Goal: Task Accomplishment & Management: Use online tool/utility

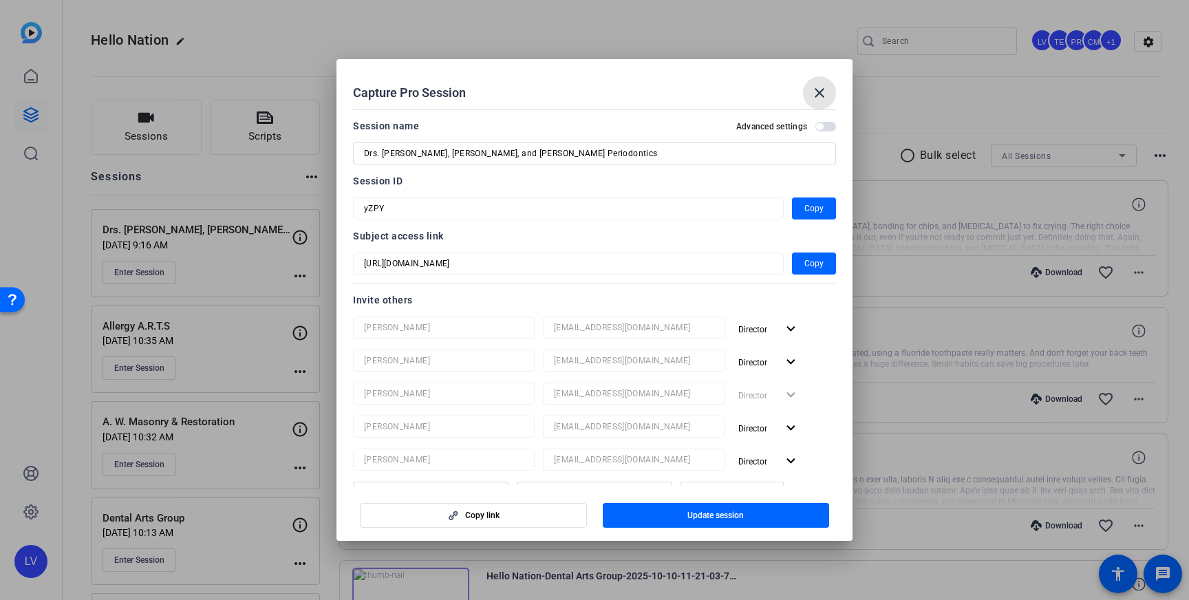
click at [808, 84] on span at bounding box center [819, 92] width 33 height 33
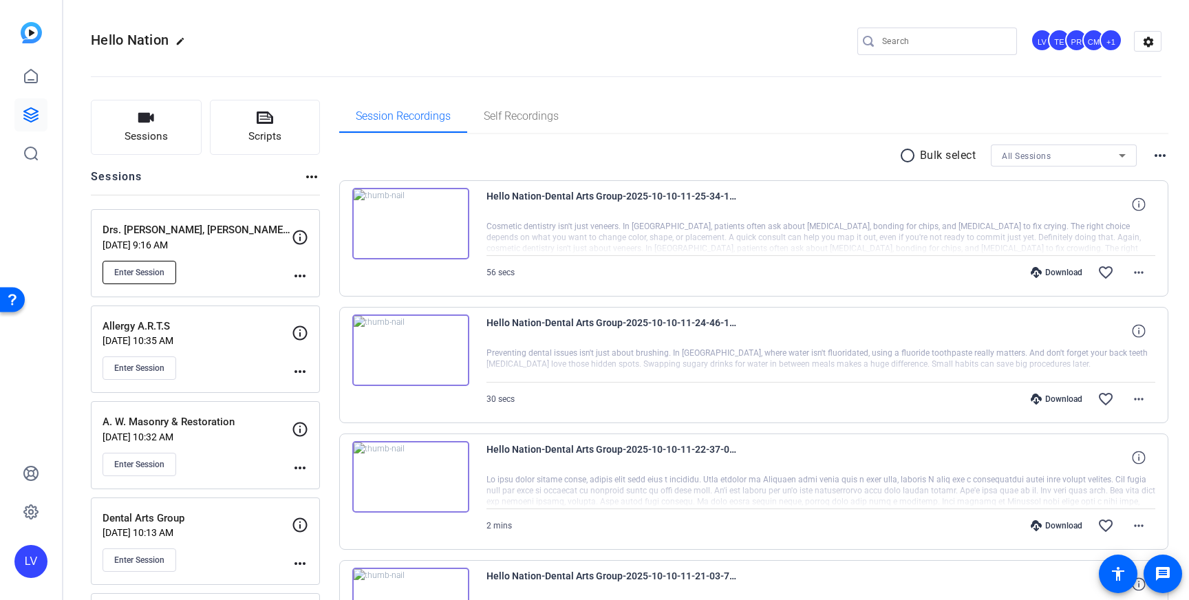
click at [147, 272] on span "Enter Session" at bounding box center [139, 272] width 50 height 11
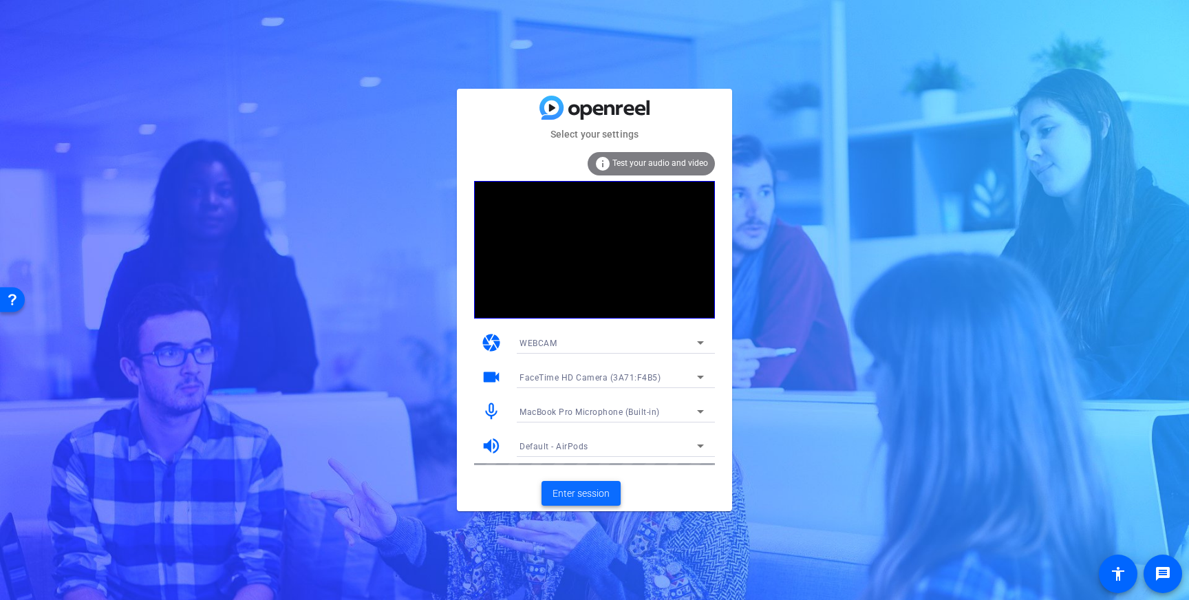
click at [579, 490] on span "Enter session" at bounding box center [581, 493] width 57 height 14
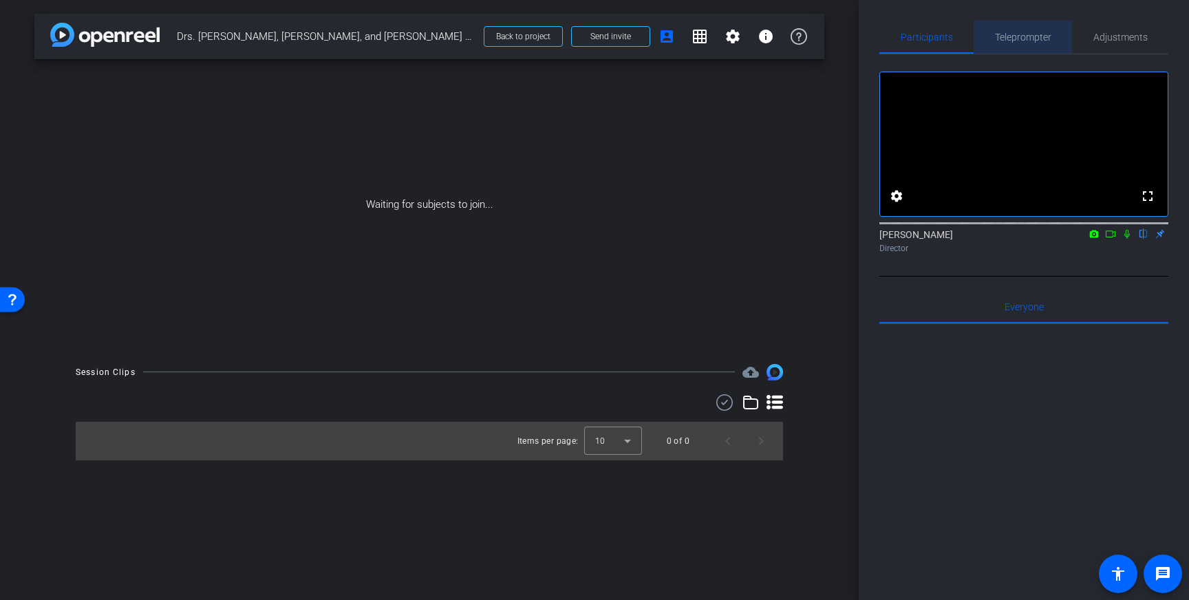
click at [1009, 35] on span "Teleprompter" at bounding box center [1023, 37] width 56 height 10
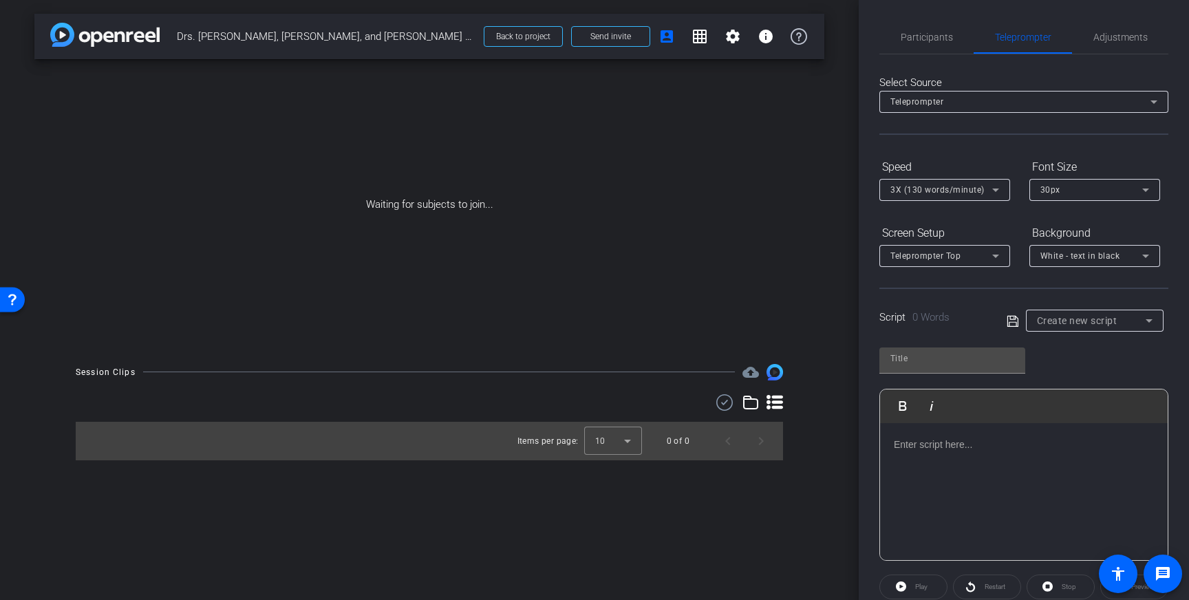
click at [1002, 446] on p at bounding box center [1024, 444] width 260 height 15
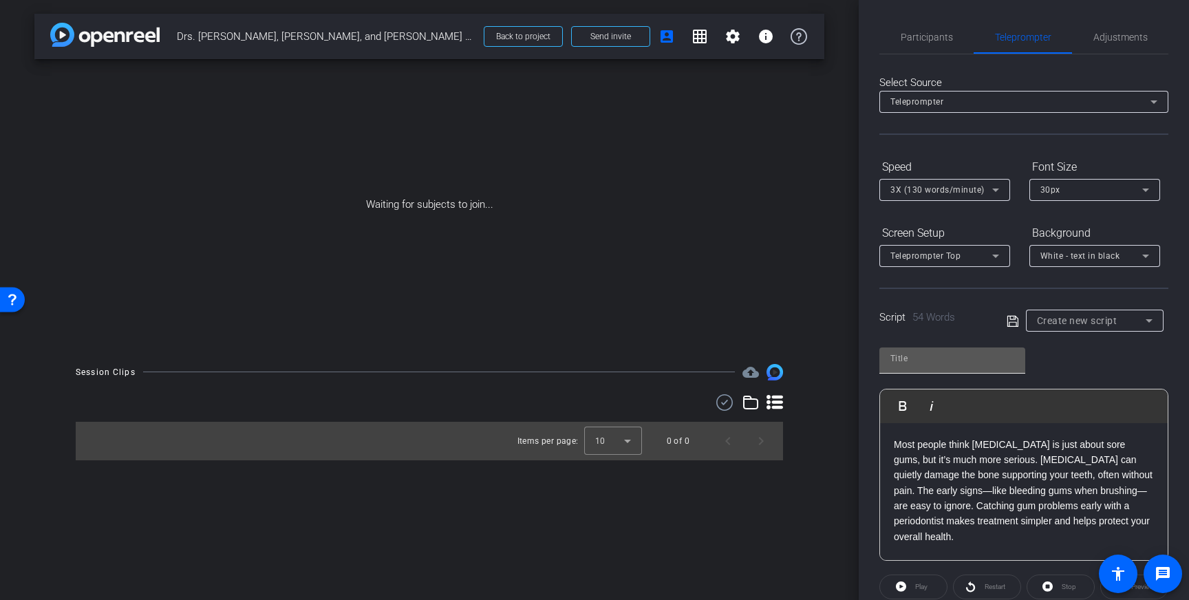
click at [964, 358] on input "text" at bounding box center [952, 358] width 124 height 17
type input "V"
type input "Periodontics"
click at [1011, 319] on icon at bounding box center [1012, 320] width 11 height 11
click at [592, 45] on span at bounding box center [611, 36] width 78 height 33
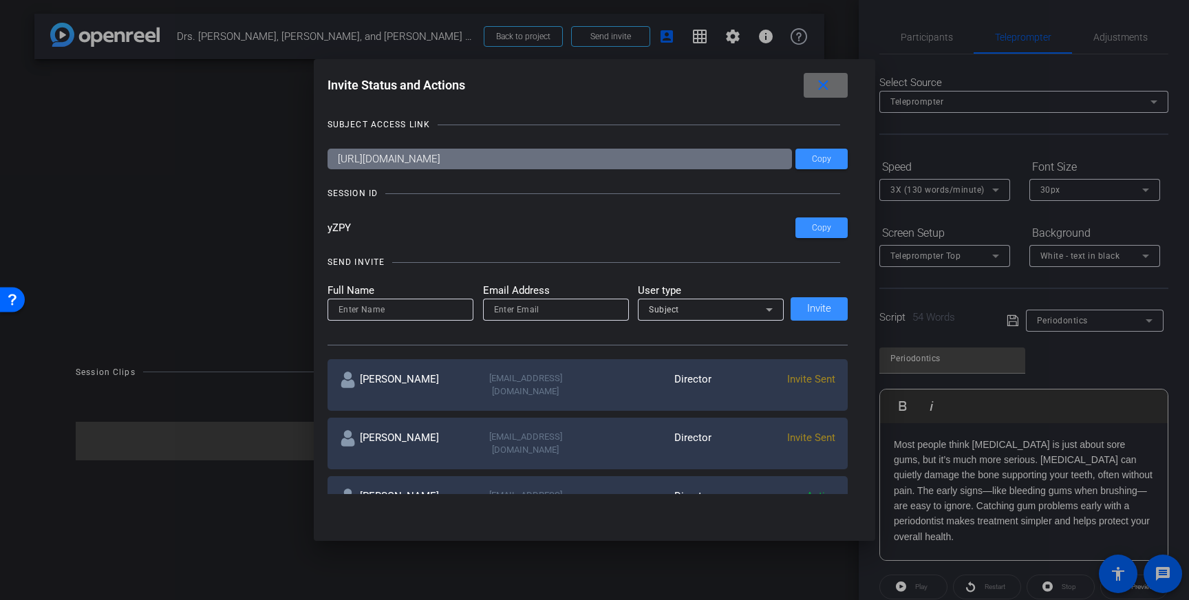
drag, startPoint x: 815, startPoint y: 82, endPoint x: 611, endPoint y: 57, distance: 205.2
click at [815, 82] on mat-icon "close" at bounding box center [823, 85] width 17 height 17
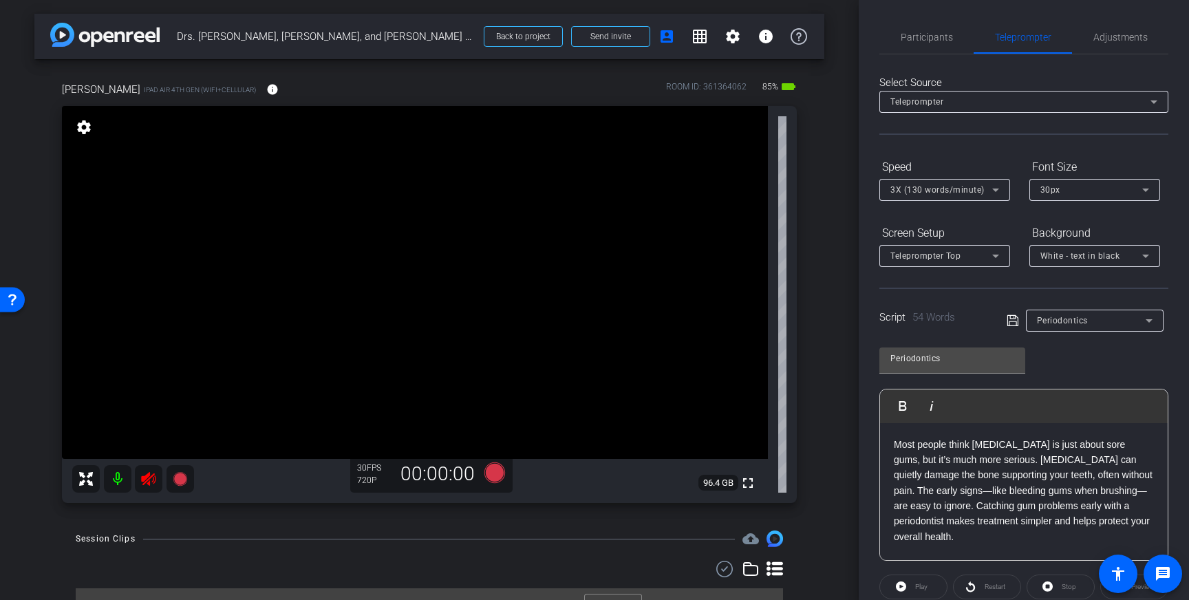
click at [149, 480] on icon at bounding box center [148, 479] width 17 height 17
drag, startPoint x: 943, startPoint y: 32, endPoint x: 943, endPoint y: 46, distance: 14.4
click at [943, 32] on span "Participants" at bounding box center [927, 37] width 52 height 10
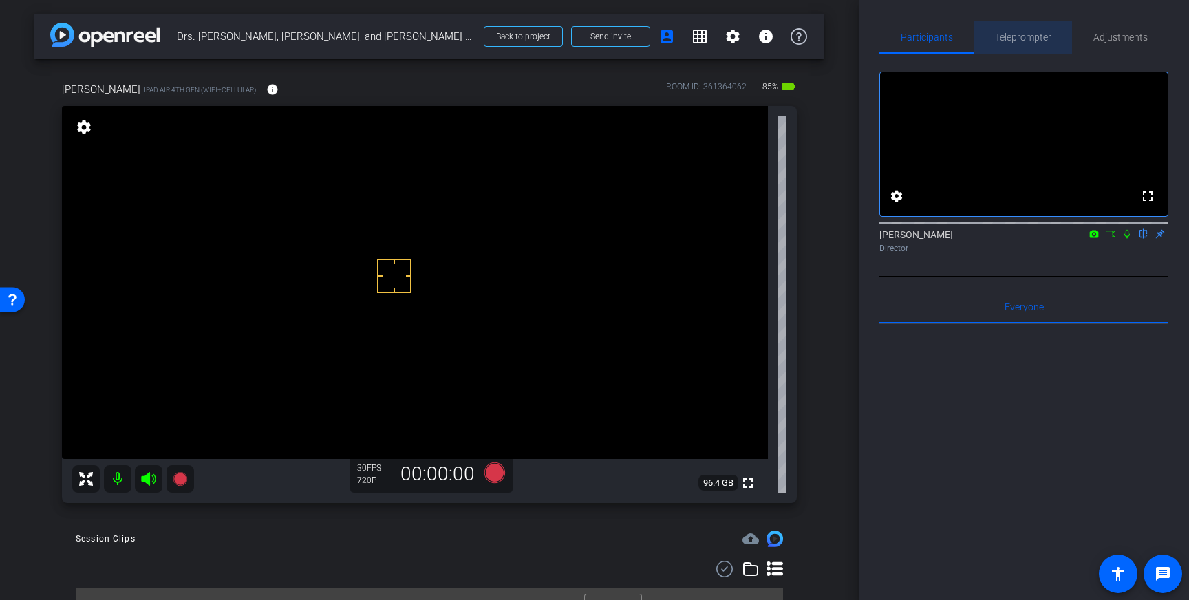
click at [1016, 46] on span "Teleprompter" at bounding box center [1023, 37] width 56 height 33
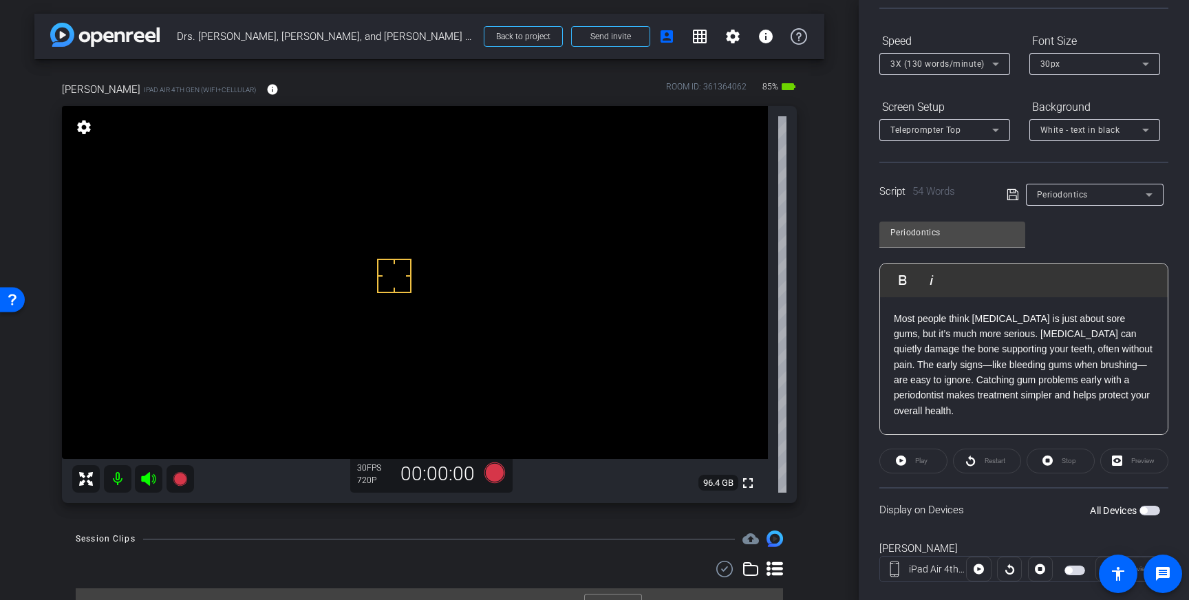
scroll to position [152, 0]
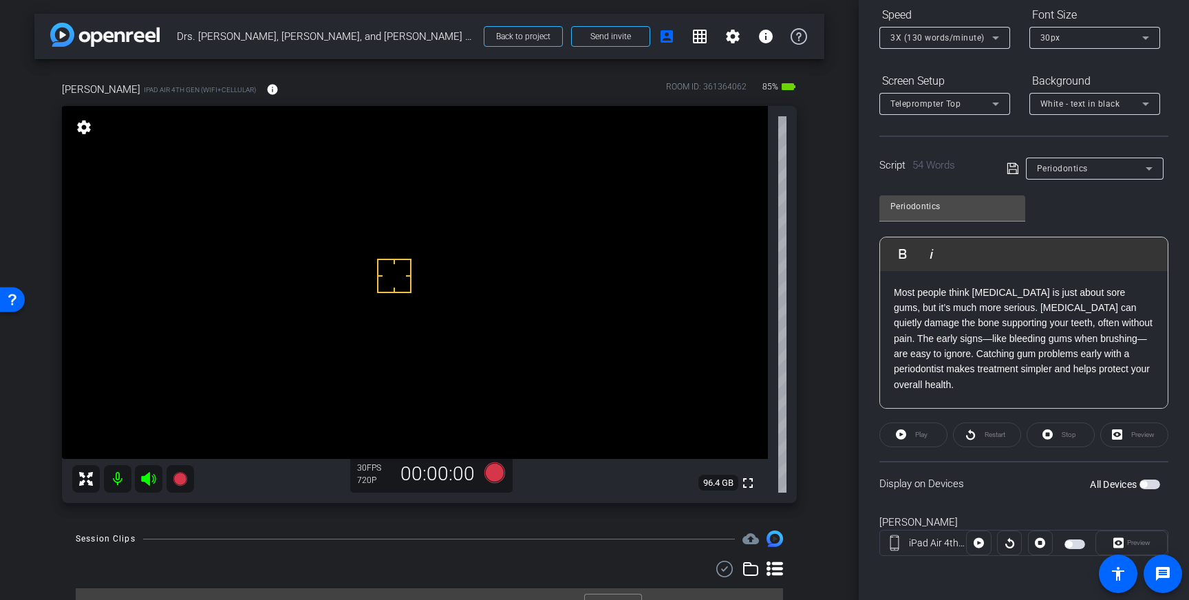
click at [1013, 171] on icon at bounding box center [1013, 168] width 12 height 17
click at [500, 467] on icon at bounding box center [494, 472] width 21 height 21
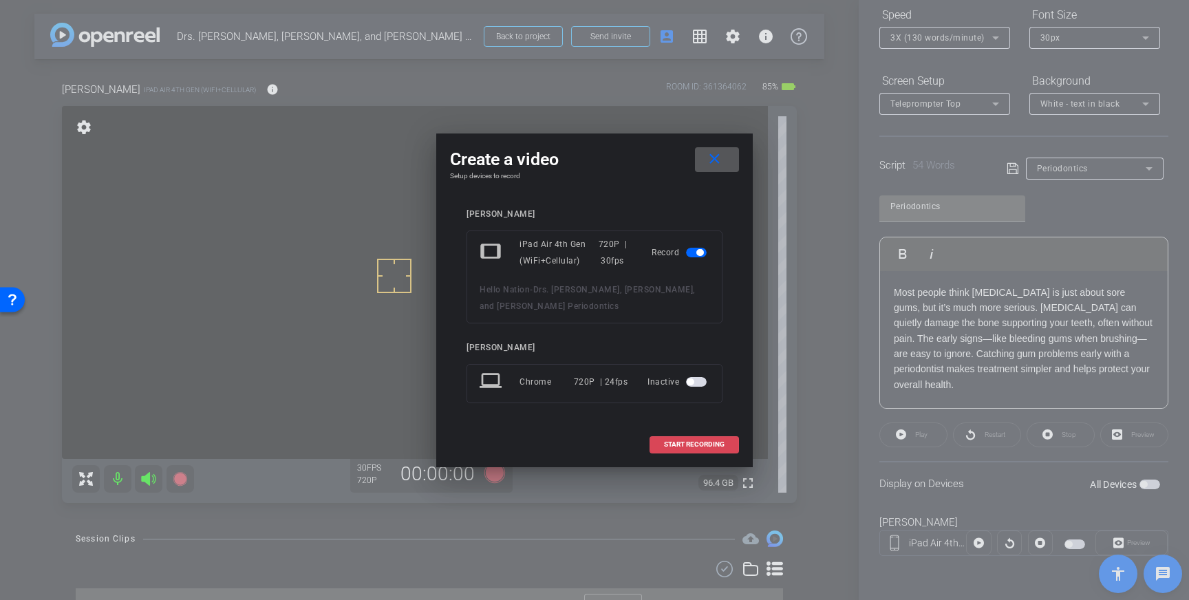
click at [689, 445] on span "START RECORDING" at bounding box center [694, 444] width 61 height 7
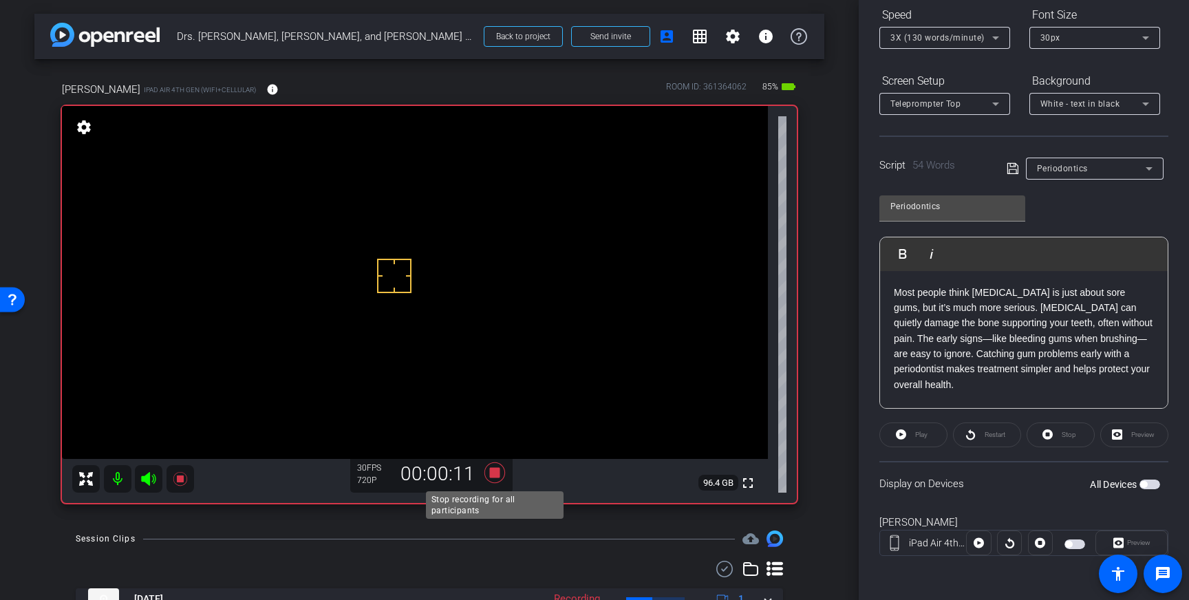
click at [495, 473] on icon at bounding box center [494, 472] width 21 height 21
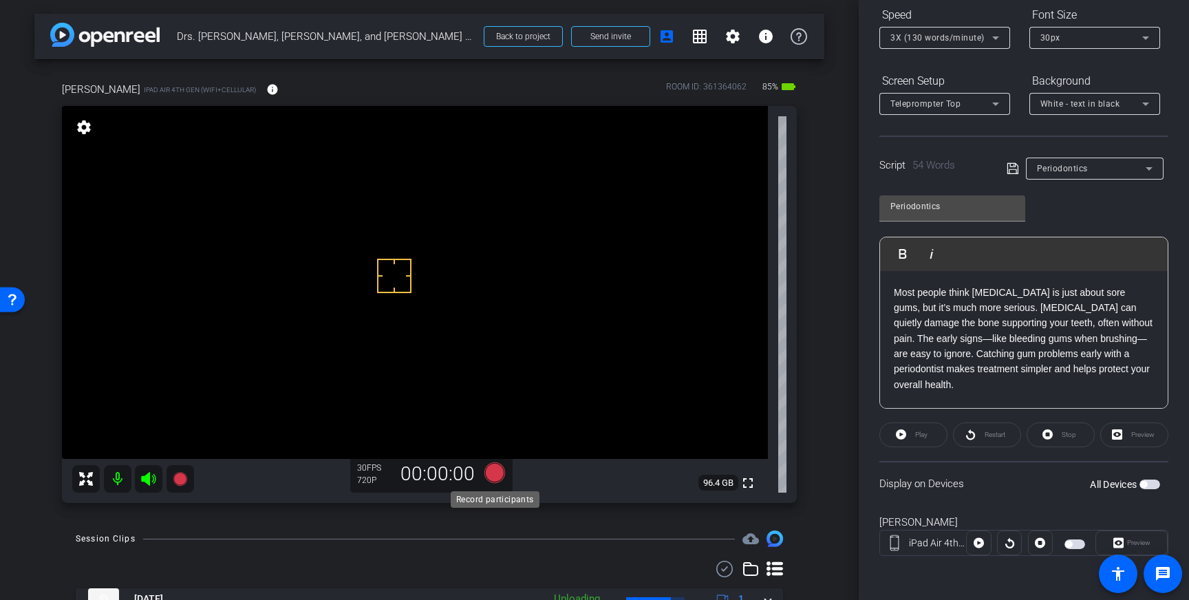
click at [493, 475] on icon at bounding box center [494, 472] width 21 height 21
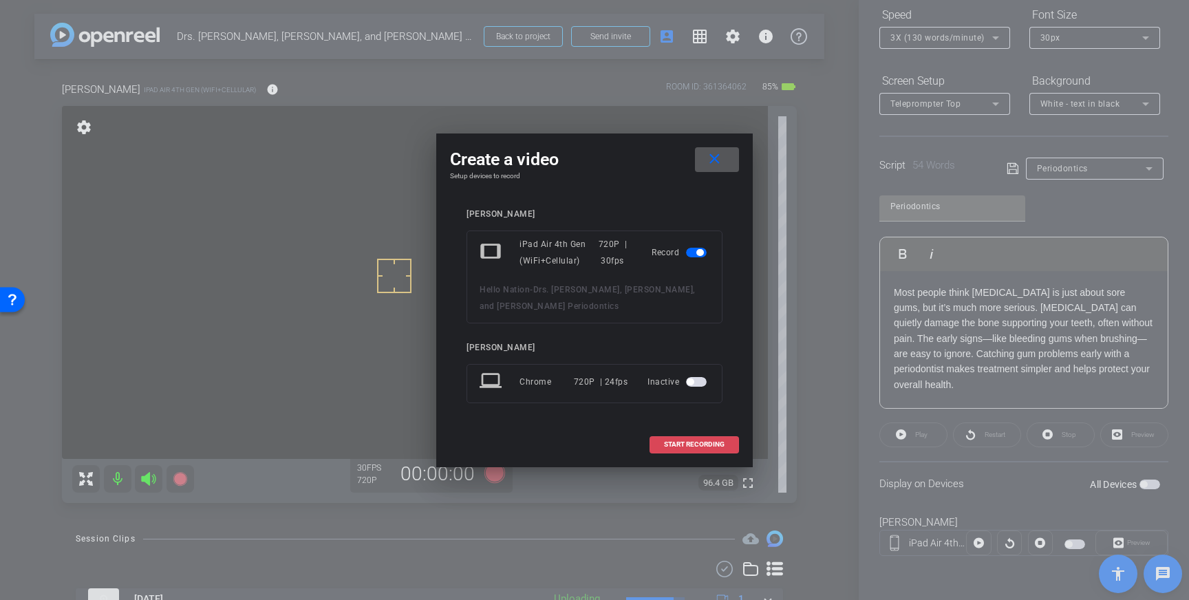
drag, startPoint x: 675, startPoint y: 444, endPoint x: 683, endPoint y: 442, distance: 7.8
click at [675, 444] on span "START RECORDING" at bounding box center [694, 444] width 61 height 7
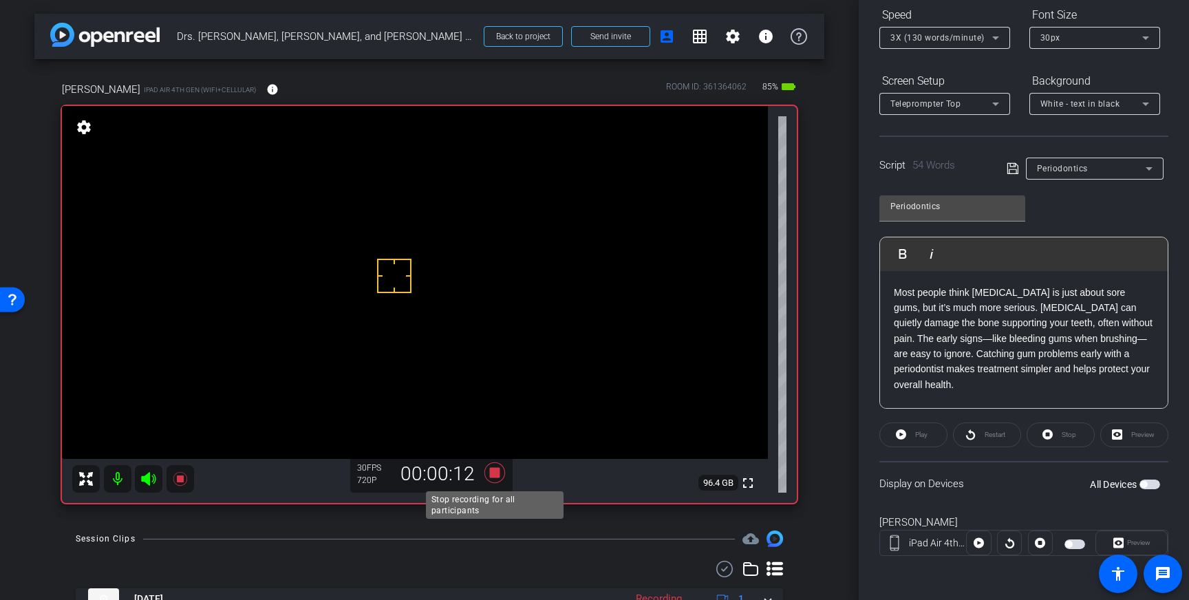
click at [496, 476] on icon at bounding box center [494, 472] width 21 height 21
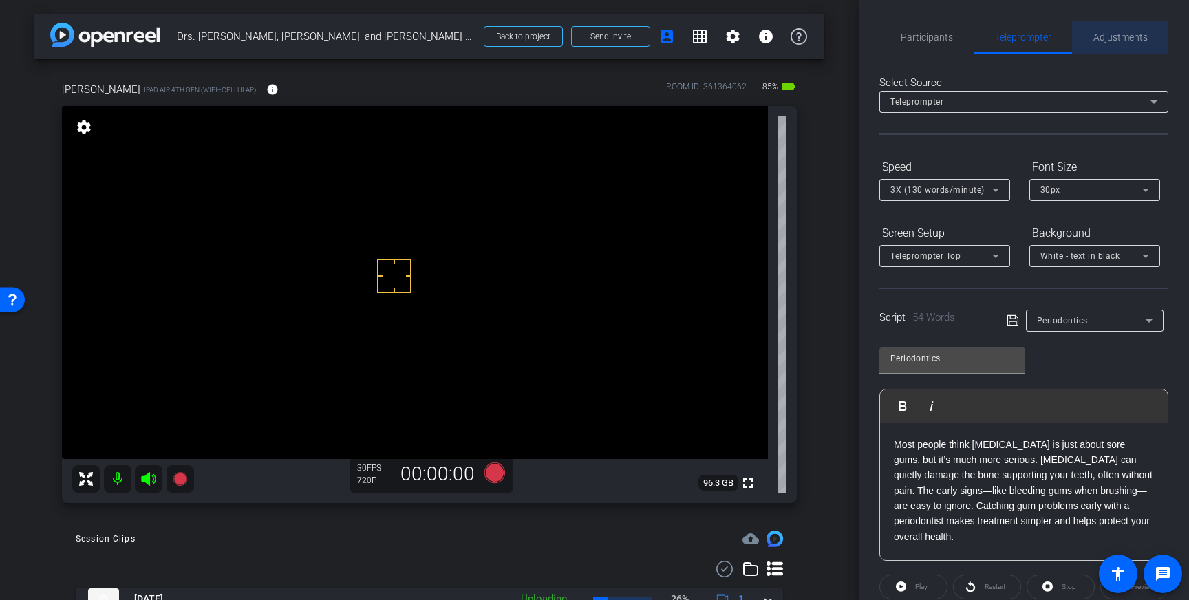
click at [1104, 43] on span "Adjustments" at bounding box center [1120, 37] width 54 height 33
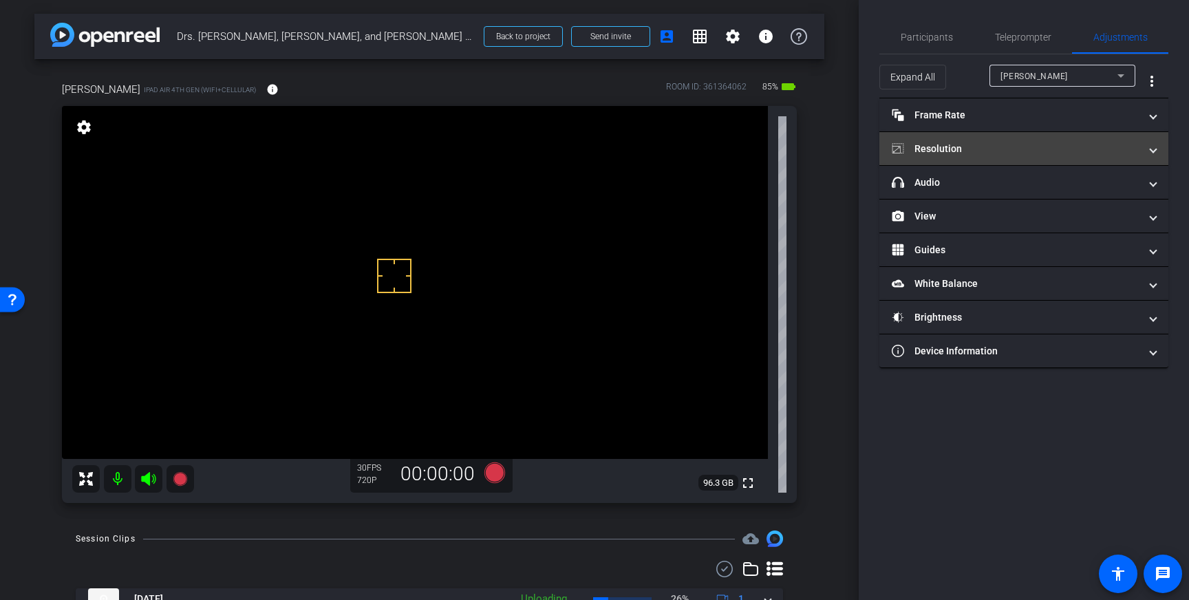
click at [1086, 153] on mat-panel-title "Resolution" at bounding box center [1016, 149] width 248 height 14
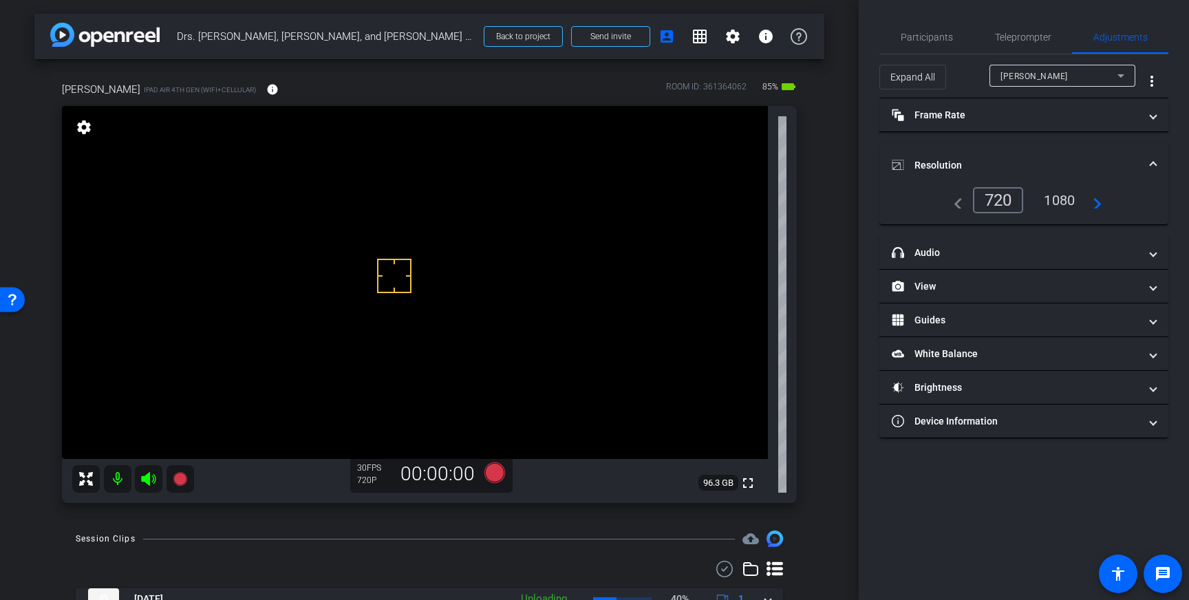
click at [1067, 201] on div "1080" at bounding box center [1060, 200] width 52 height 23
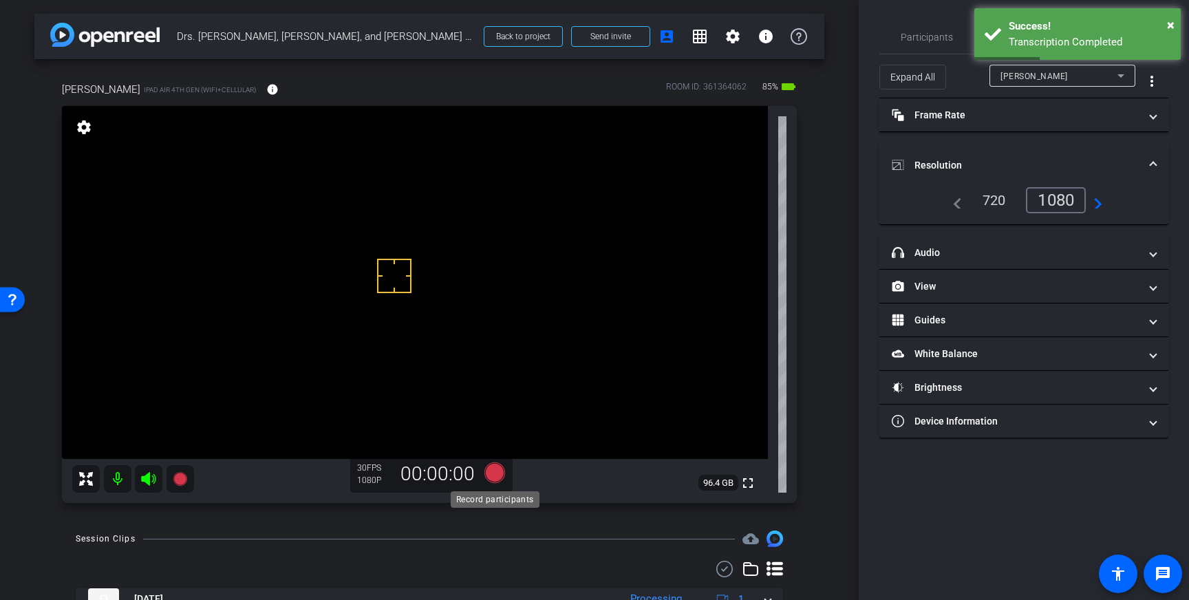
click at [497, 477] on icon at bounding box center [494, 472] width 21 height 21
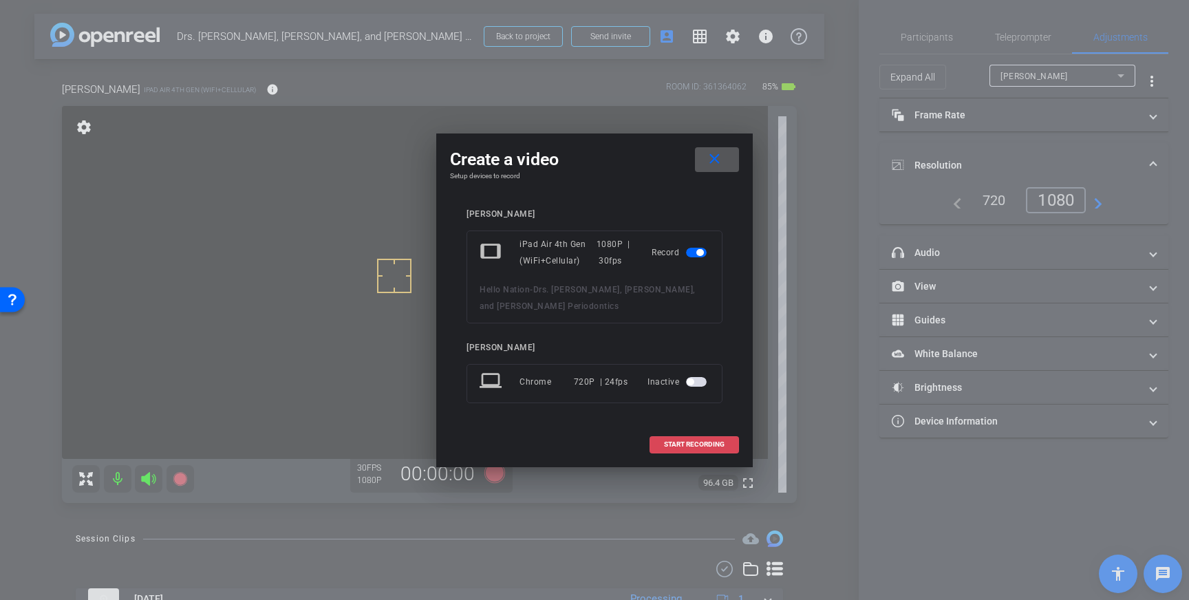
click at [702, 447] on span "START RECORDING" at bounding box center [694, 444] width 61 height 7
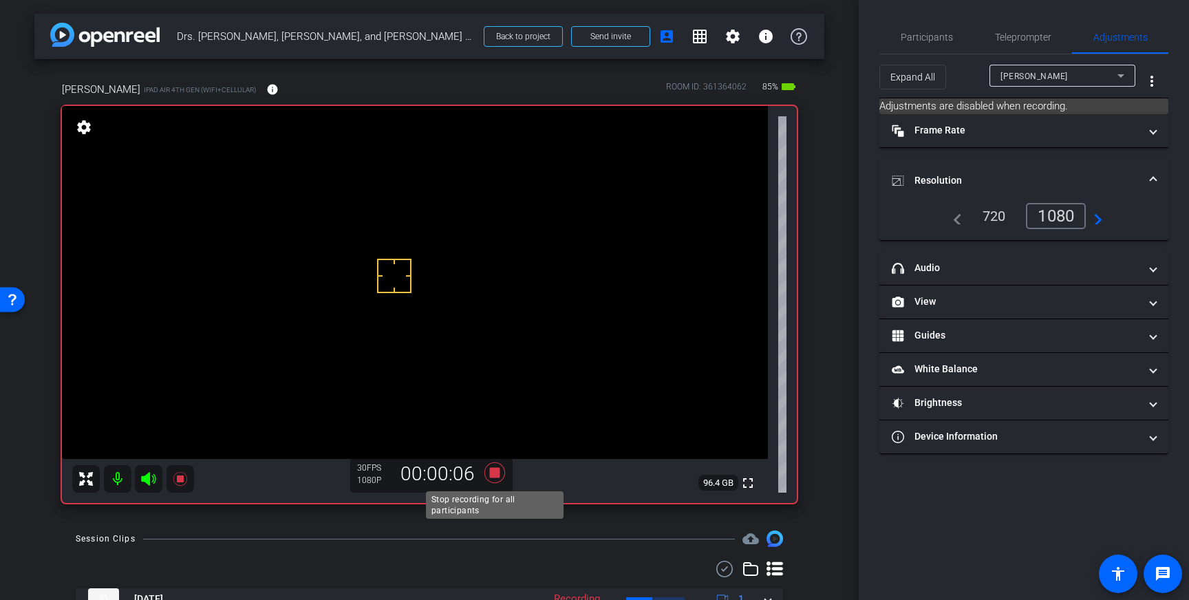
click at [493, 473] on icon at bounding box center [494, 472] width 21 height 21
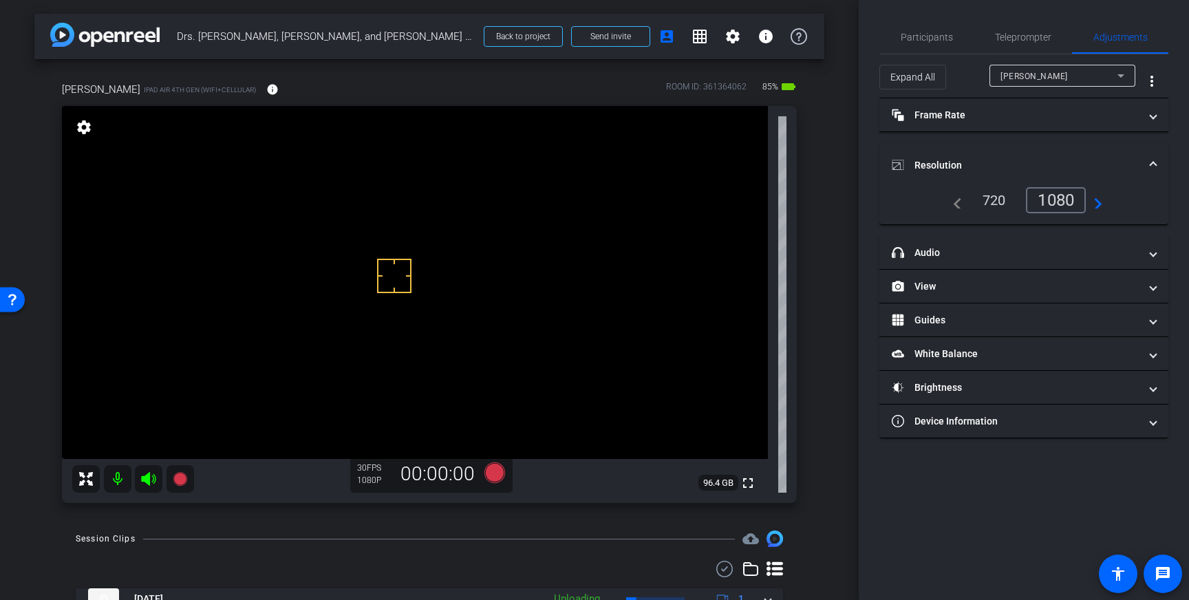
drag, startPoint x: 1025, startPoint y: 33, endPoint x: 1084, endPoint y: 200, distance: 177.0
click at [1024, 34] on span "Teleprompter" at bounding box center [1023, 37] width 56 height 10
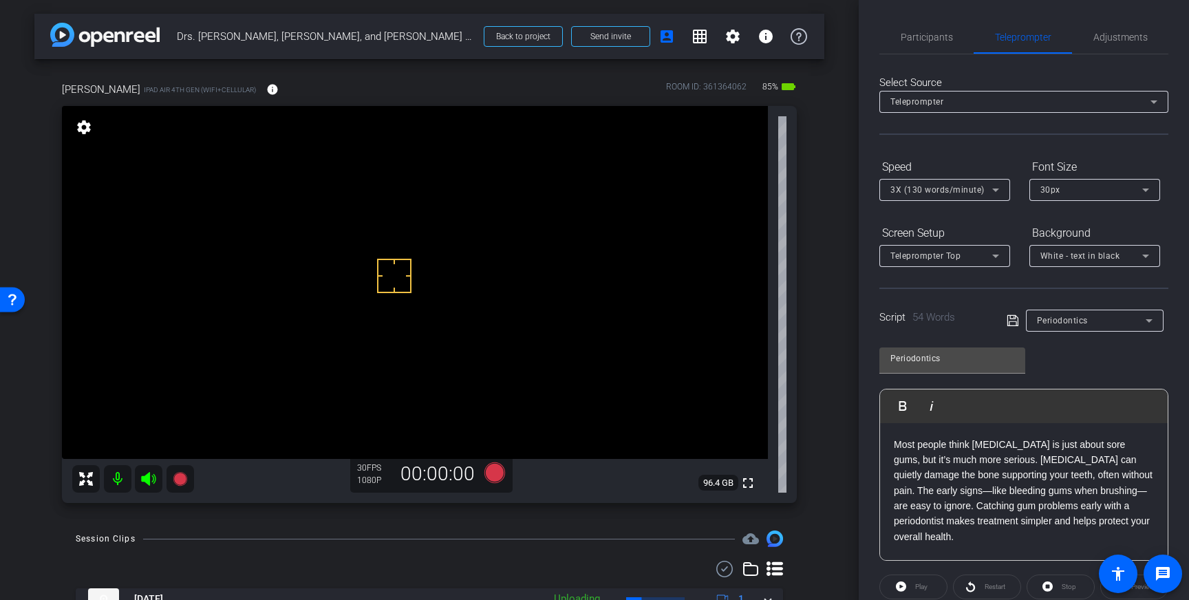
scroll to position [152, 0]
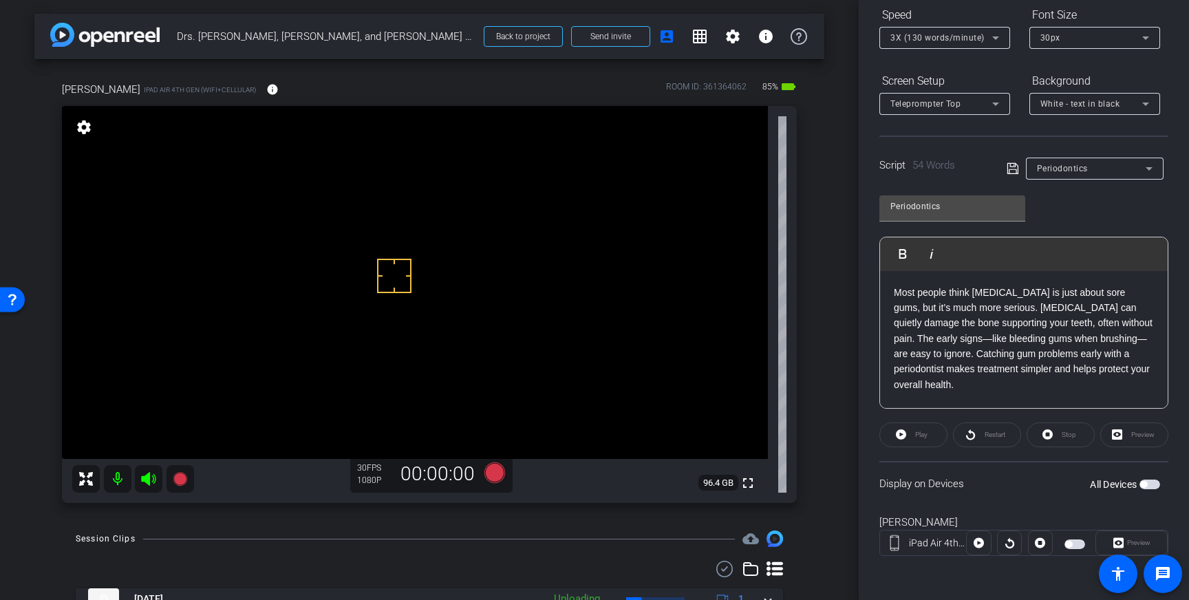
click at [1153, 486] on span "button" at bounding box center [1149, 485] width 21 height 10
click at [970, 391] on p "Most people think gum disease is just about sore gums, but it’s much more serio…" at bounding box center [1024, 339] width 260 height 108
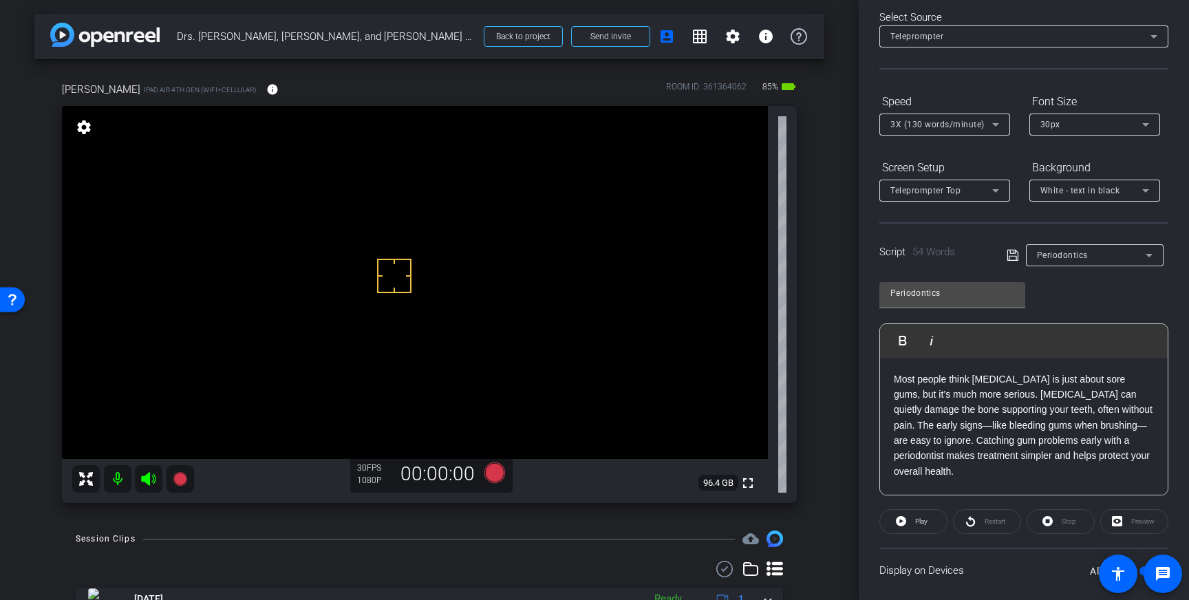
scroll to position [56, 0]
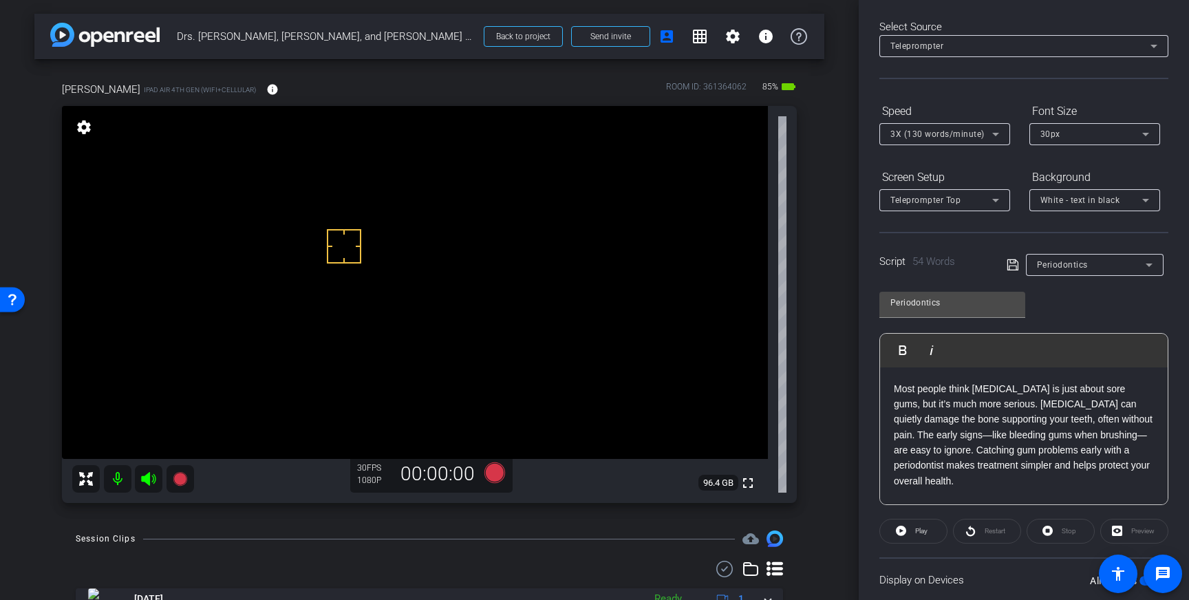
drag, startPoint x: 344, startPoint y: 246, endPoint x: 367, endPoint y: 270, distance: 33.6
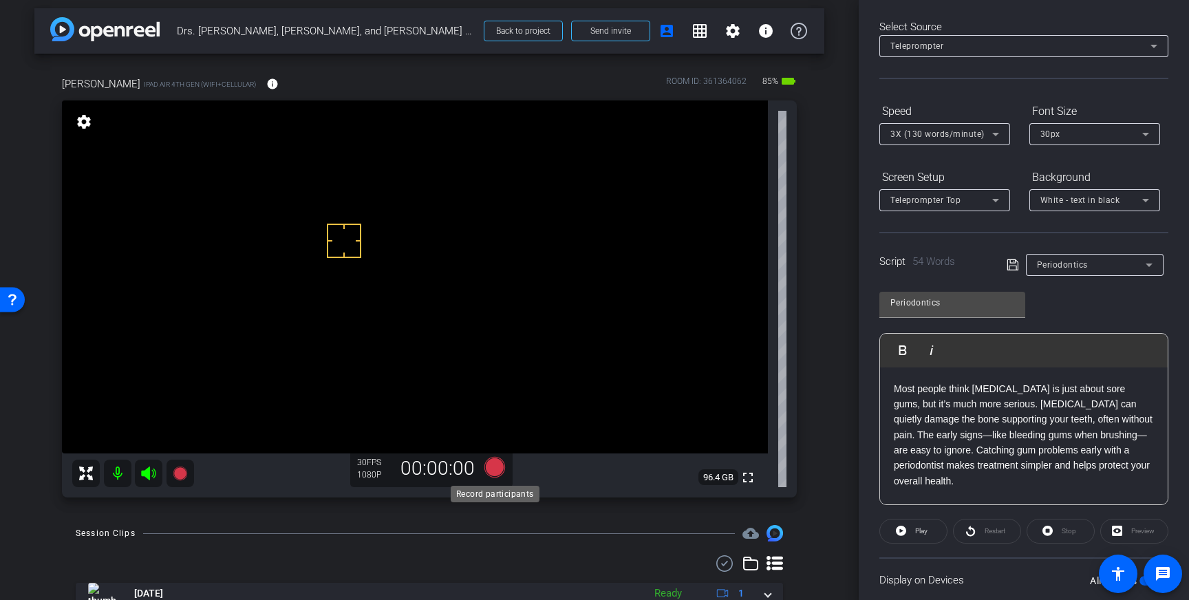
click at [498, 473] on icon at bounding box center [494, 467] width 21 height 21
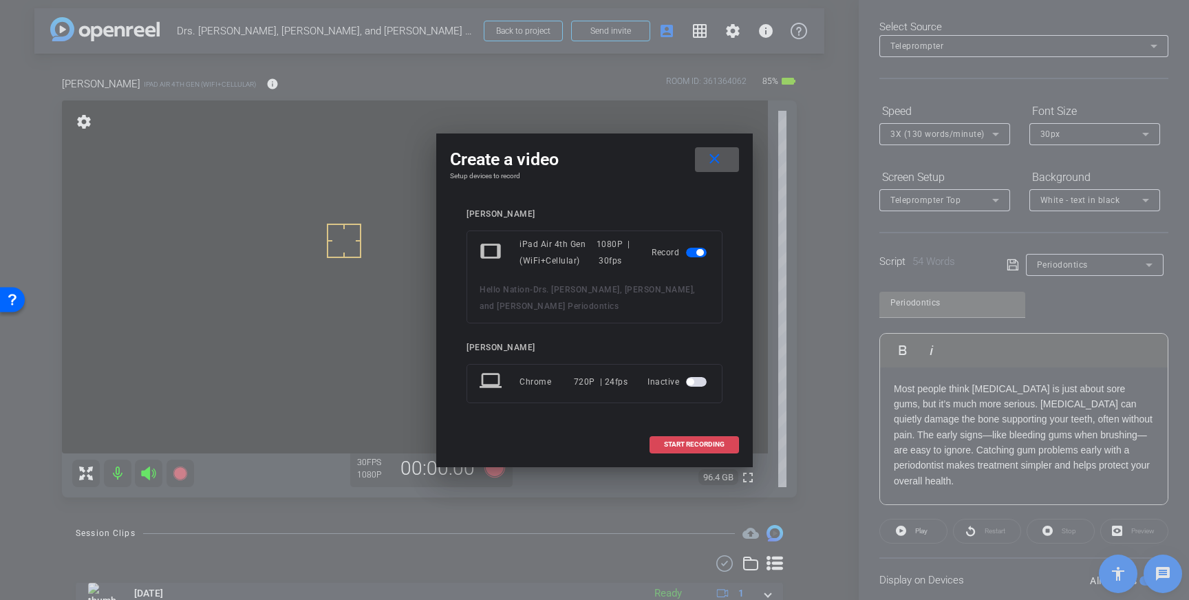
click at [698, 451] on span at bounding box center [694, 444] width 88 height 33
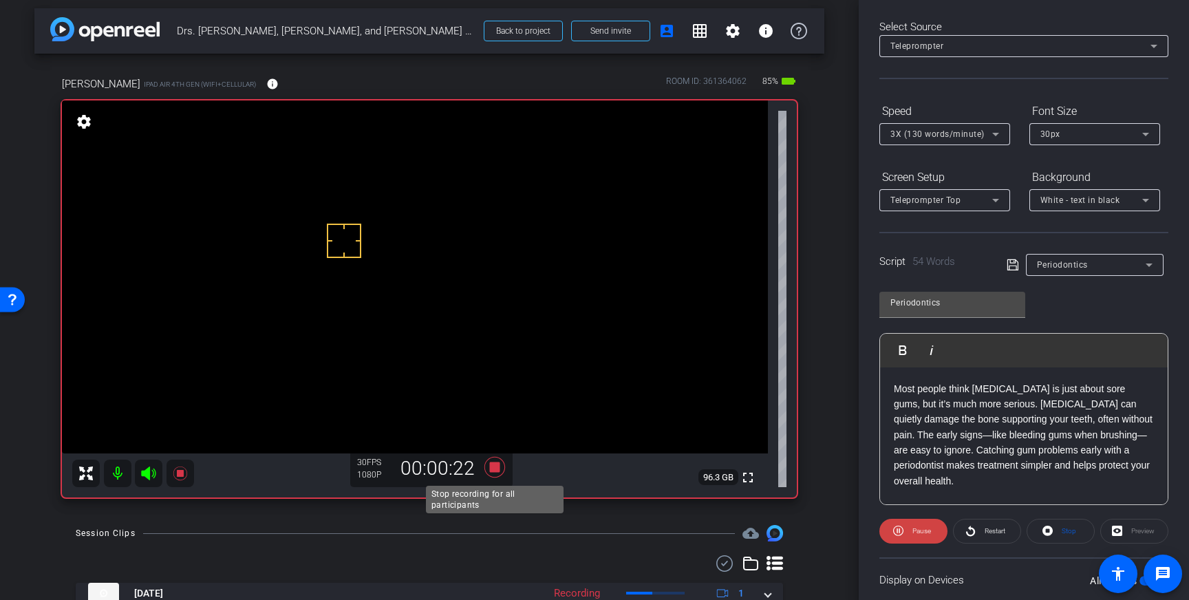
click at [493, 467] on icon at bounding box center [494, 467] width 21 height 21
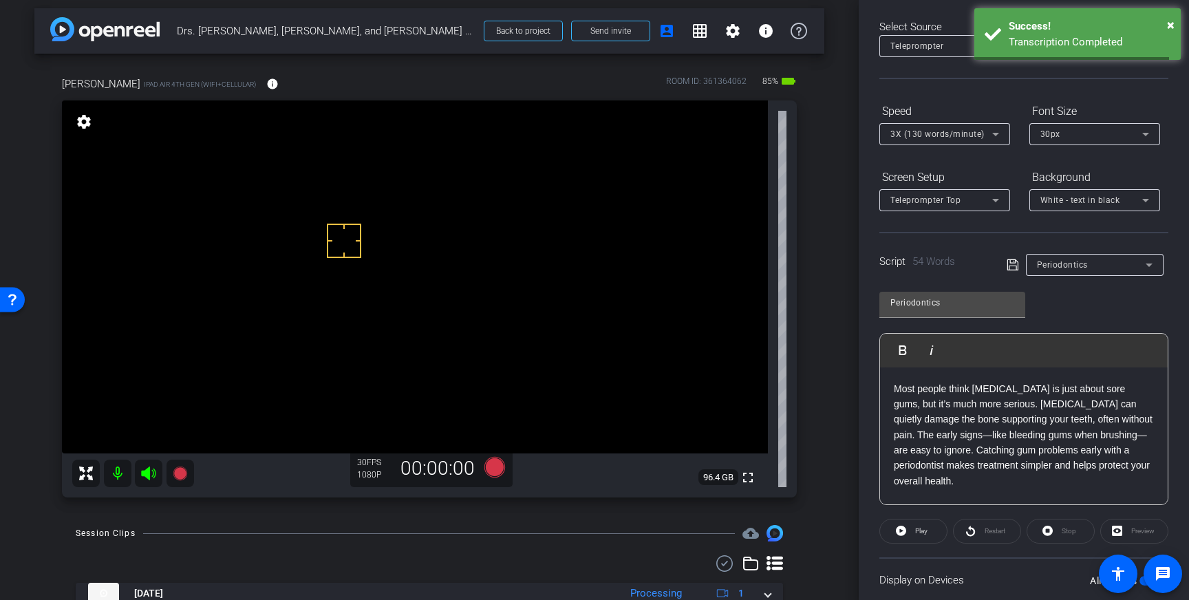
scroll to position [0, 0]
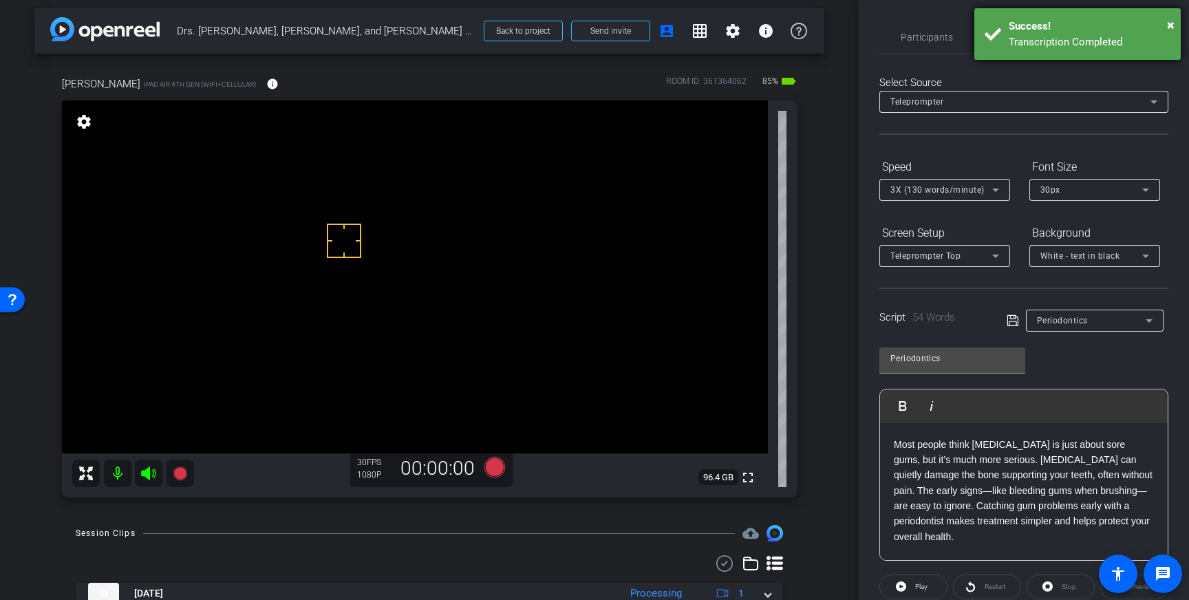
click at [1117, 38] on div "Transcription Completed" at bounding box center [1090, 42] width 162 height 16
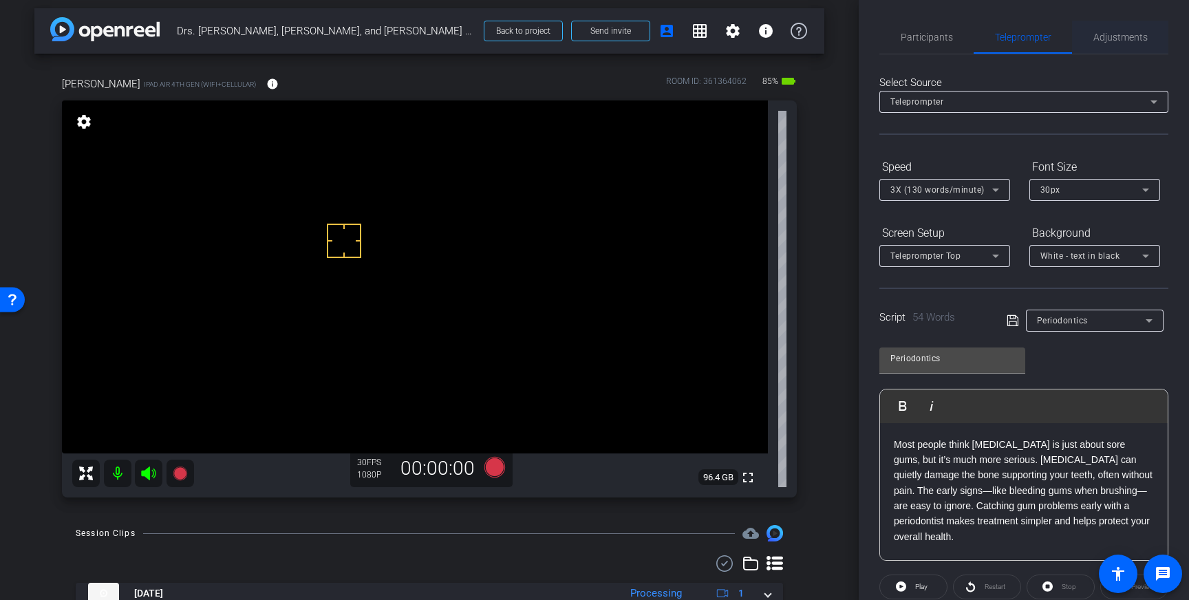
drag, startPoint x: 1128, startPoint y: 40, endPoint x: 1128, endPoint y: 50, distance: 9.7
click at [1128, 40] on span "Adjustments" at bounding box center [1120, 37] width 54 height 10
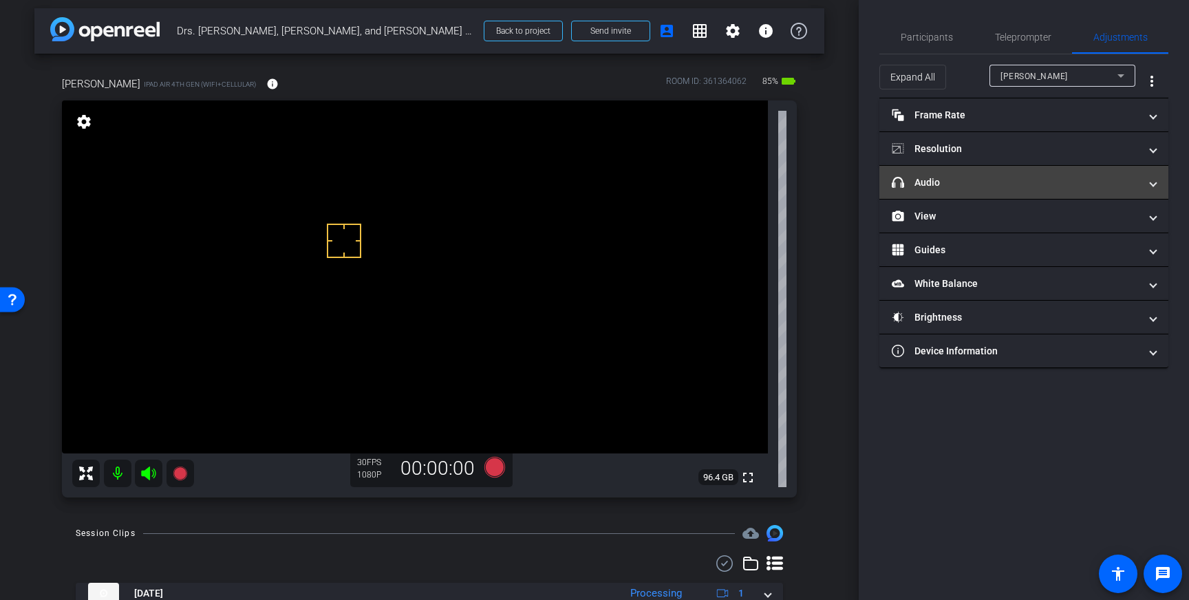
click at [1065, 192] on mat-expansion-panel-header "headphone icon Audio" at bounding box center [1023, 182] width 289 height 33
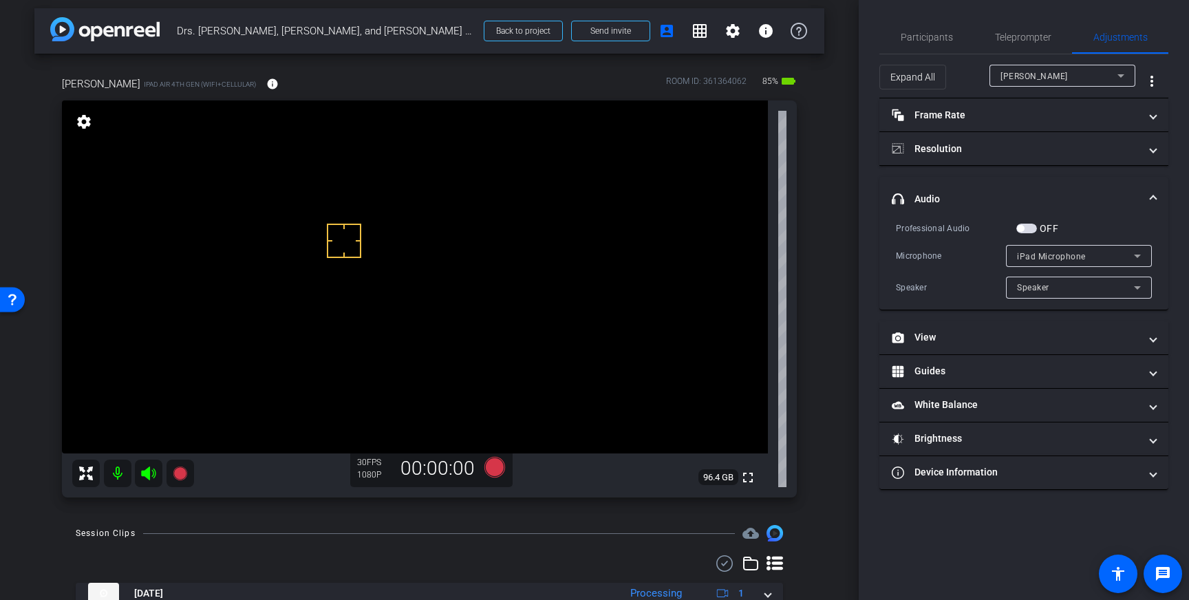
drag, startPoint x: 1027, startPoint y: 230, endPoint x: 1037, endPoint y: 235, distance: 11.1
click at [1027, 230] on span "button" at bounding box center [1026, 229] width 21 height 10
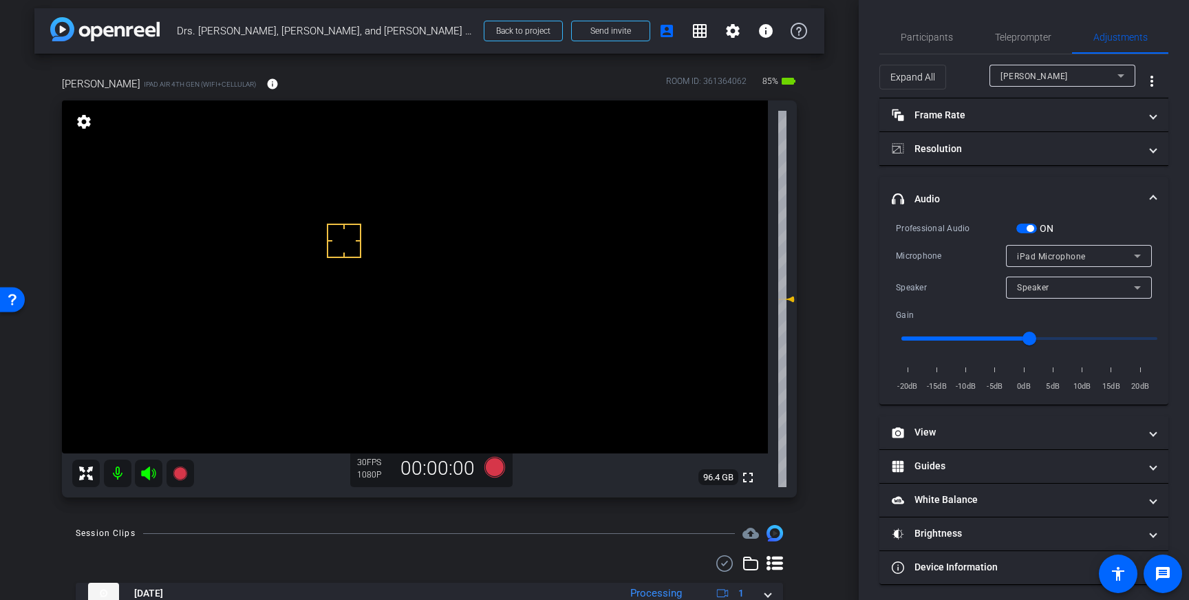
click at [1026, 228] on span "button" at bounding box center [1026, 229] width 21 height 10
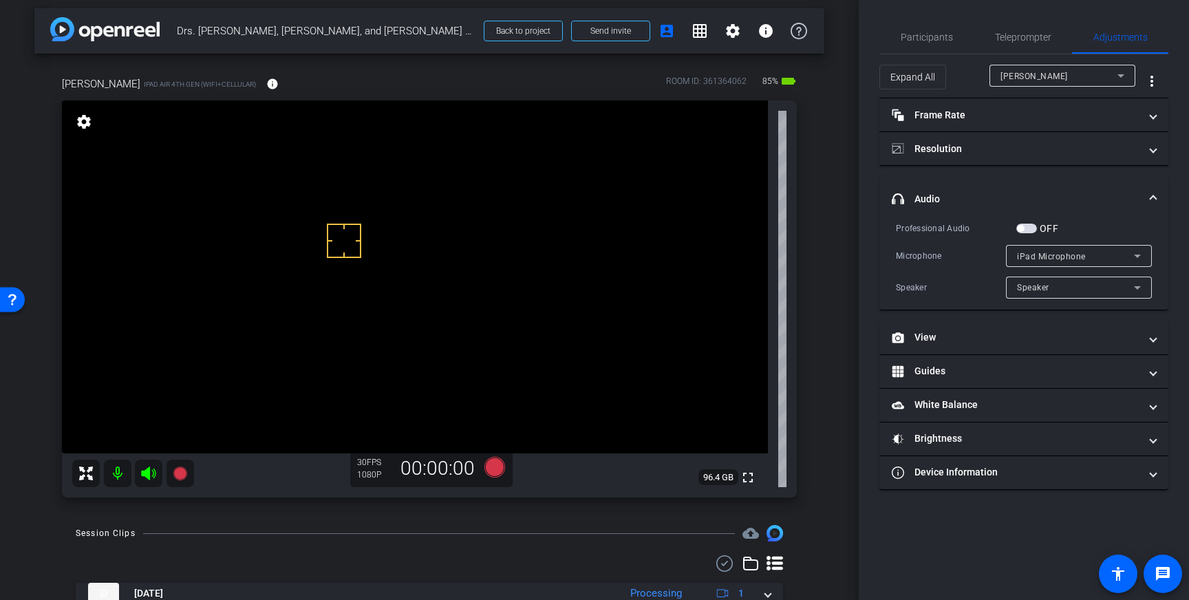
drag, startPoint x: 383, startPoint y: 253, endPoint x: 376, endPoint y: 252, distance: 7.7
drag, startPoint x: 1032, startPoint y: 226, endPoint x: 1036, endPoint y: 239, distance: 13.7
click at [1031, 225] on span "button" at bounding box center [1026, 229] width 21 height 10
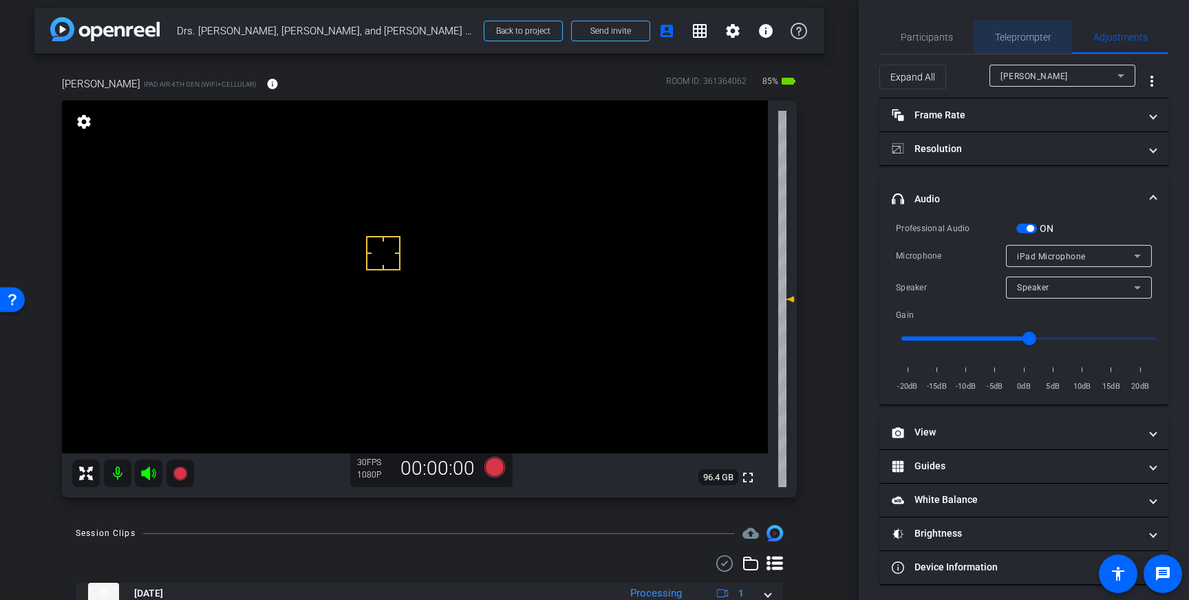
click at [1031, 32] on span "Teleprompter" at bounding box center [1023, 37] width 56 height 10
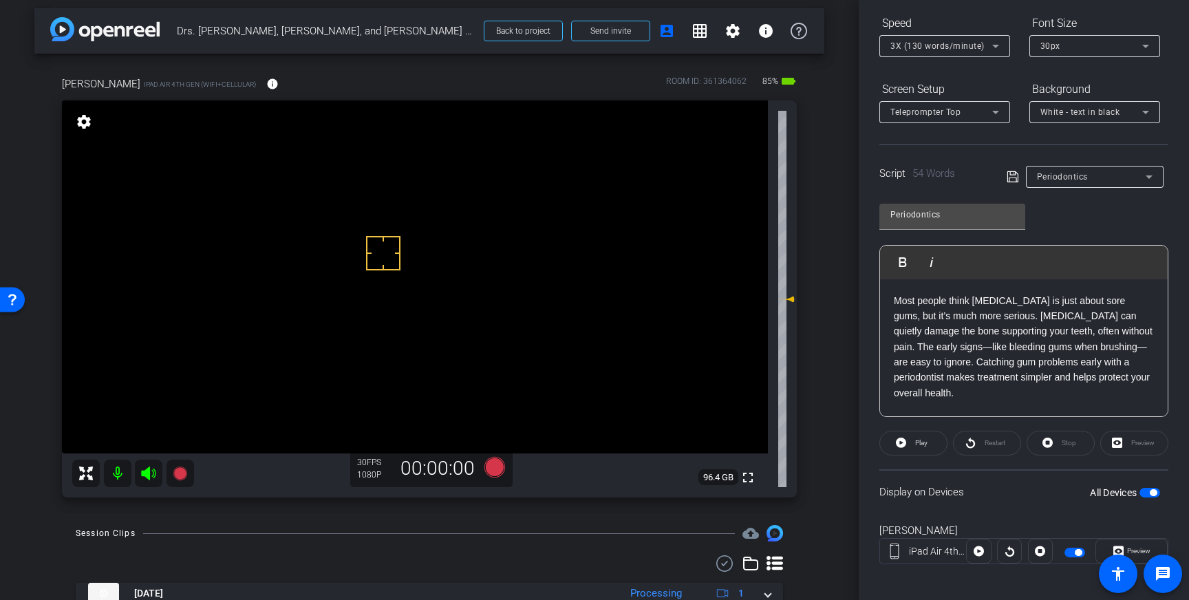
scroll to position [152, 0]
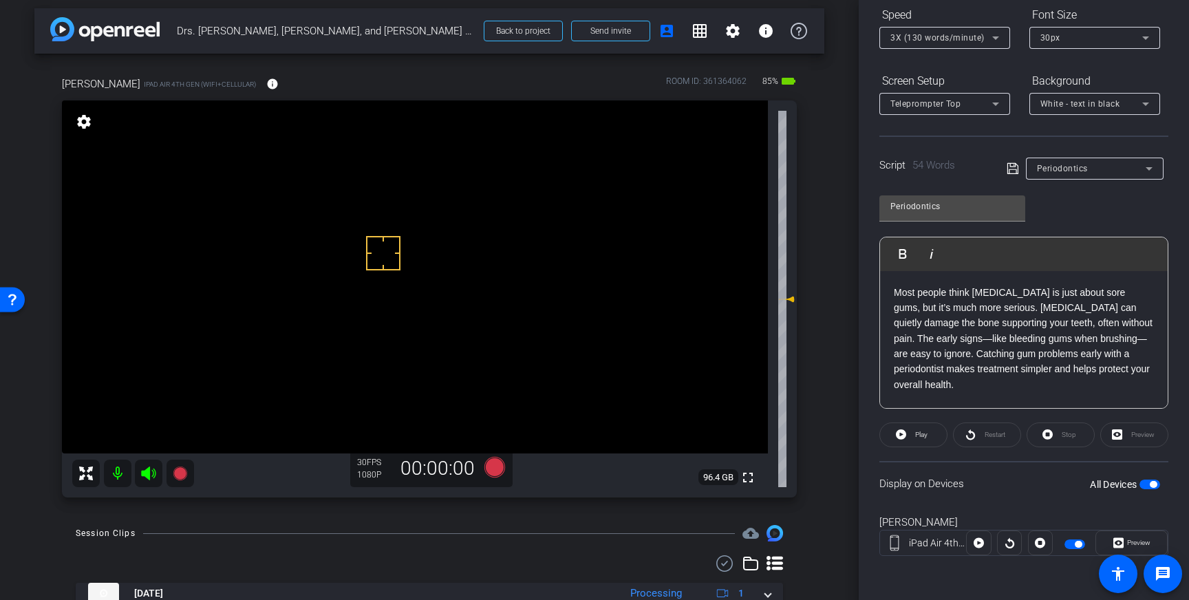
click at [1148, 488] on span "button" at bounding box center [1149, 485] width 21 height 10
click at [1153, 480] on span "button" at bounding box center [1149, 485] width 21 height 10
click at [495, 471] on icon at bounding box center [494, 466] width 21 height 21
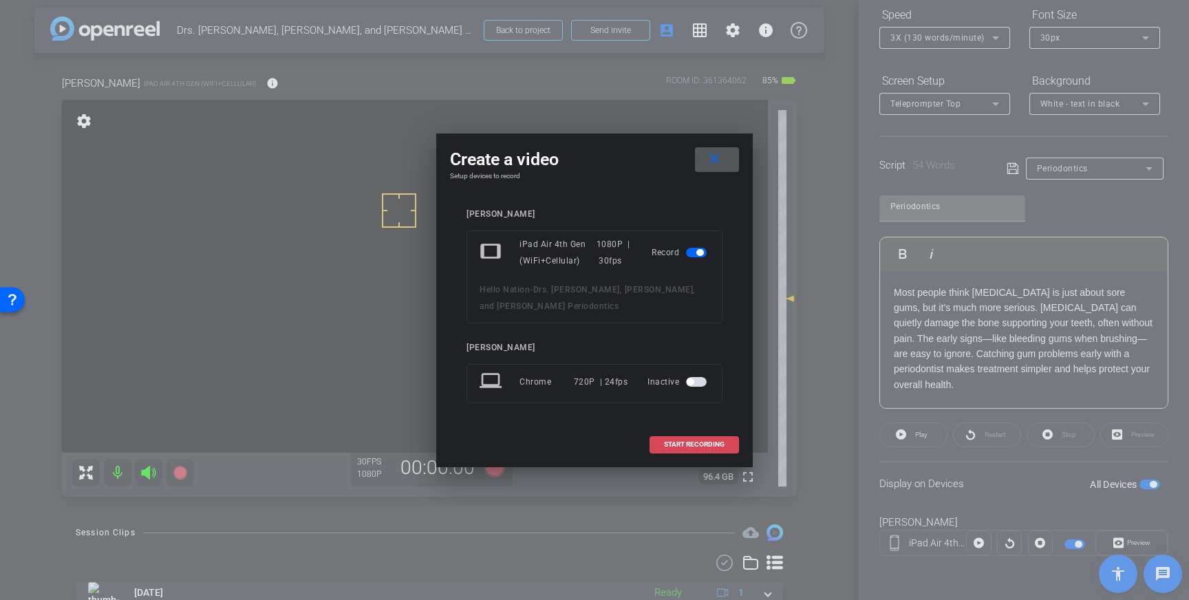
click at [687, 435] on span at bounding box center [694, 444] width 88 height 33
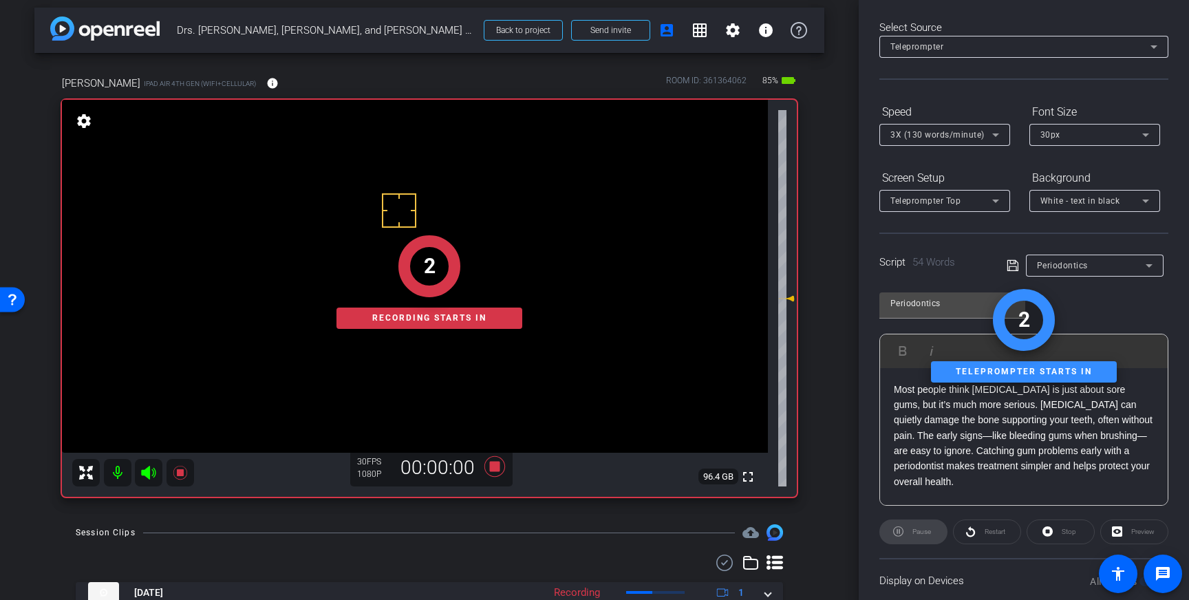
scroll to position [0, 0]
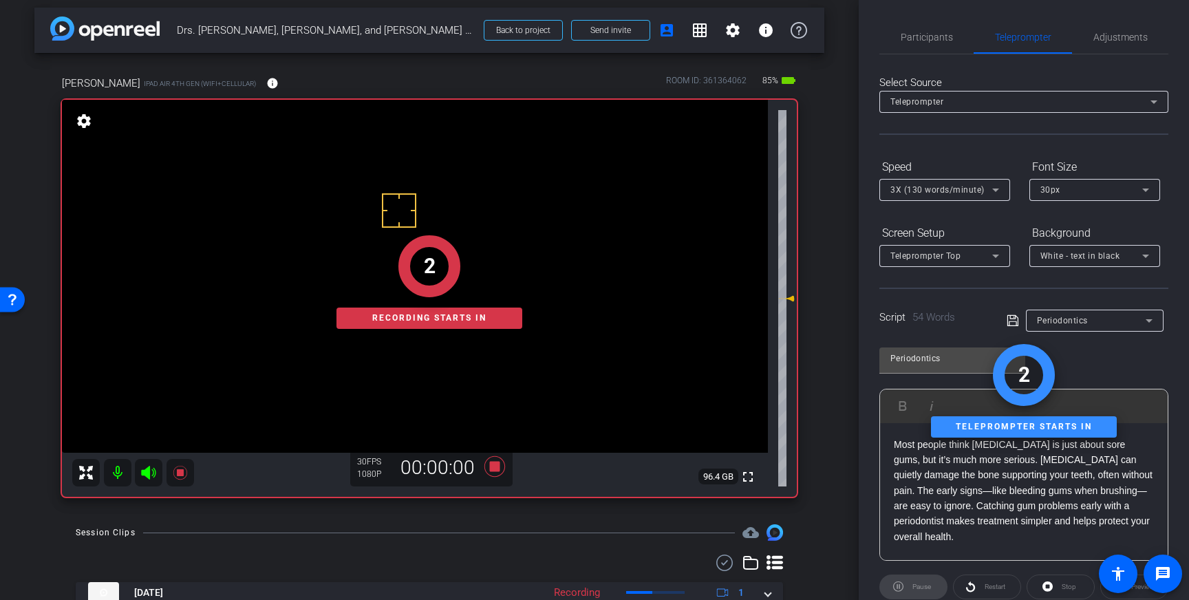
click at [925, 50] on span "Participants" at bounding box center [927, 37] width 52 height 33
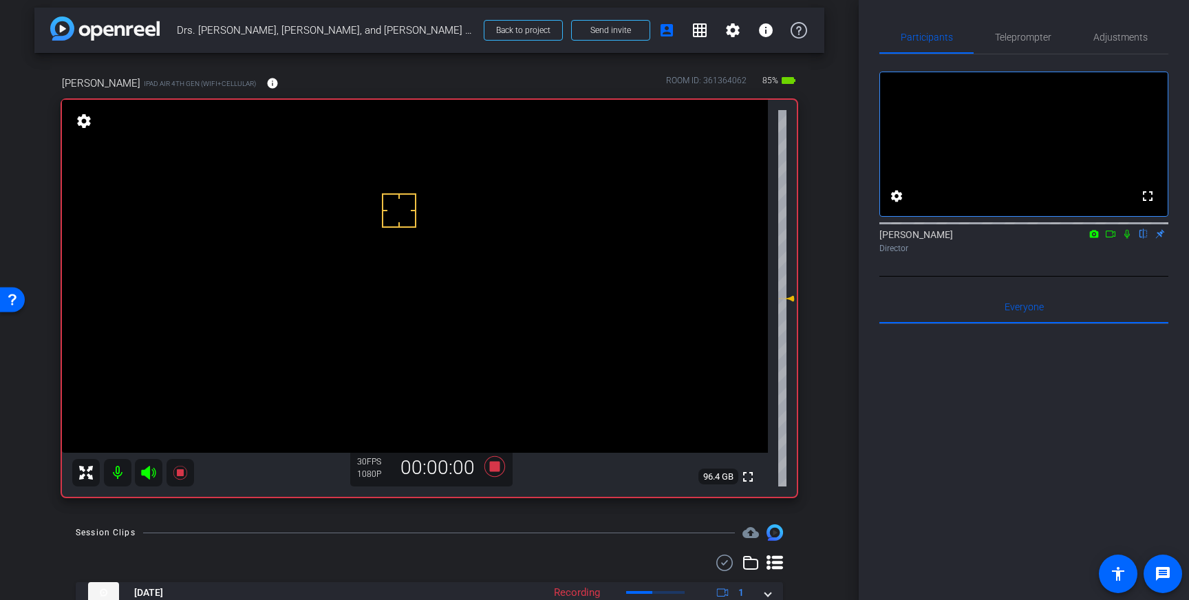
click at [1129, 239] on icon at bounding box center [1127, 234] width 6 height 9
click at [1128, 239] on icon at bounding box center [1127, 234] width 11 height 10
click at [496, 469] on icon at bounding box center [494, 466] width 21 height 21
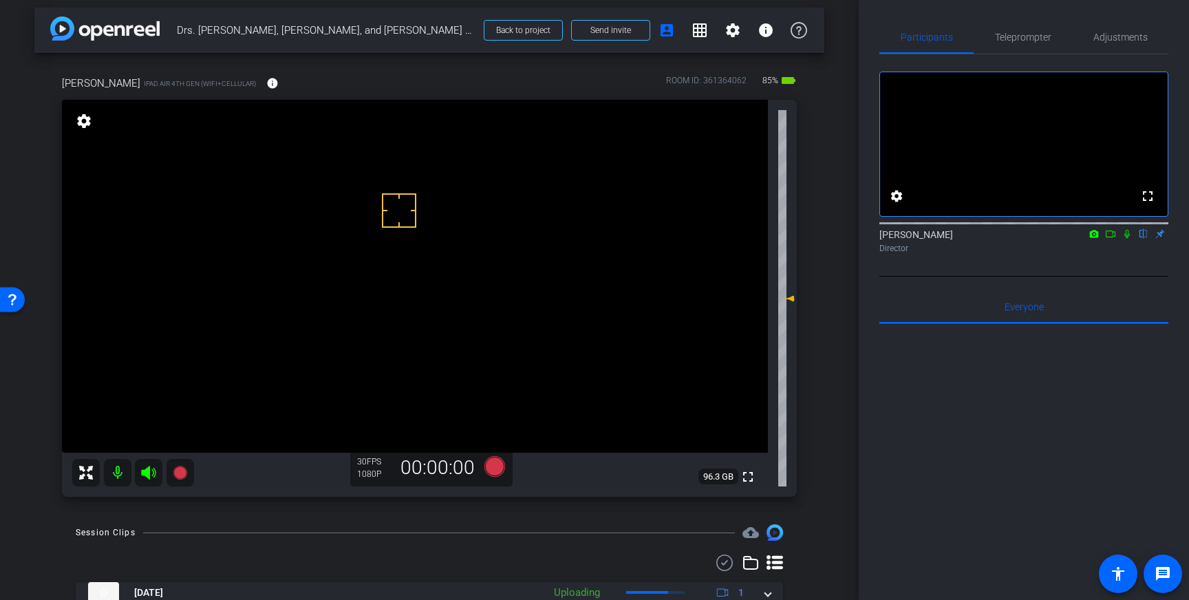
scroll to position [182, 0]
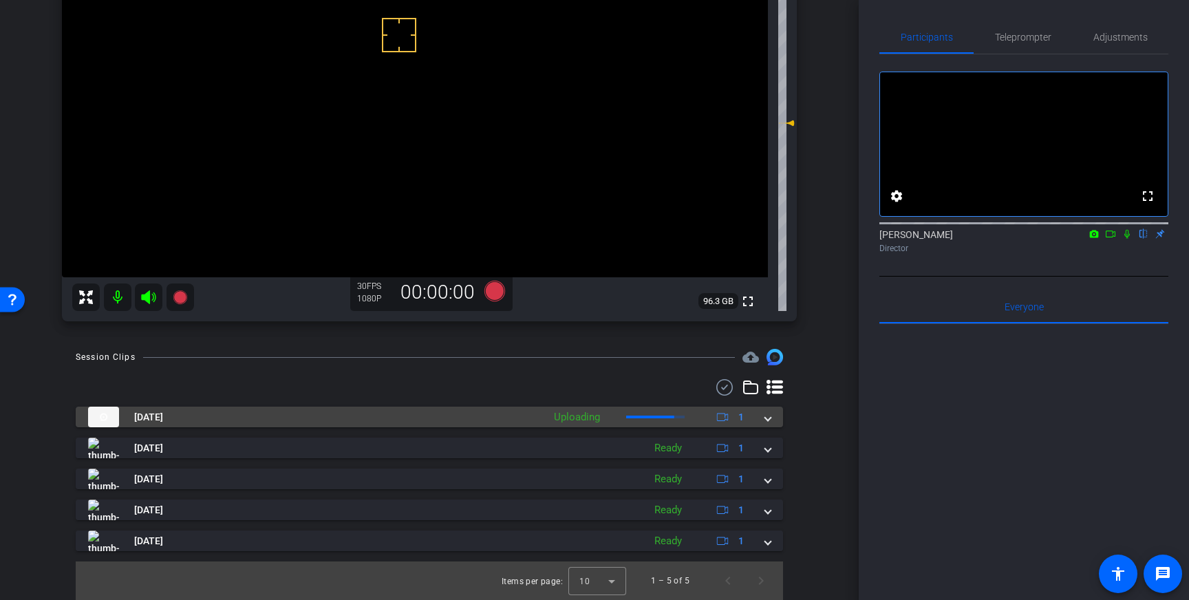
click at [767, 422] on span at bounding box center [768, 417] width 6 height 14
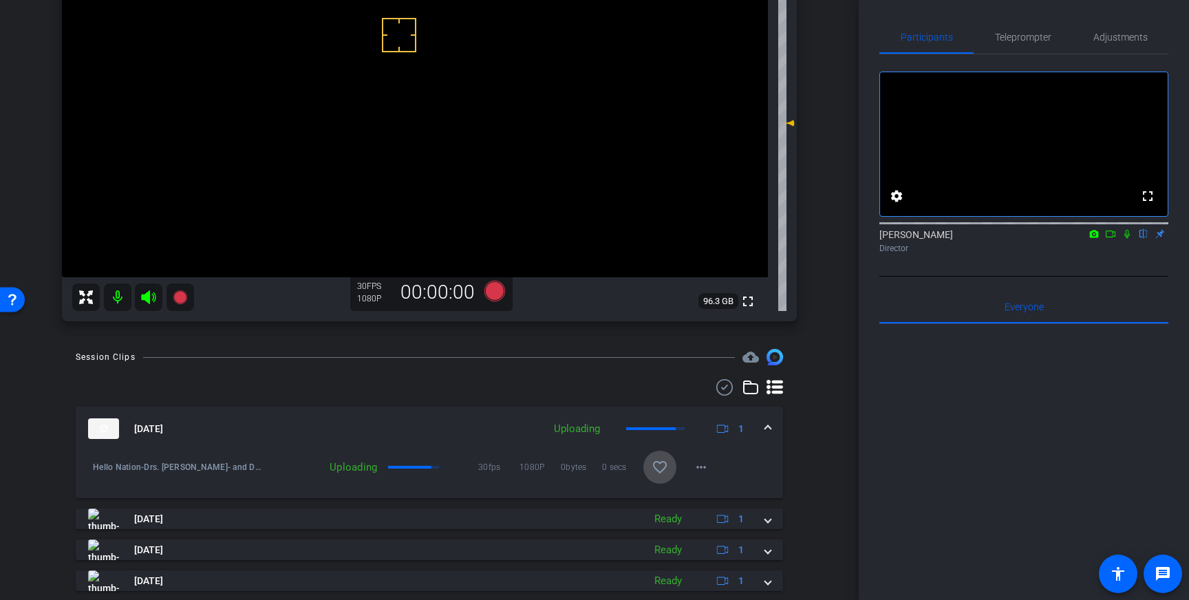
click at [655, 475] on mat-icon "favorite_border" at bounding box center [660, 467] width 17 height 17
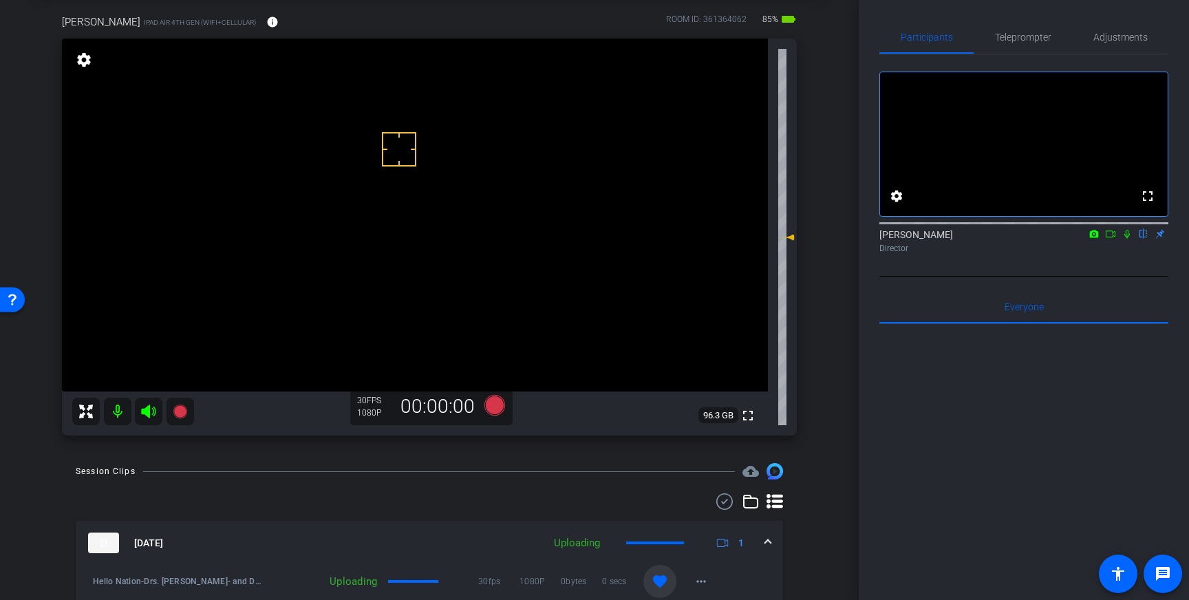
scroll to position [67, 0]
click at [496, 403] on icon at bounding box center [494, 406] width 21 height 21
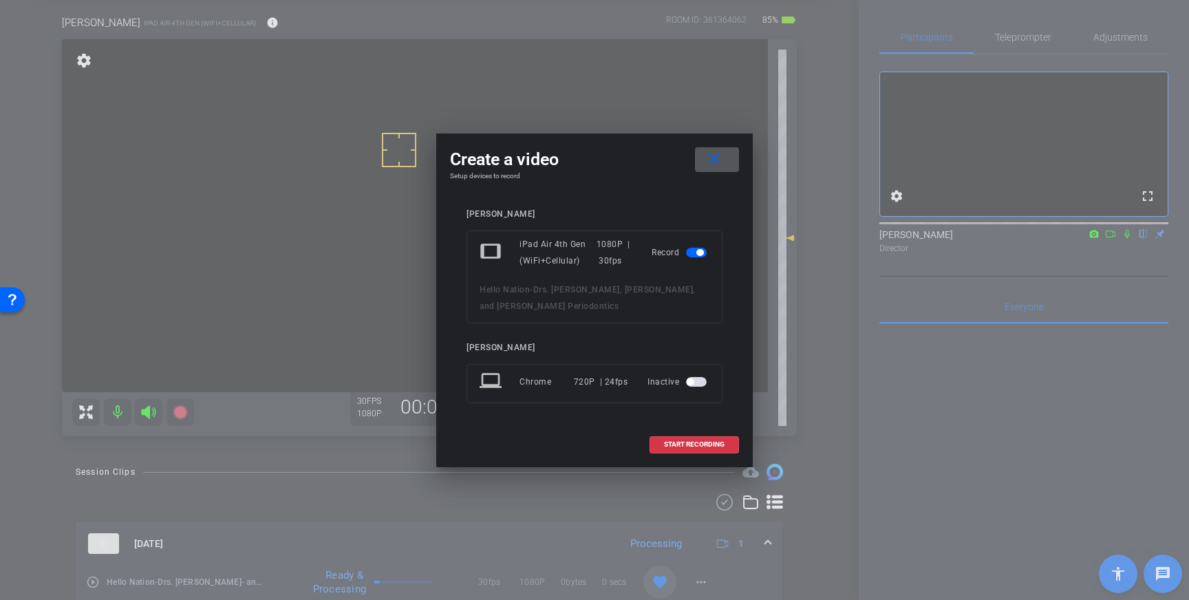
drag, startPoint x: 669, startPoint y: 447, endPoint x: 850, endPoint y: 370, distance: 197.6
click at [670, 447] on span "START RECORDING" at bounding box center [694, 444] width 61 height 7
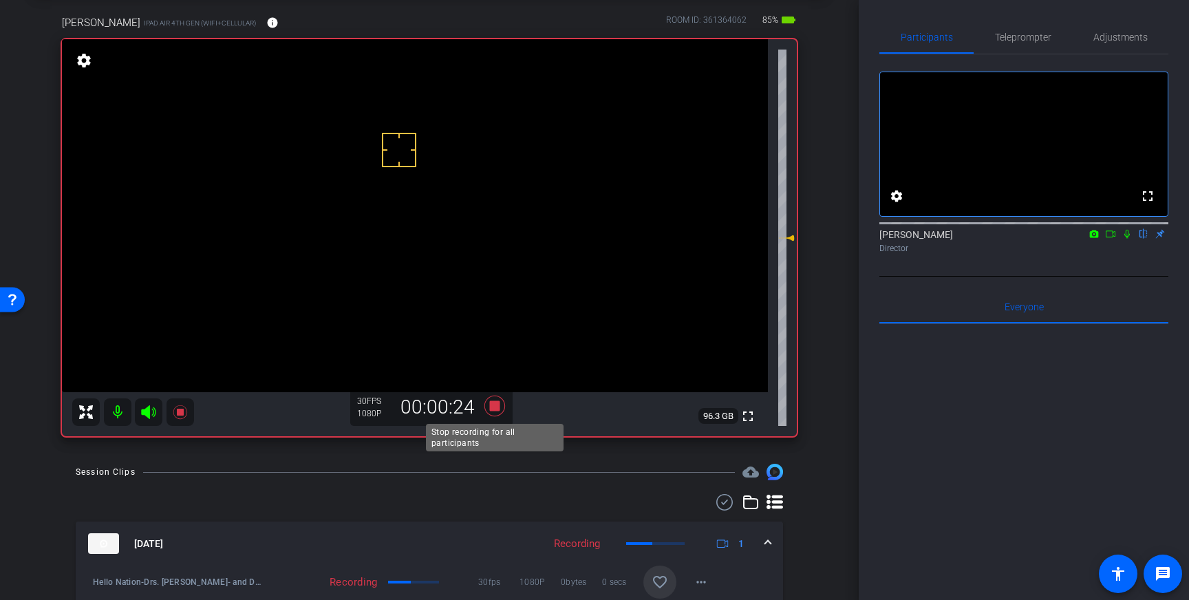
click at [498, 407] on icon at bounding box center [494, 406] width 21 height 21
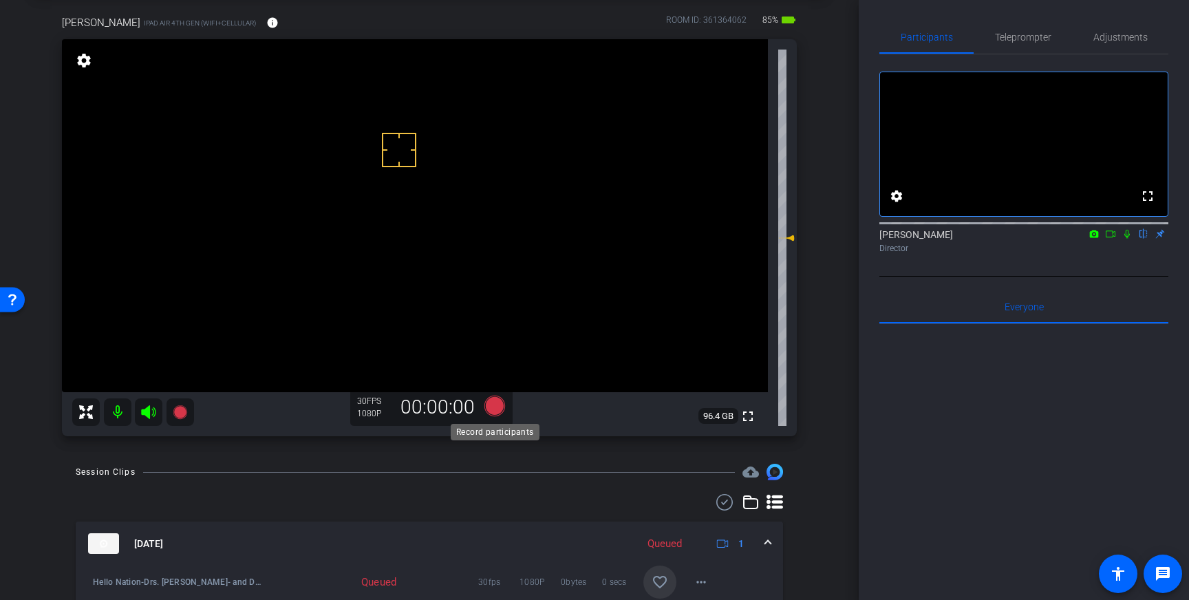
click at [495, 405] on icon at bounding box center [494, 406] width 21 height 21
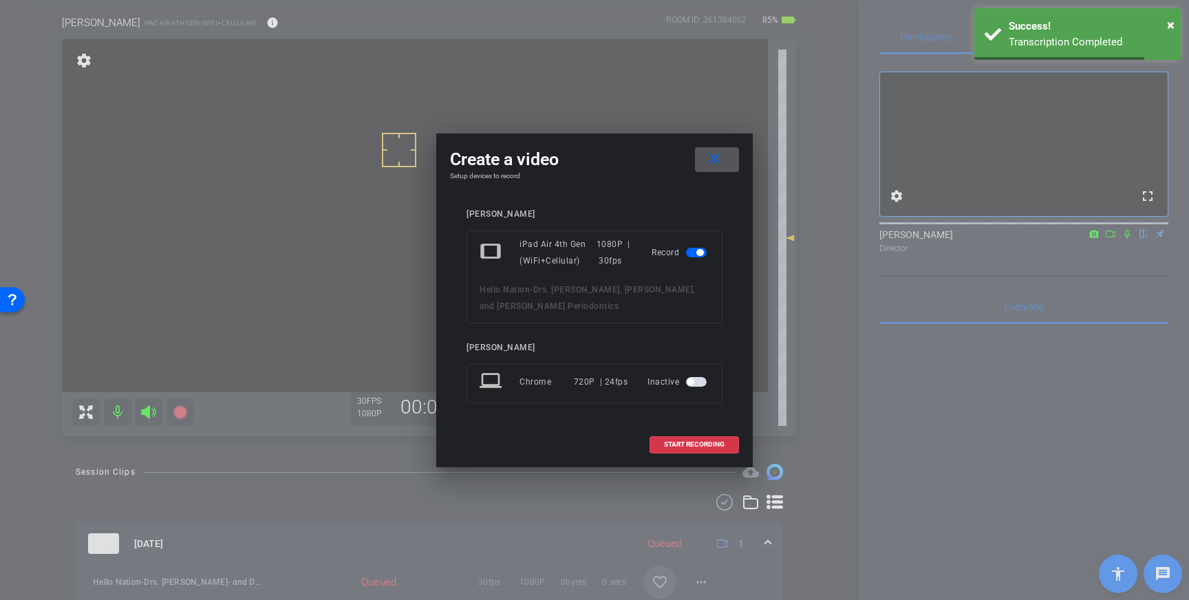
drag, startPoint x: 690, startPoint y: 442, endPoint x: 749, endPoint y: 442, distance: 59.2
click at [691, 442] on span "START RECORDING" at bounding box center [694, 444] width 61 height 7
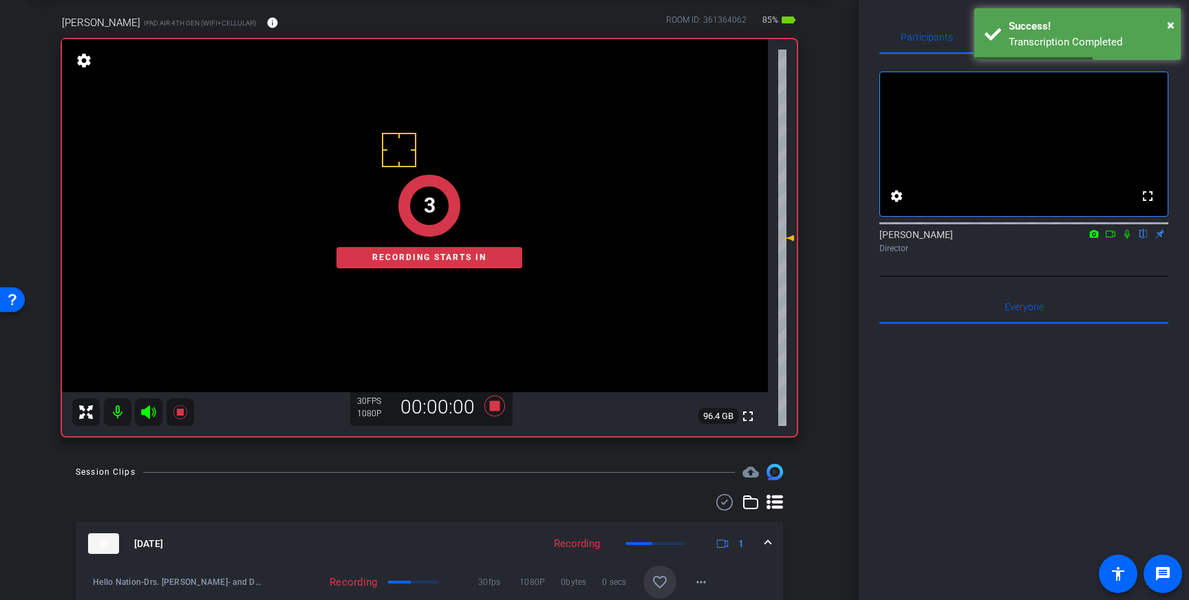
drag, startPoint x: 1124, startPoint y: 252, endPoint x: 1135, endPoint y: 283, distance: 32.9
click at [1126, 239] on icon at bounding box center [1127, 234] width 11 height 10
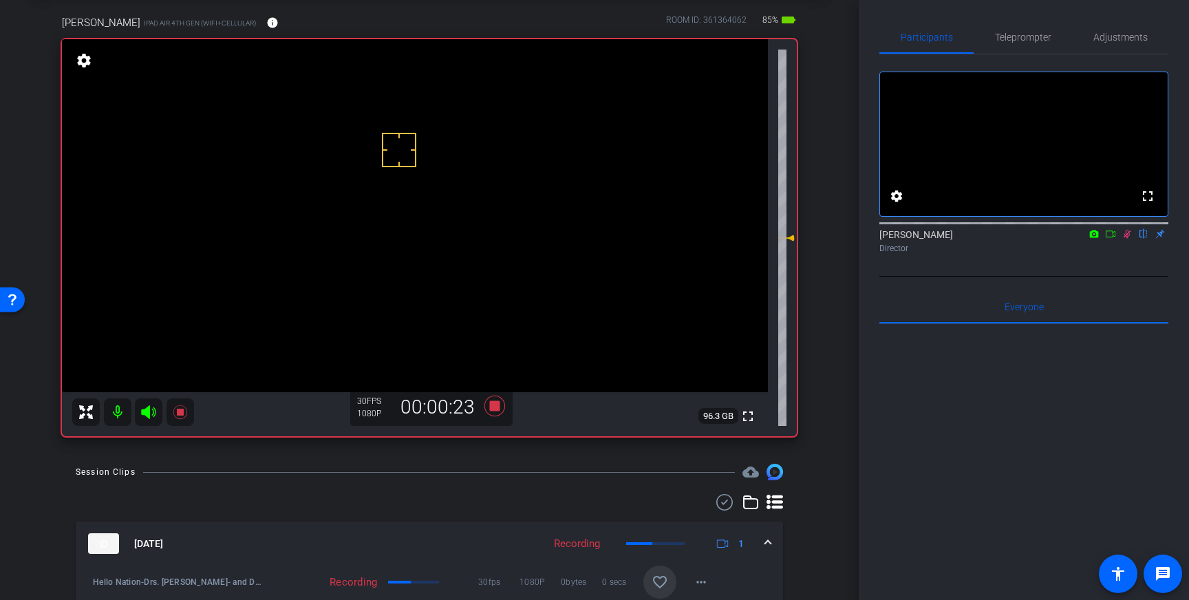
click at [1129, 239] on icon at bounding box center [1127, 234] width 11 height 10
click at [497, 411] on icon at bounding box center [494, 406] width 33 height 25
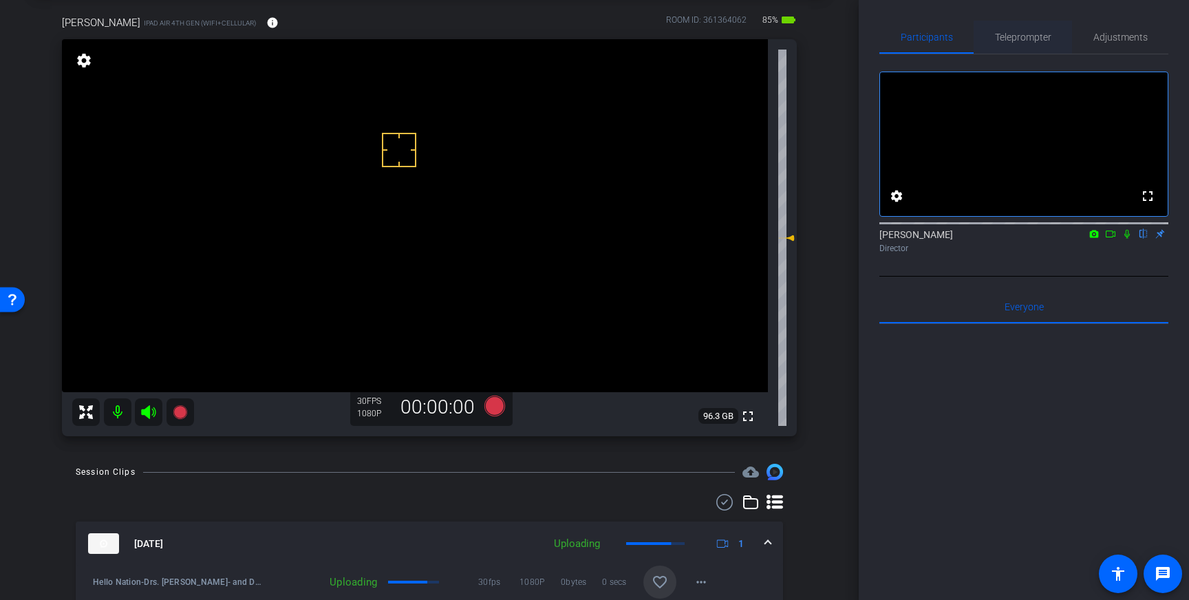
click at [1003, 29] on span "Teleprompter" at bounding box center [1023, 37] width 56 height 33
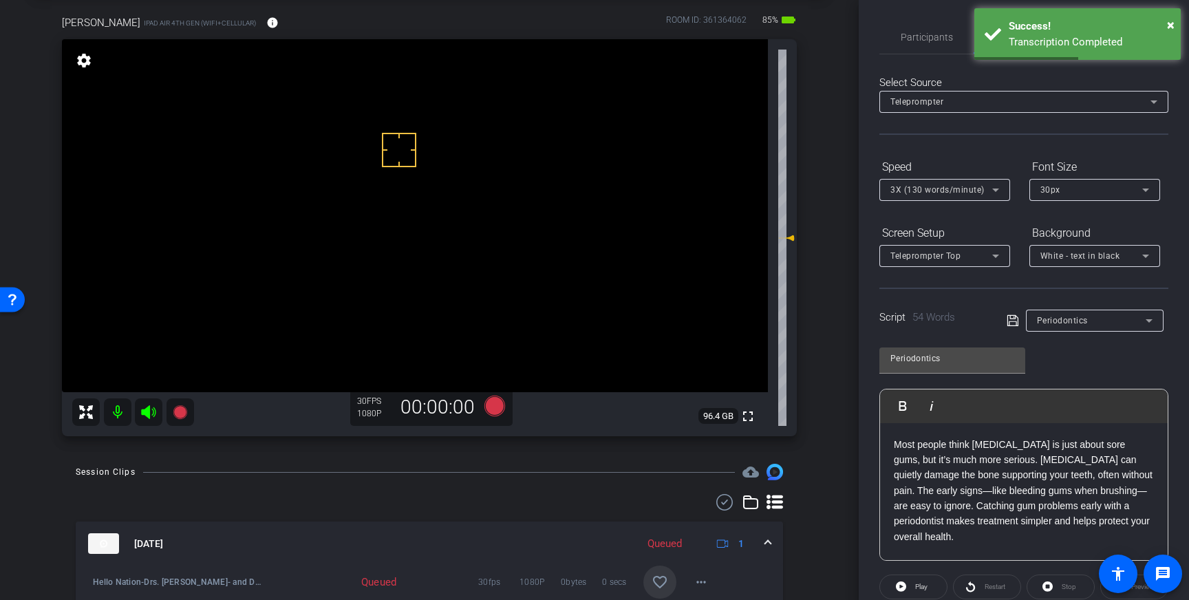
drag, startPoint x: 959, startPoint y: 538, endPoint x: 892, endPoint y: 446, distance: 114.2
click at [892, 446] on div "Most people think gum disease is just about sore gums, but it’s much more serio…" at bounding box center [1024, 492] width 288 height 138
drag, startPoint x: 1008, startPoint y: 319, endPoint x: 1017, endPoint y: 331, distance: 15.3
click at [1009, 321] on icon at bounding box center [1013, 320] width 12 height 17
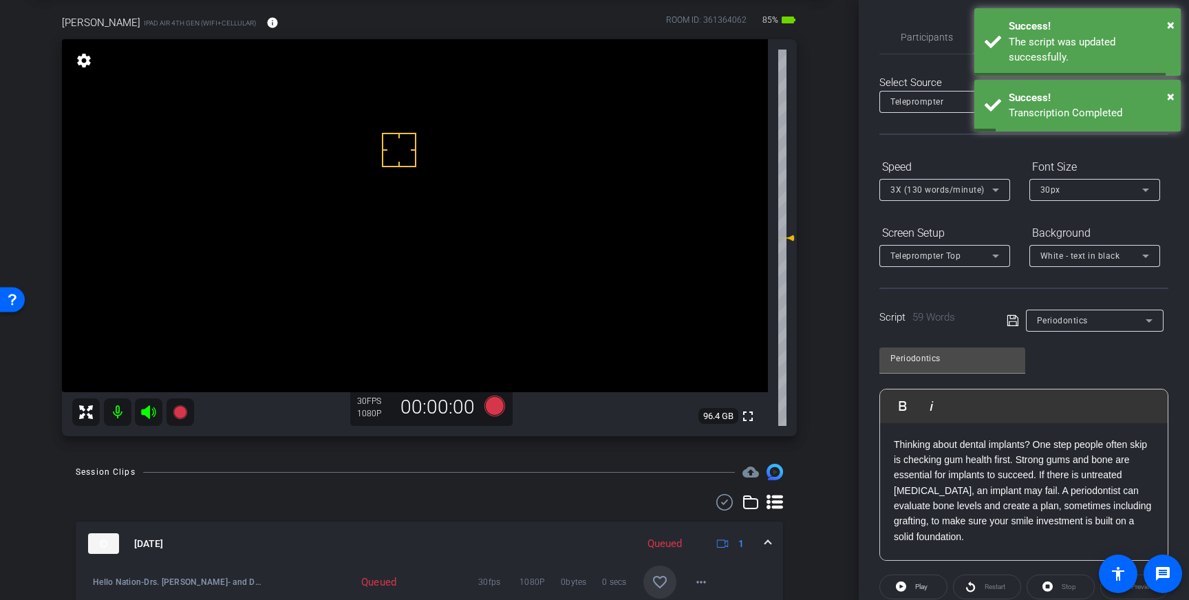
scroll to position [152, 0]
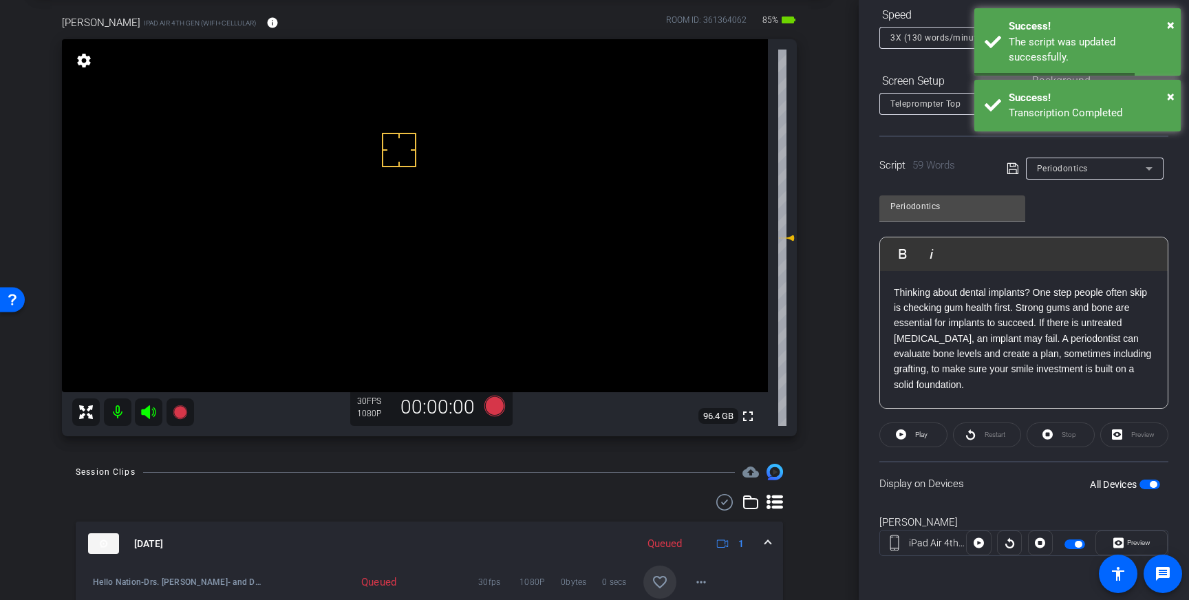
click at [1151, 485] on span "button" at bounding box center [1153, 484] width 7 height 7
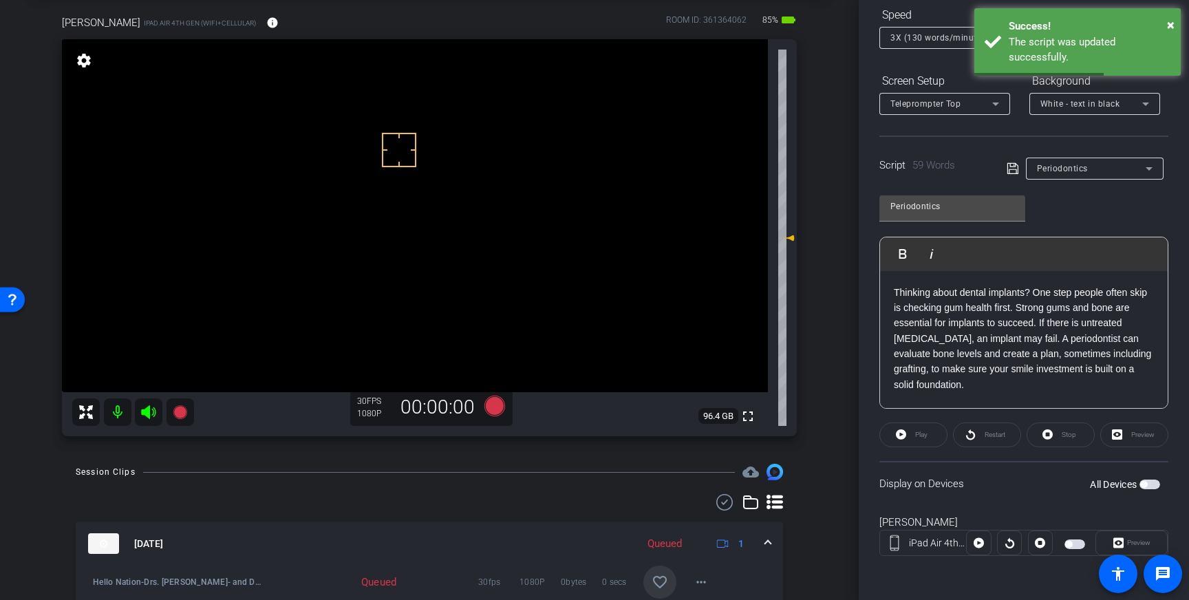
click at [1151, 489] on span "button" at bounding box center [1149, 485] width 21 height 10
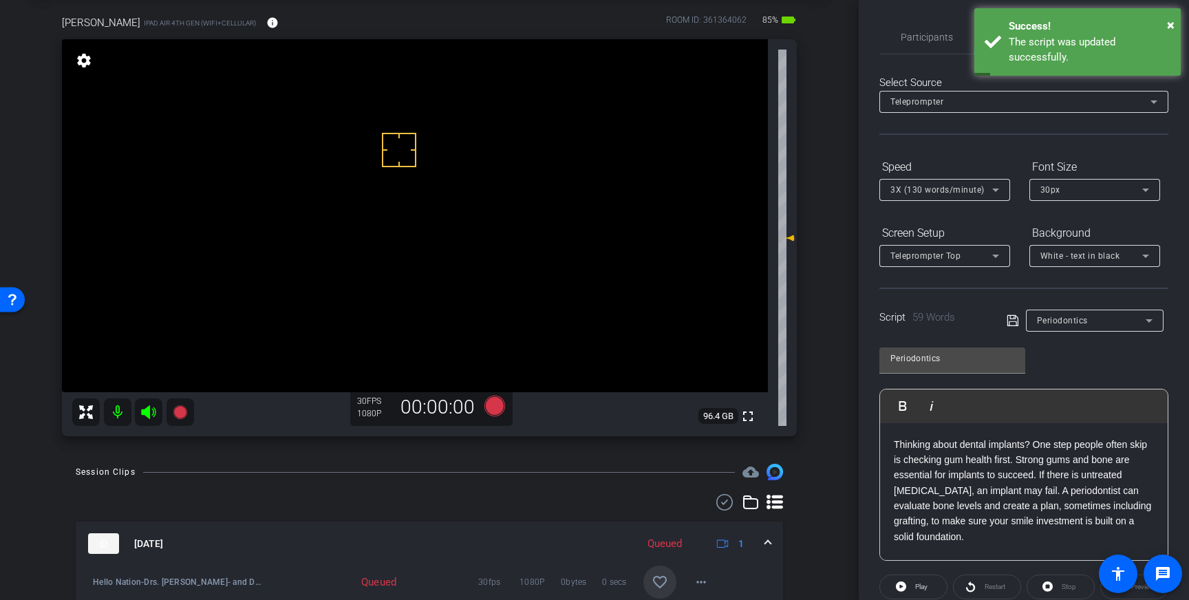
click at [1013, 319] on icon at bounding box center [1012, 320] width 11 height 11
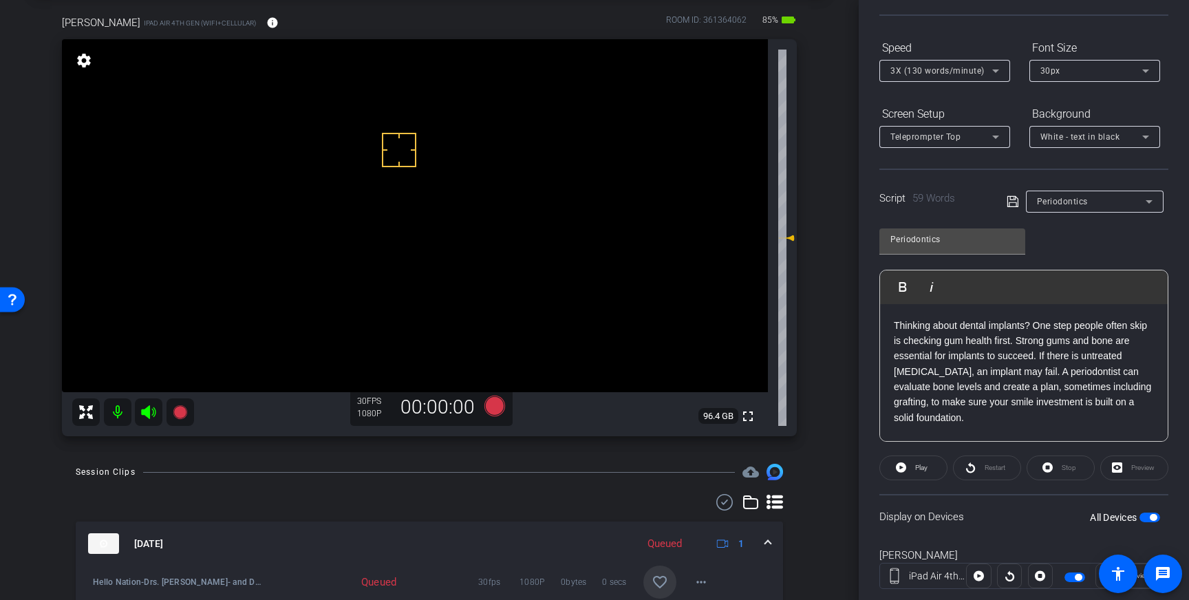
scroll to position [129, 0]
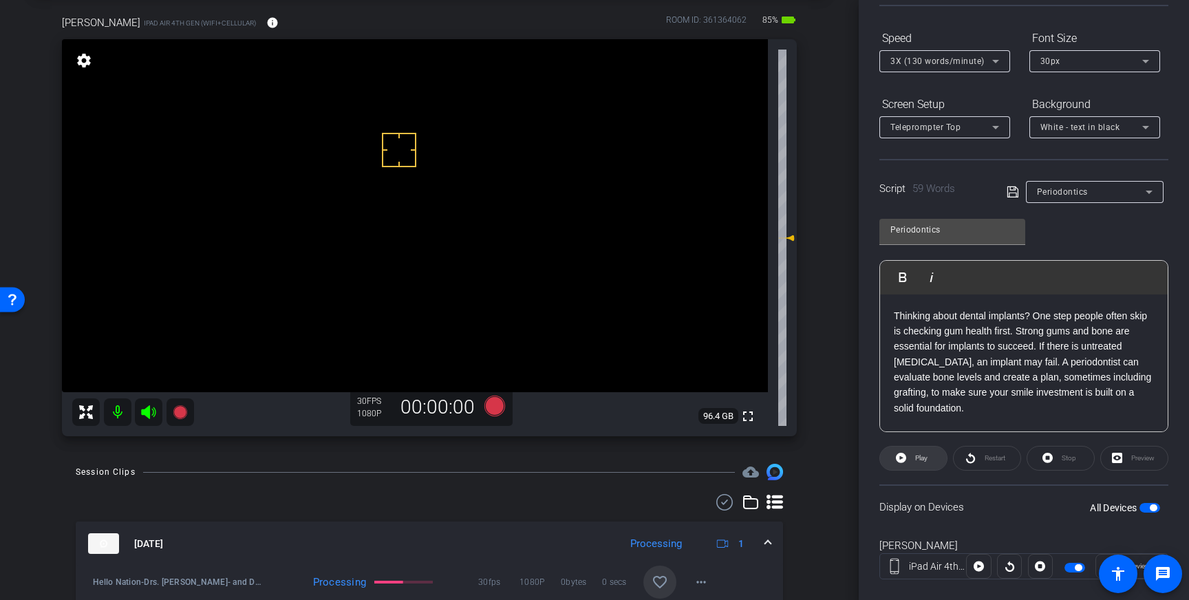
click at [925, 462] on span "Play" at bounding box center [920, 458] width 16 height 19
click at [1063, 460] on span "Stop" at bounding box center [1069, 458] width 14 height 8
click at [502, 407] on icon at bounding box center [494, 405] width 21 height 21
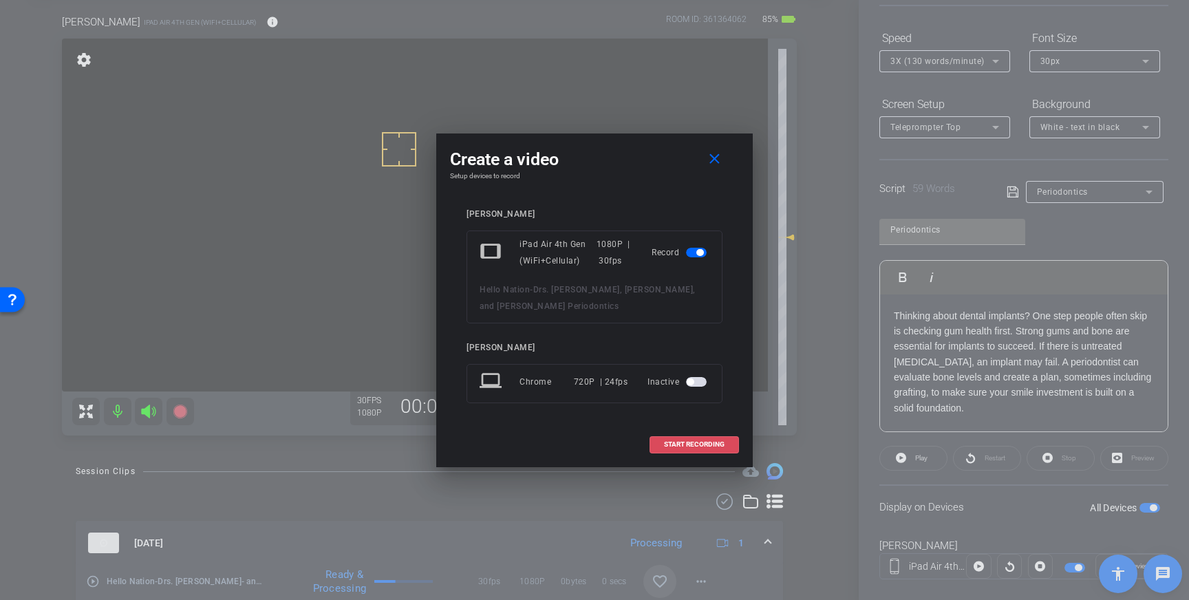
drag, startPoint x: 677, startPoint y: 436, endPoint x: 776, endPoint y: 359, distance: 125.1
click at [677, 436] on span at bounding box center [694, 444] width 88 height 33
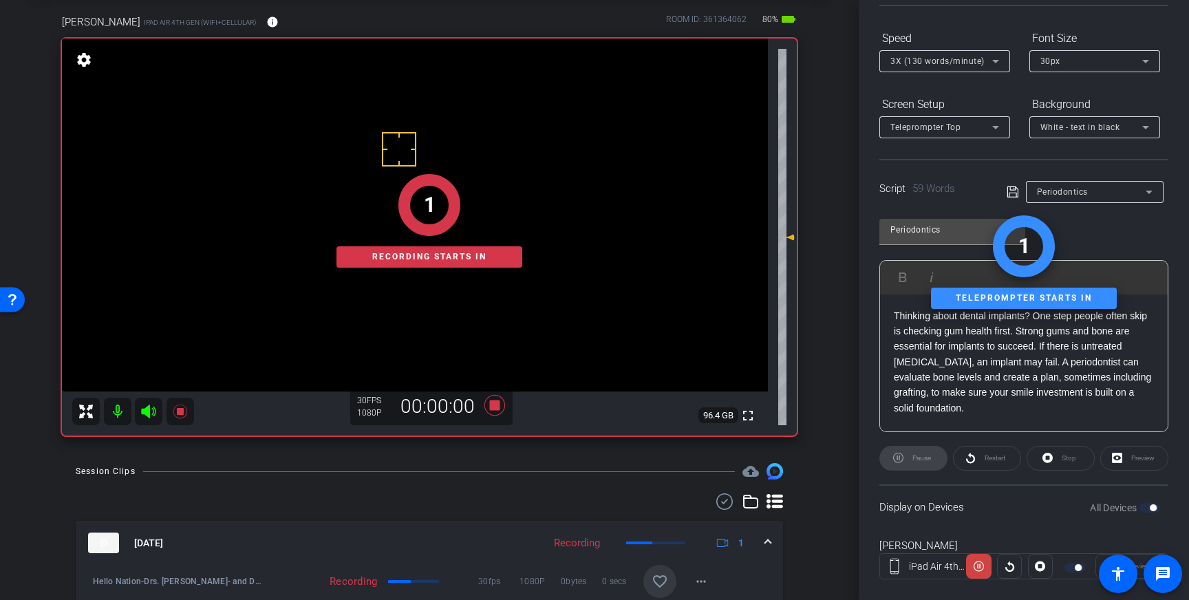
scroll to position [0, 0]
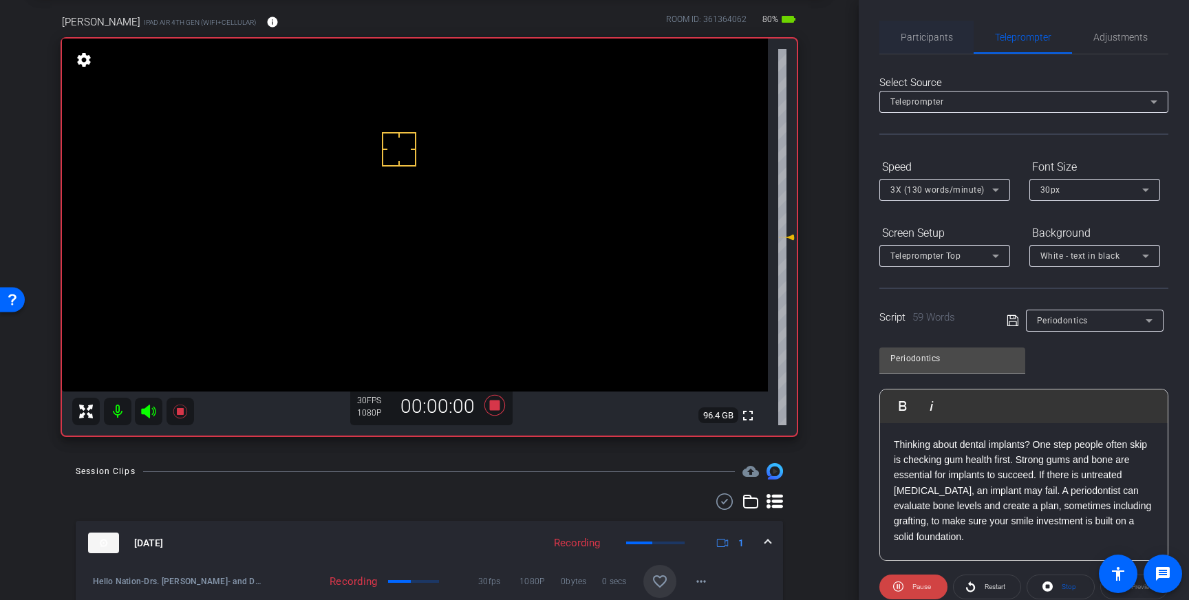
click at [910, 32] on span "Participants" at bounding box center [927, 37] width 52 height 10
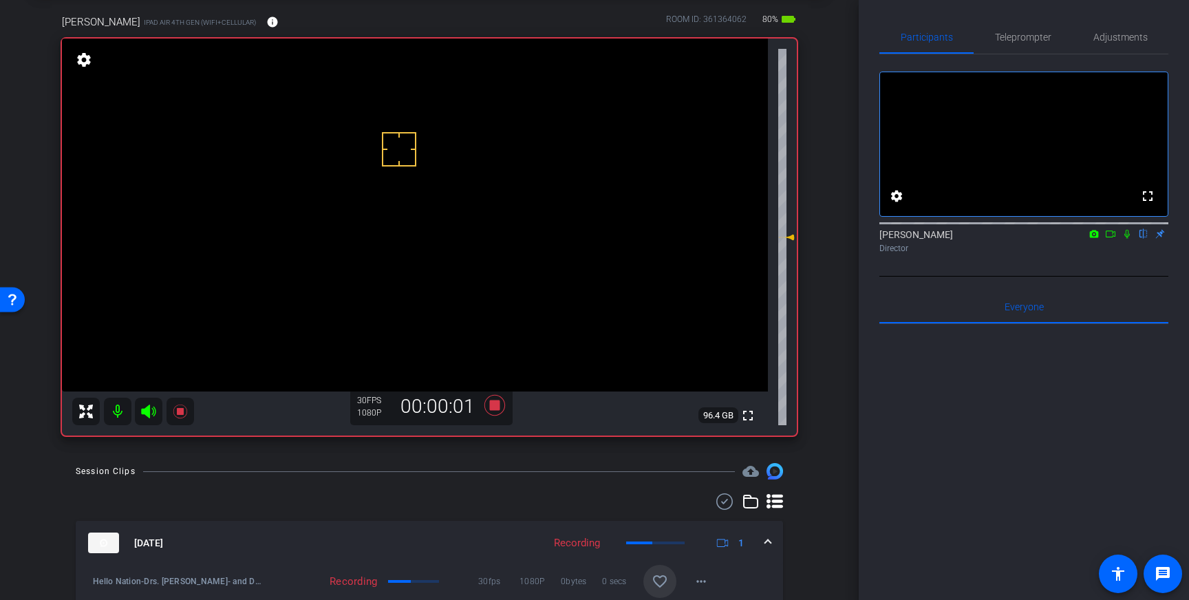
click at [1122, 239] on icon at bounding box center [1127, 234] width 11 height 10
click at [1129, 239] on icon at bounding box center [1128, 234] width 8 height 9
click at [496, 409] on icon at bounding box center [494, 405] width 21 height 21
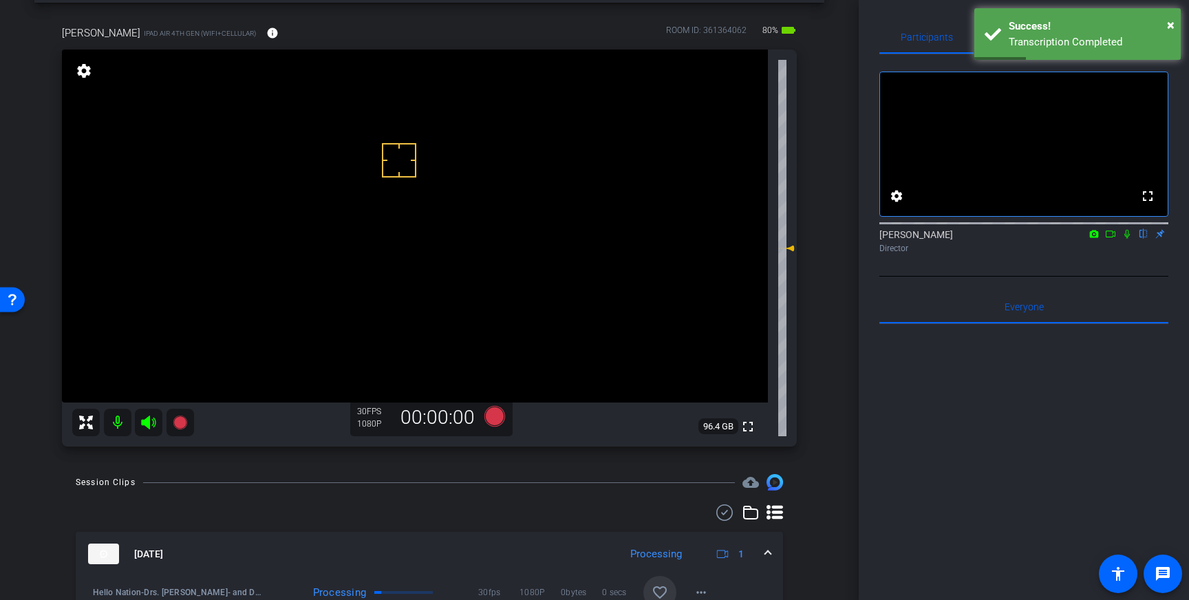
scroll to position [55, 0]
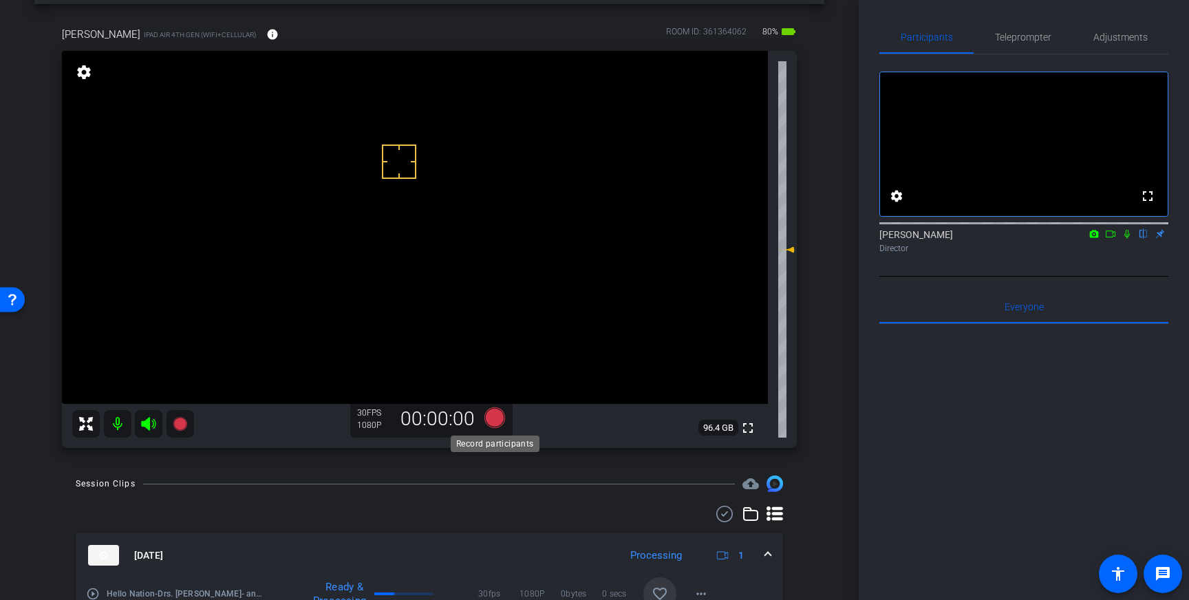
click at [495, 421] on icon at bounding box center [494, 417] width 21 height 21
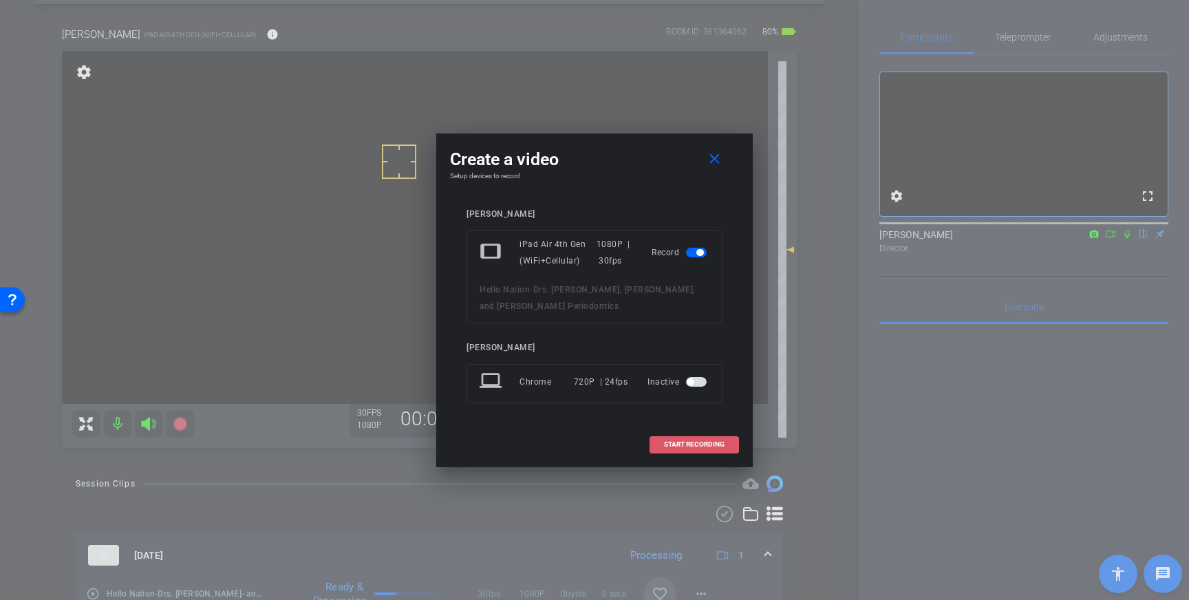
click at [710, 441] on span "START RECORDING" at bounding box center [694, 444] width 61 height 7
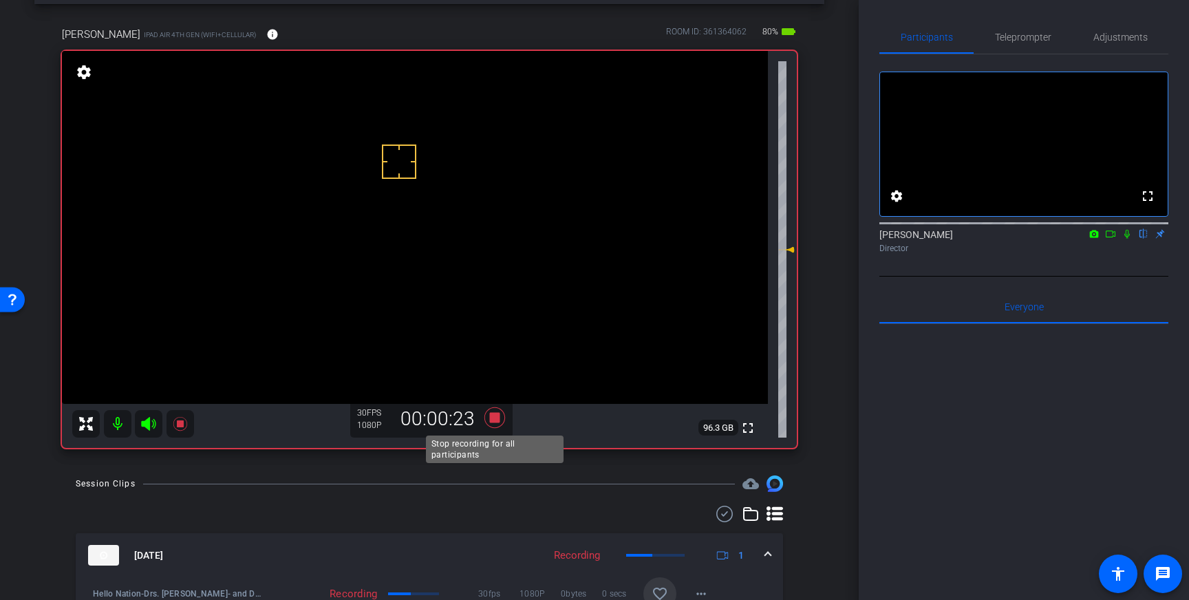
click at [491, 418] on icon at bounding box center [494, 417] width 21 height 21
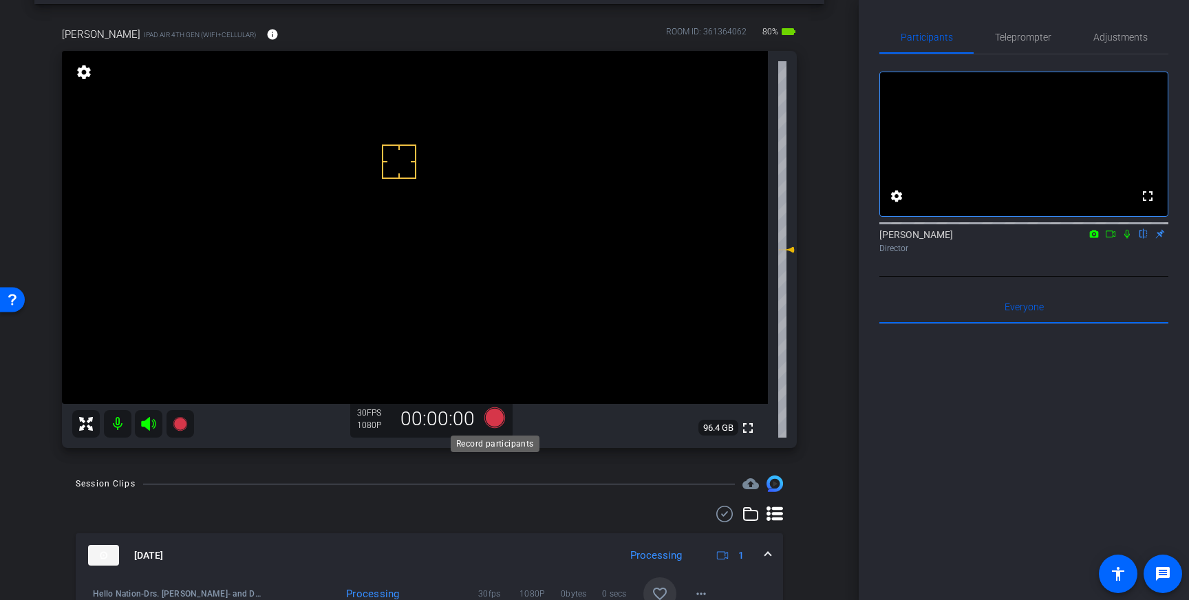
click at [487, 423] on icon at bounding box center [494, 417] width 33 height 25
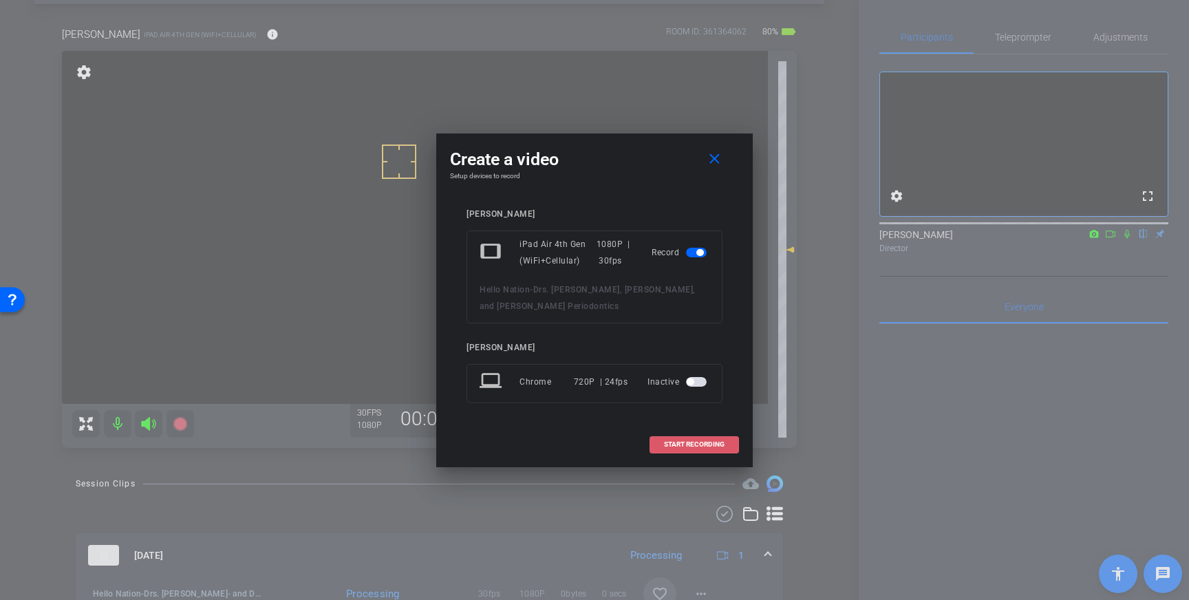
click at [675, 438] on span at bounding box center [694, 444] width 88 height 33
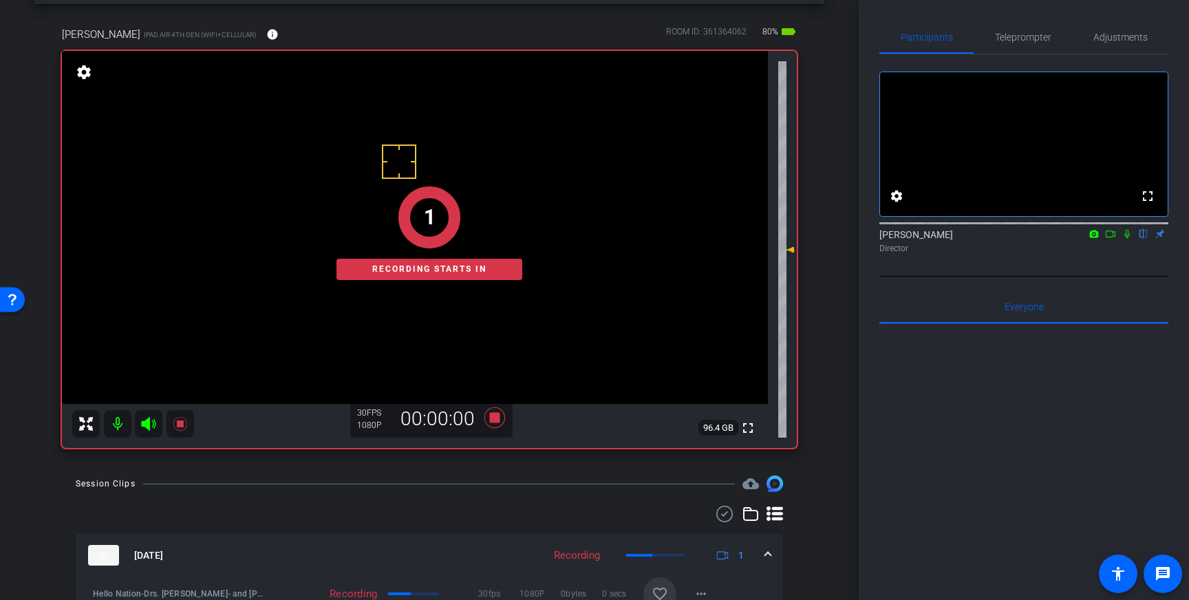
click at [1125, 239] on icon at bounding box center [1127, 234] width 11 height 10
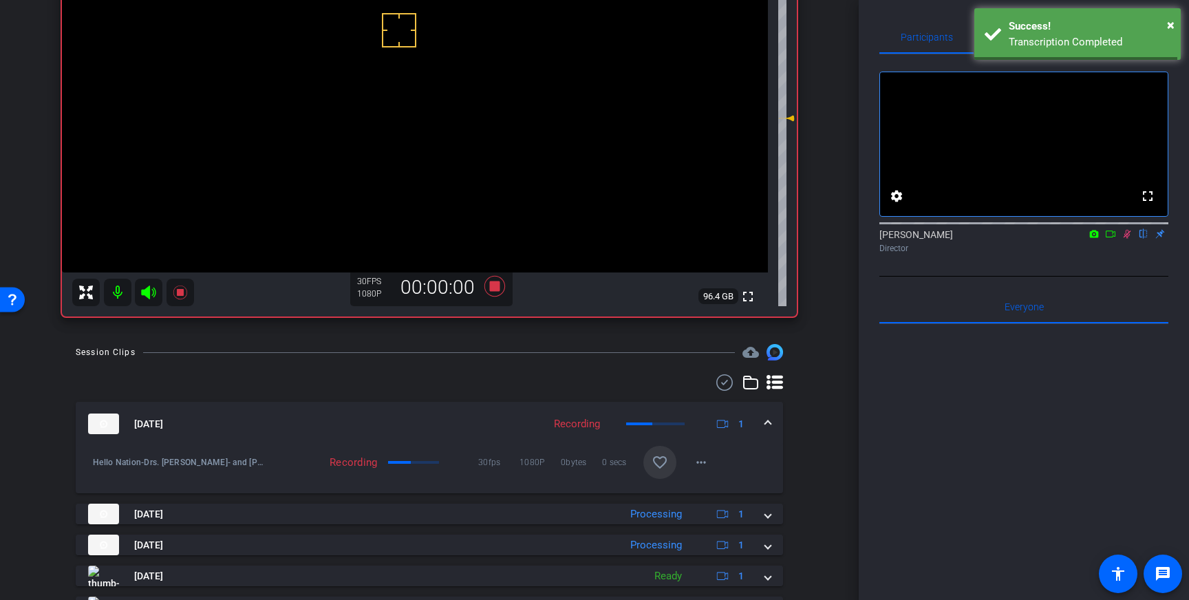
scroll to position [189, 0]
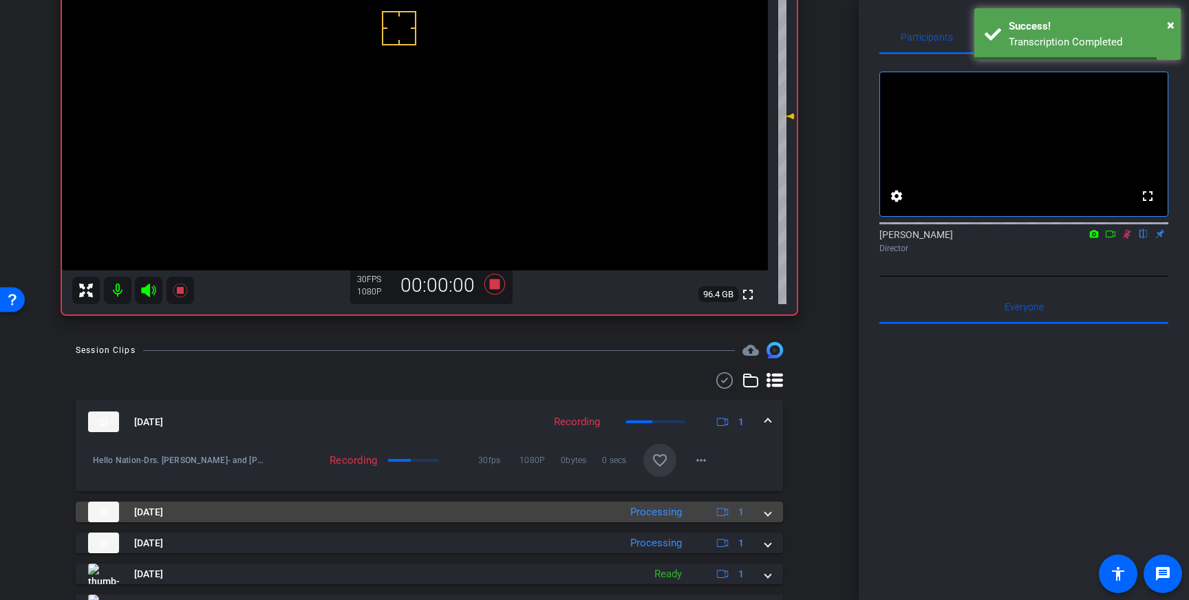
click at [765, 513] on span at bounding box center [768, 512] width 6 height 14
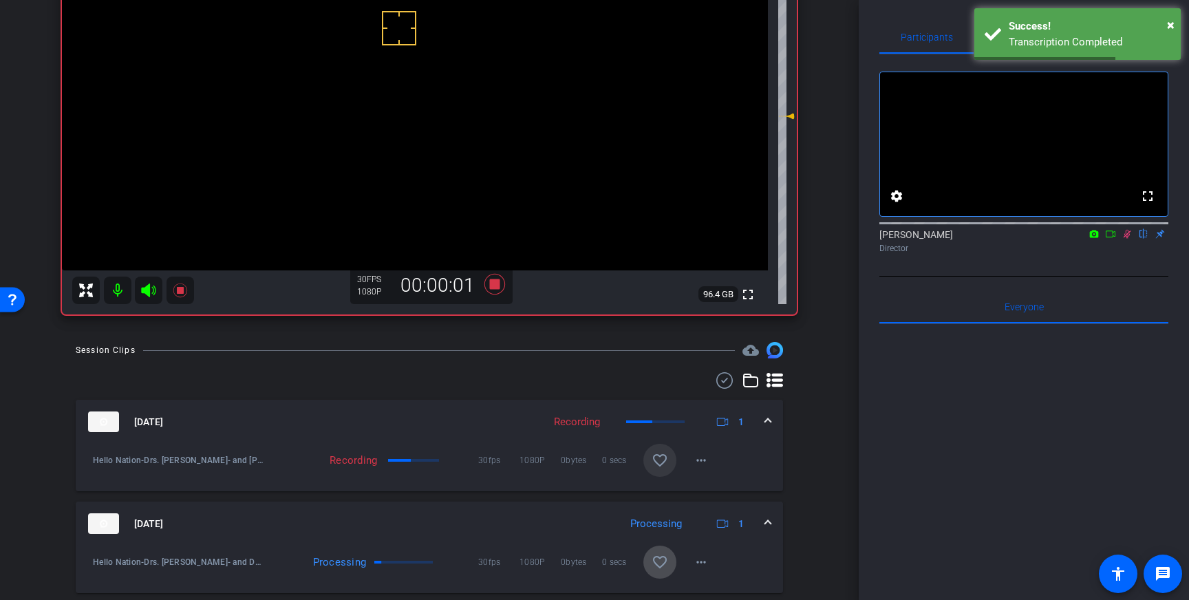
click at [653, 559] on mat-icon "favorite_border" at bounding box center [660, 562] width 17 height 17
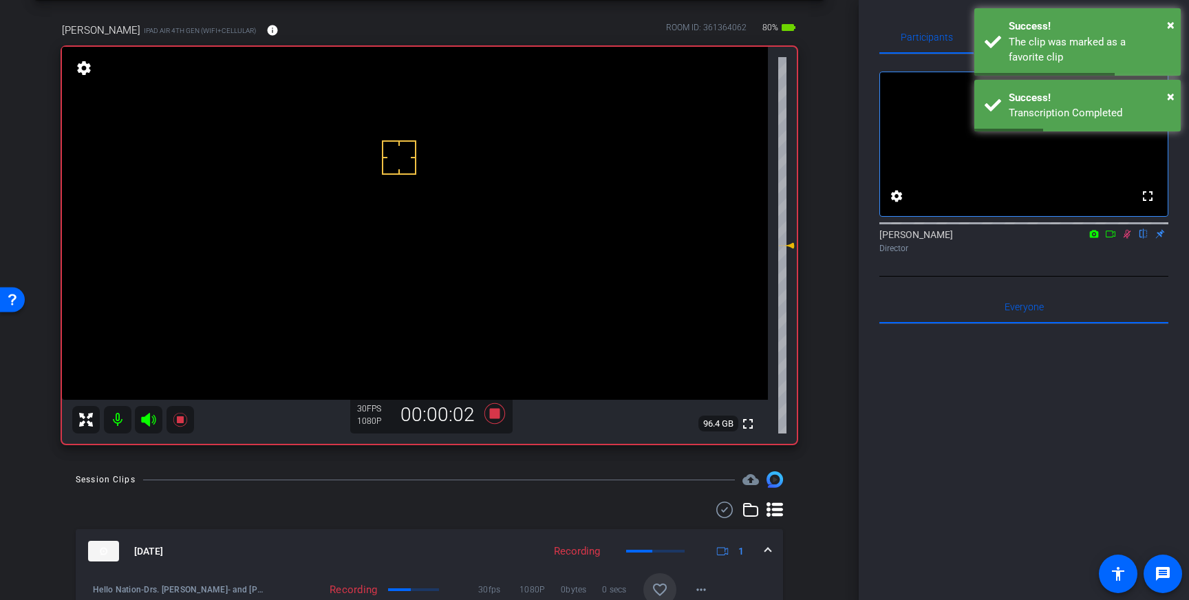
scroll to position [39, 0]
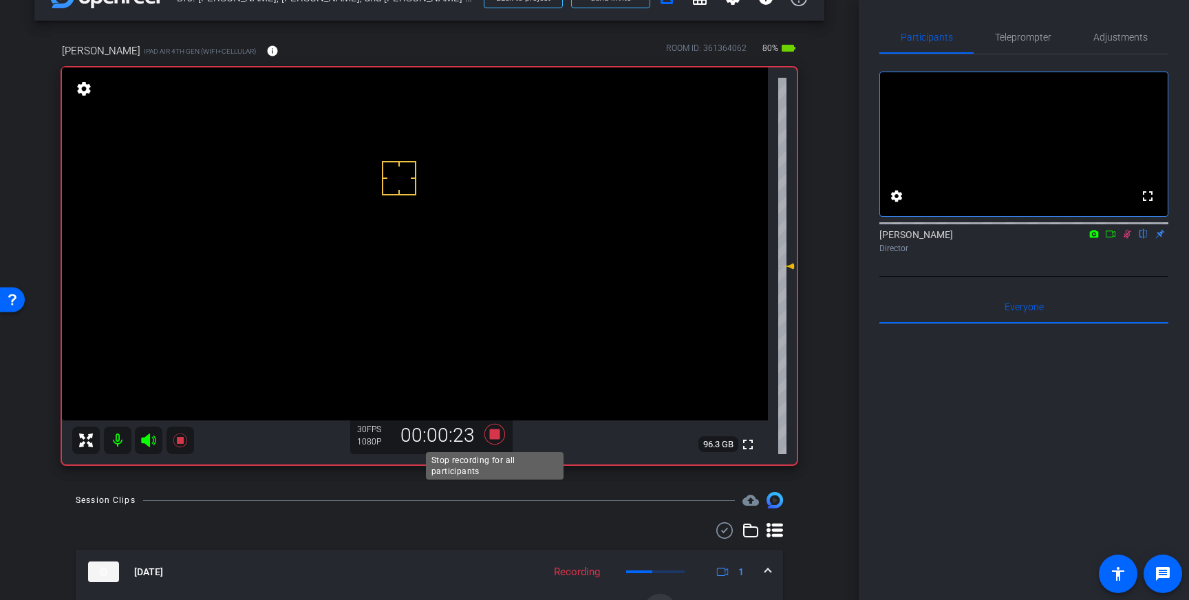
click at [500, 434] on icon at bounding box center [494, 434] width 33 height 25
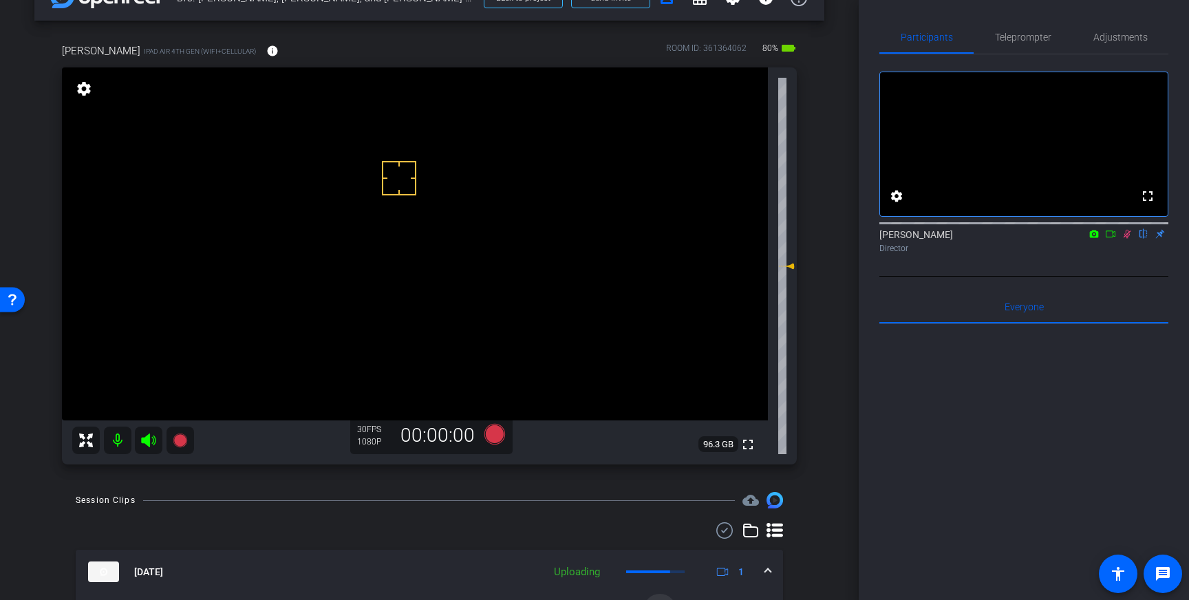
drag, startPoint x: 1124, startPoint y: 253, endPoint x: 1130, endPoint y: 263, distance: 11.7
click at [1125, 239] on icon at bounding box center [1127, 234] width 11 height 10
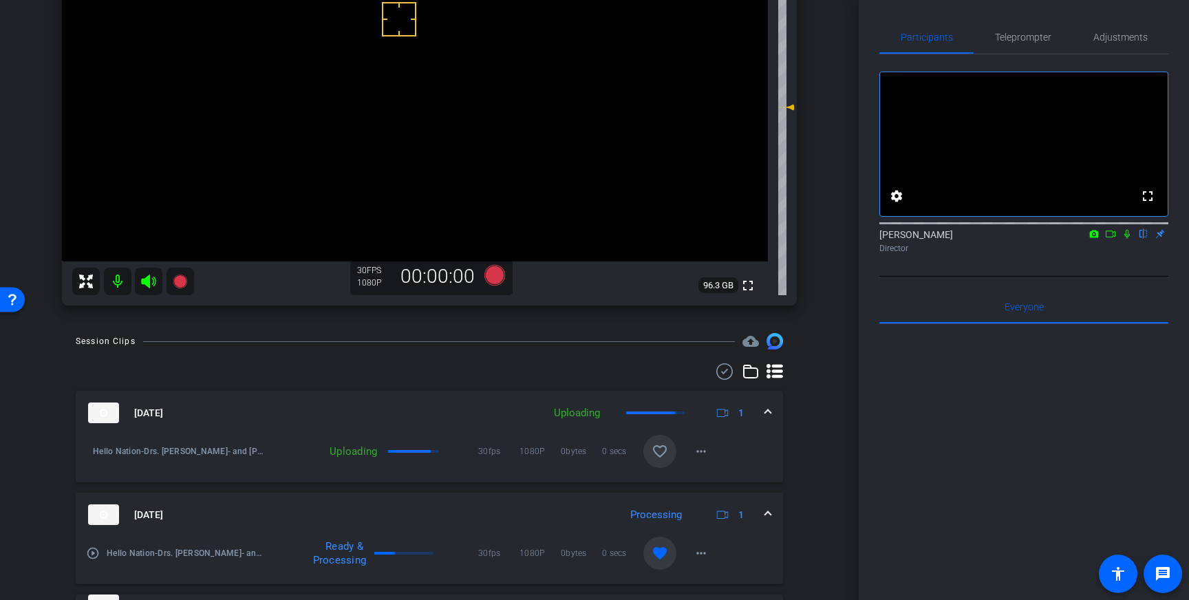
scroll to position [199, 0]
click at [663, 456] on mat-icon "favorite_border" at bounding box center [660, 450] width 17 height 17
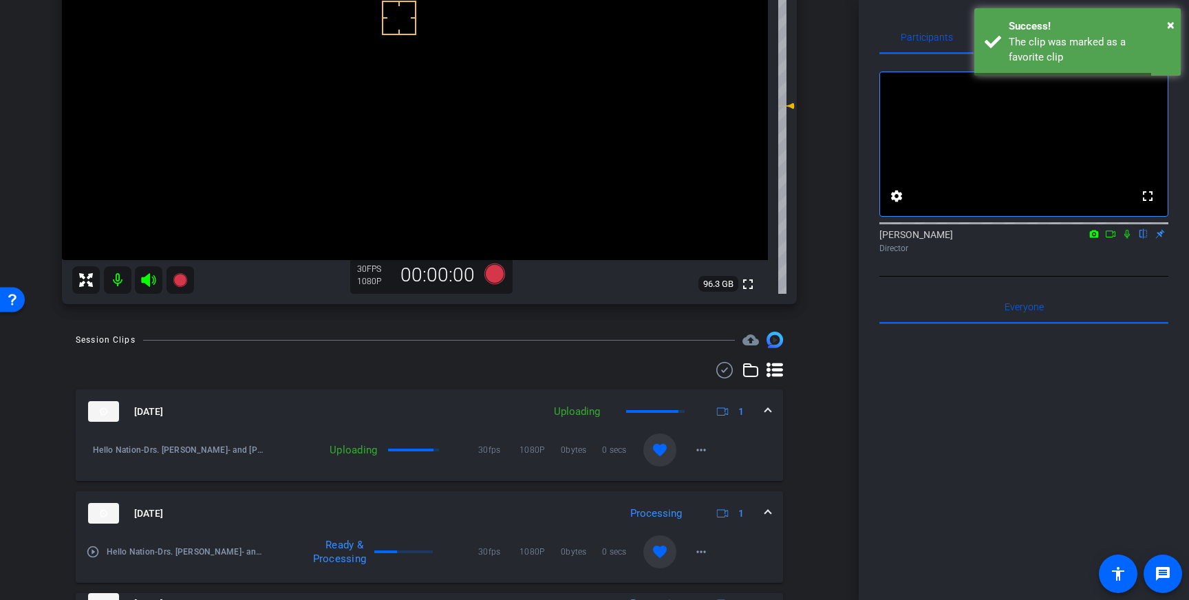
click at [771, 413] on mat-expansion-panel-header "Oct 13, 2025 Uploading 1" at bounding box center [429, 411] width 707 height 44
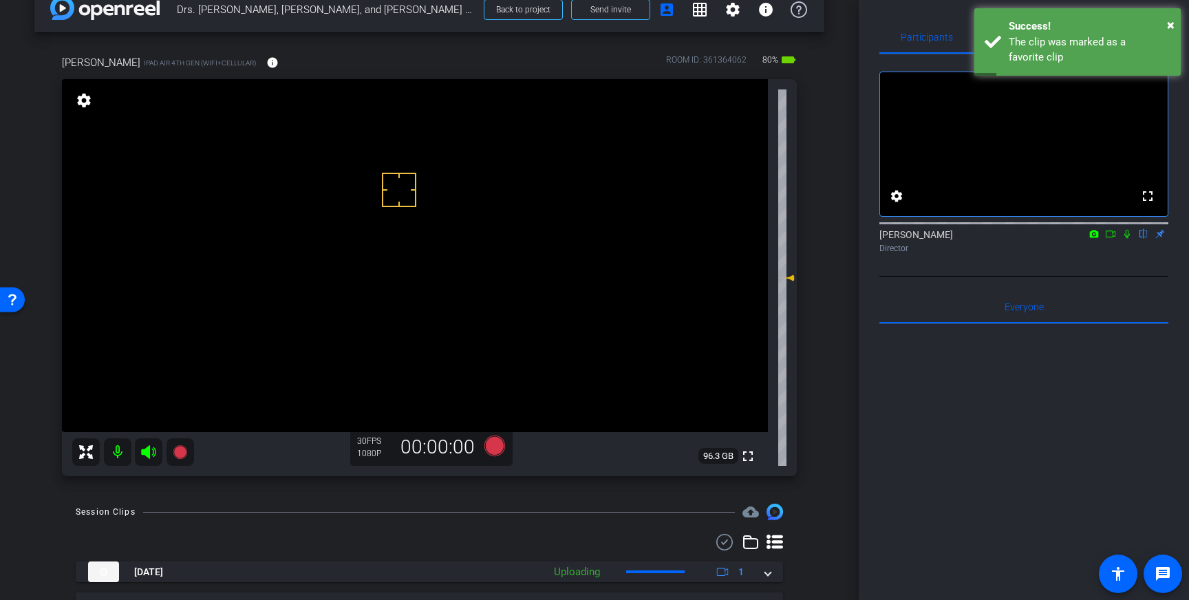
scroll to position [0, 0]
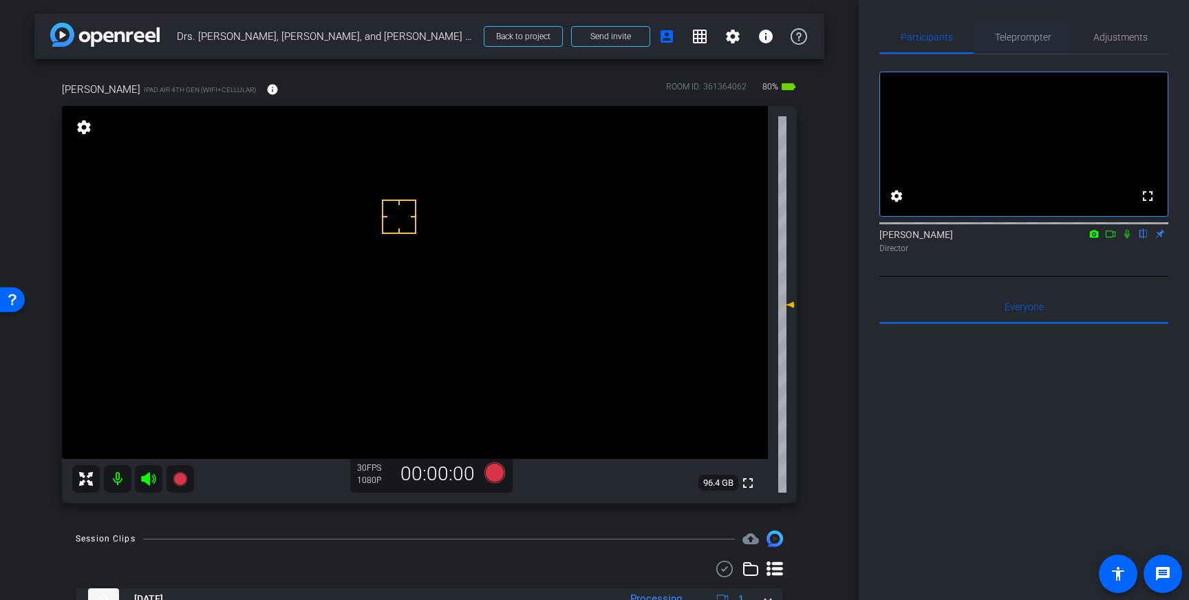
click at [1042, 42] on span "Teleprompter" at bounding box center [1023, 37] width 56 height 10
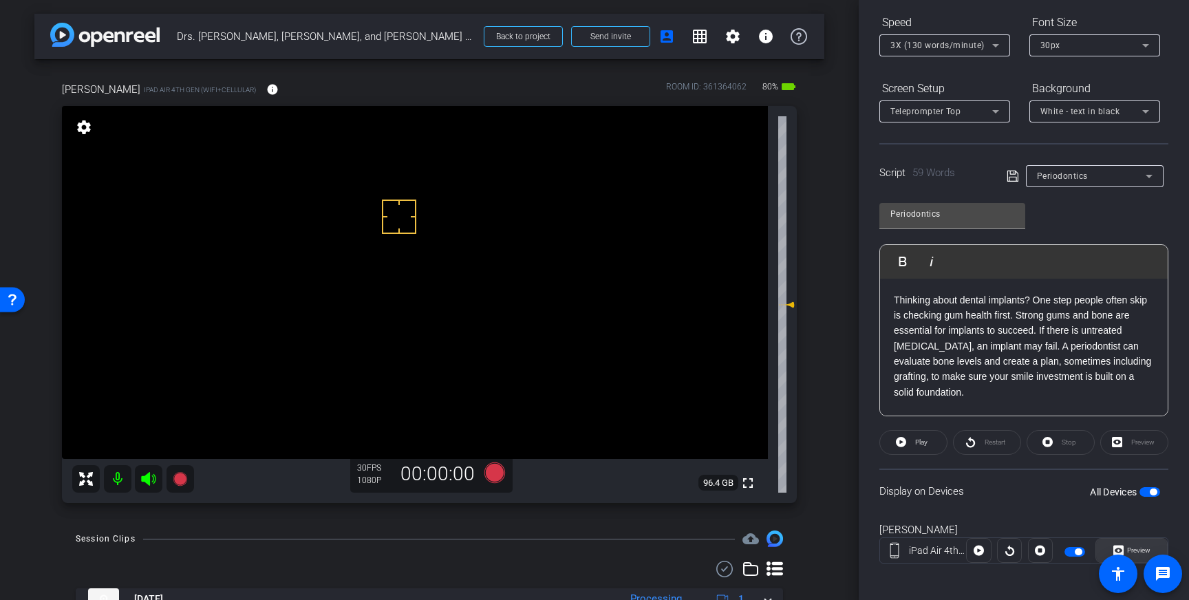
scroll to position [152, 0]
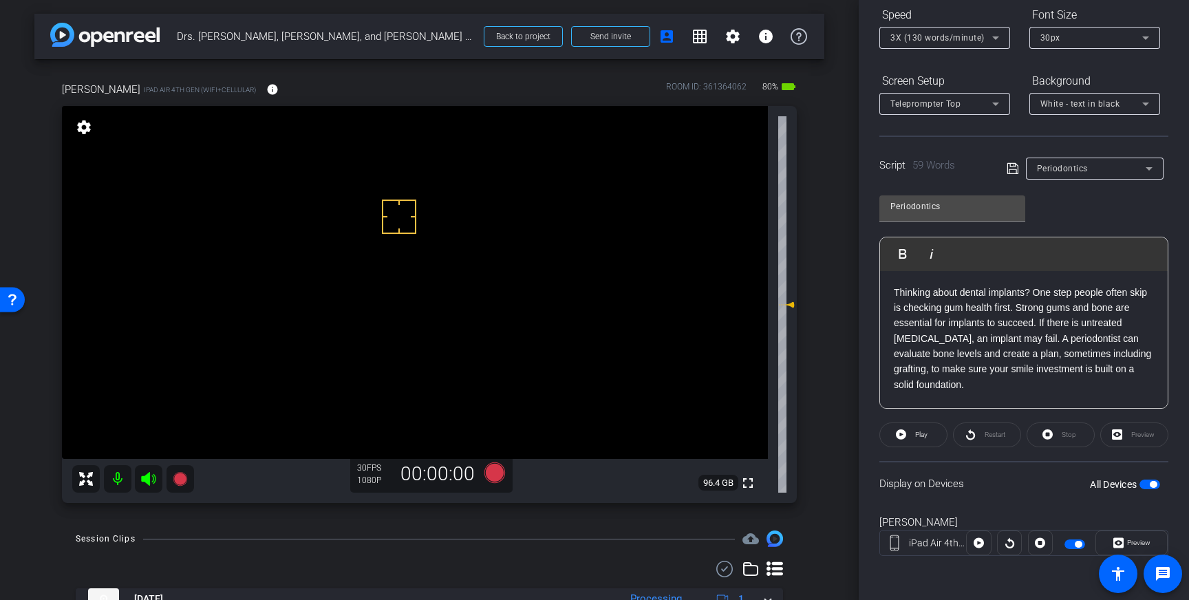
click at [1146, 484] on span "button" at bounding box center [1149, 485] width 21 height 10
drag, startPoint x: 1018, startPoint y: 387, endPoint x: 888, endPoint y: 295, distance: 158.5
click at [888, 294] on div "Thinking about dental implants? One step people often skip is checking gum heal…" at bounding box center [1024, 340] width 288 height 138
click at [1011, 167] on icon at bounding box center [1012, 168] width 11 height 11
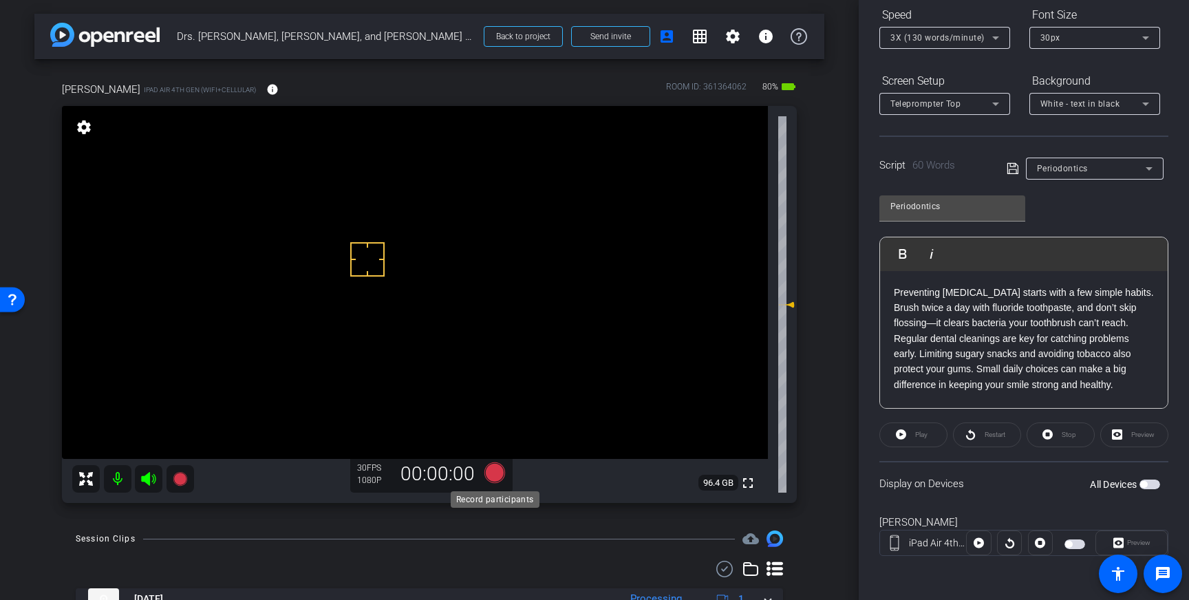
click at [496, 478] on icon at bounding box center [494, 472] width 21 height 21
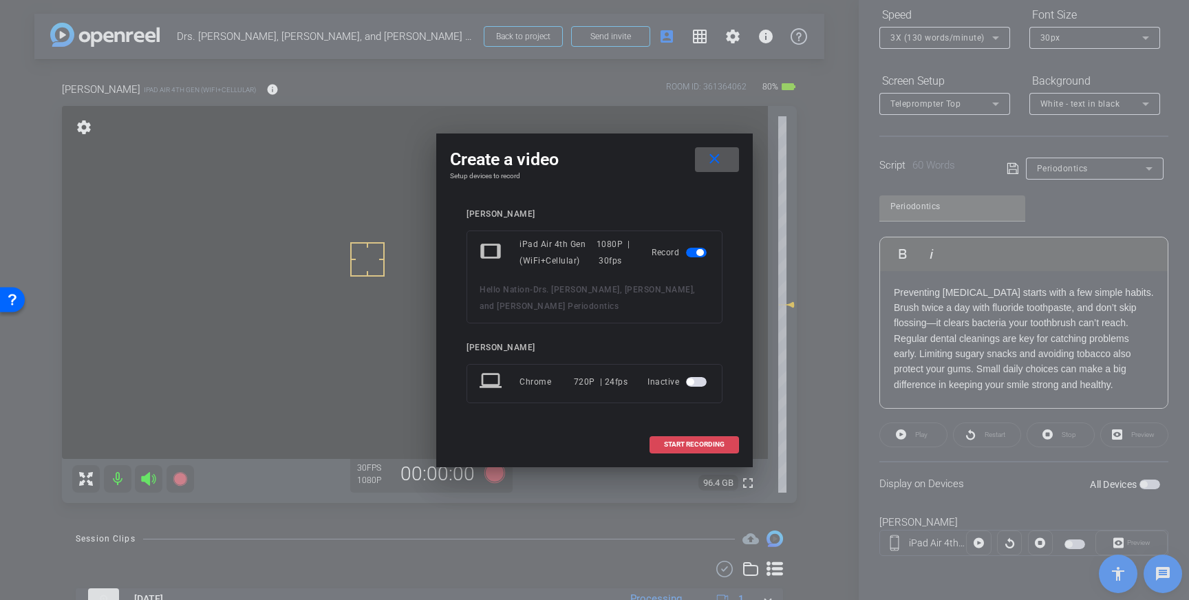
click at [681, 445] on span "START RECORDING" at bounding box center [694, 444] width 61 height 7
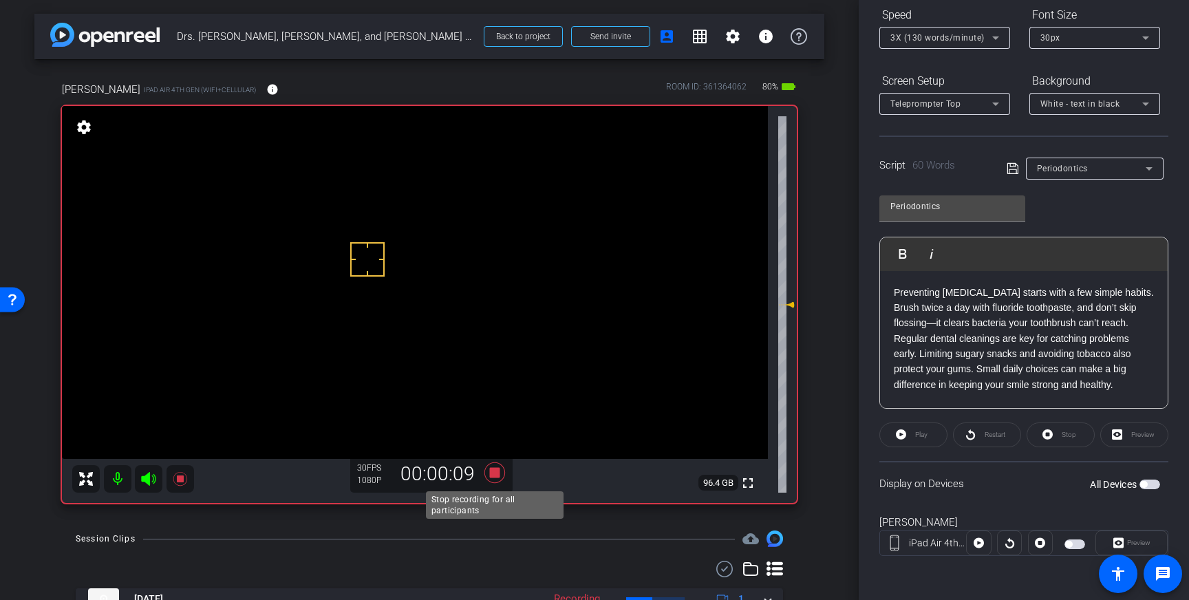
click at [496, 474] on icon at bounding box center [494, 472] width 21 height 21
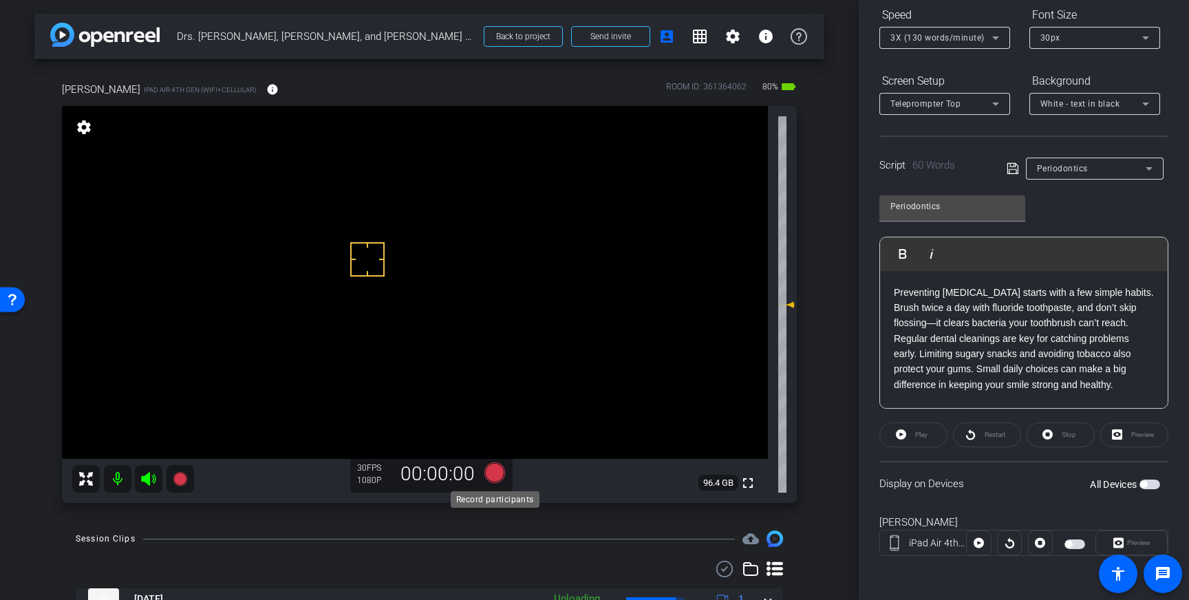
click at [496, 476] on icon at bounding box center [494, 472] width 21 height 21
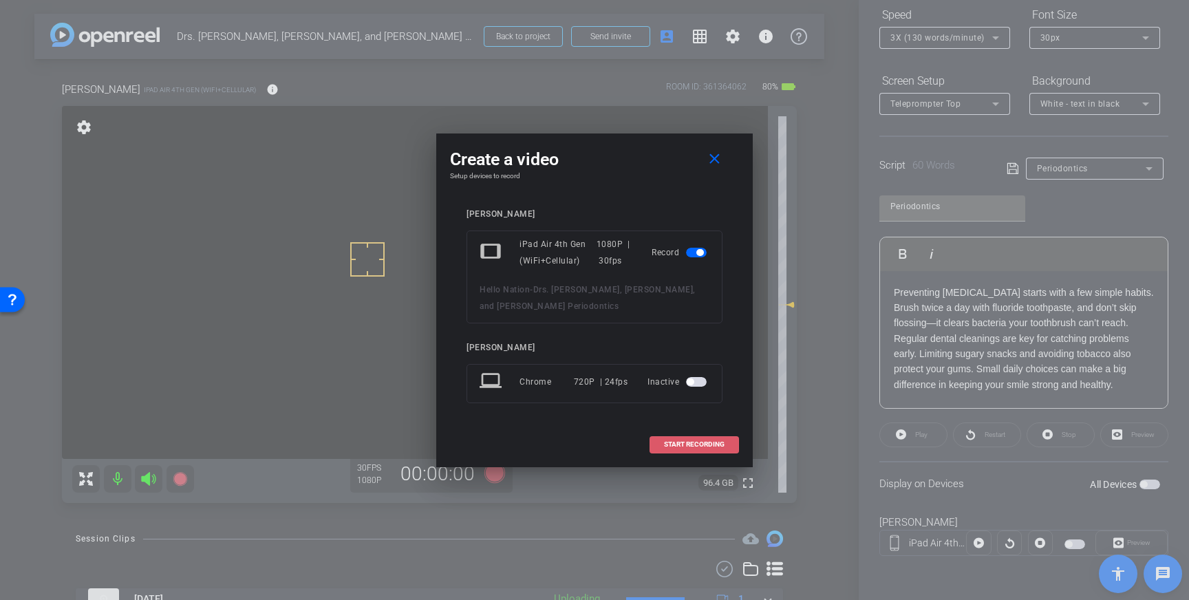
click at [678, 441] on span "START RECORDING" at bounding box center [694, 444] width 61 height 7
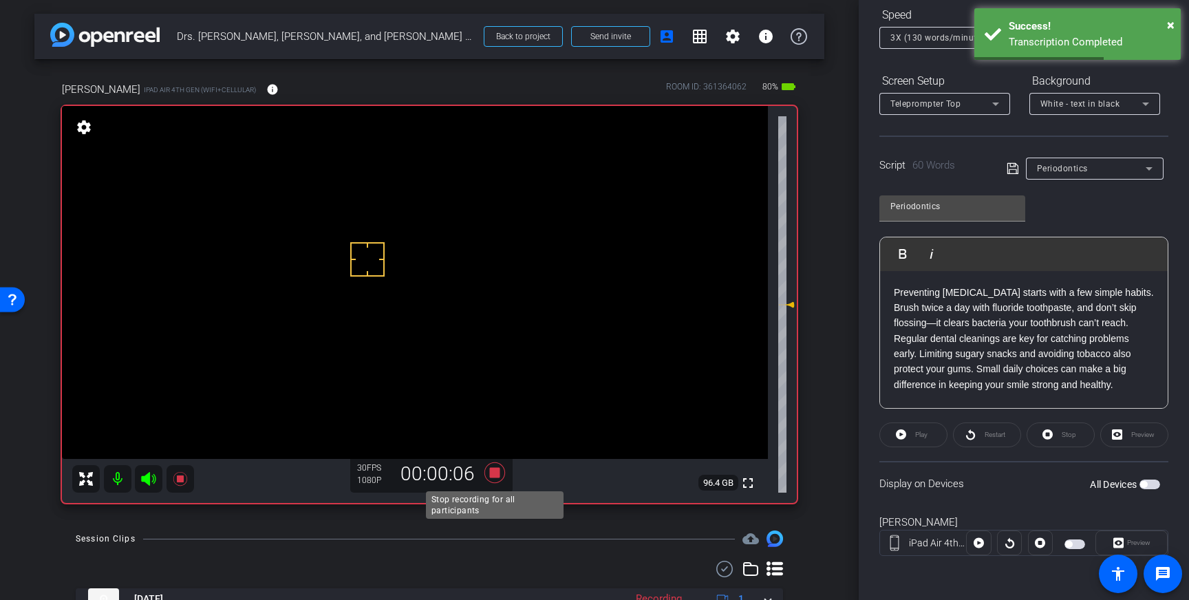
click at [497, 475] on icon at bounding box center [494, 472] width 21 height 21
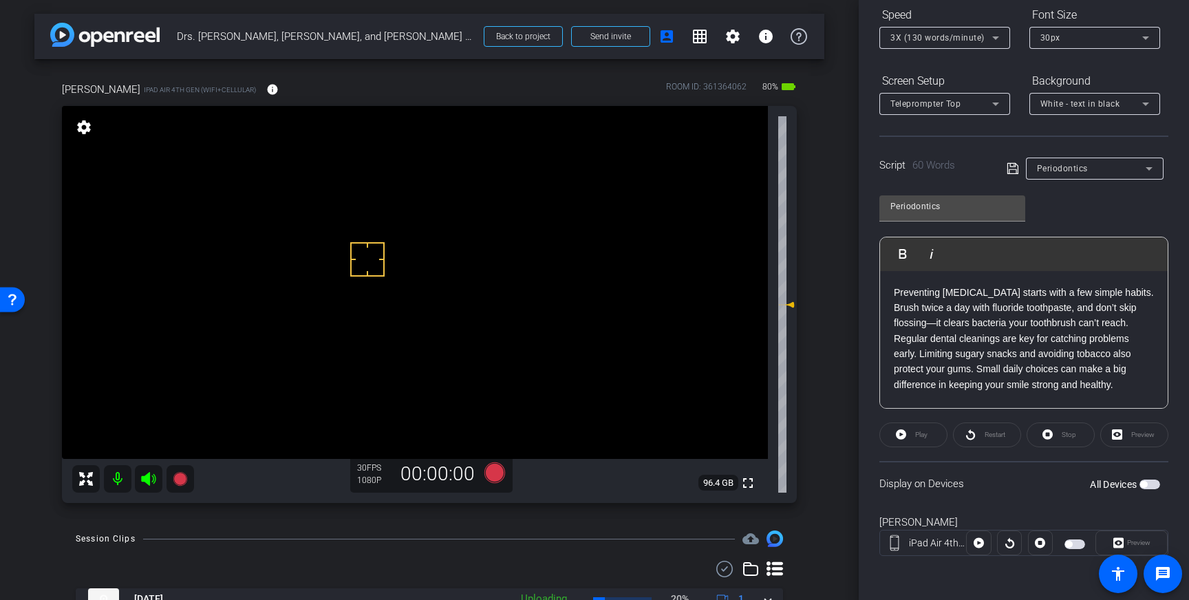
click at [1149, 484] on span "button" at bounding box center [1149, 485] width 21 height 10
drag, startPoint x: 1013, startPoint y: 170, endPoint x: 1018, endPoint y: 178, distance: 9.6
click at [1013, 170] on icon at bounding box center [1013, 168] width 12 height 17
click at [490, 475] on icon at bounding box center [494, 472] width 21 height 21
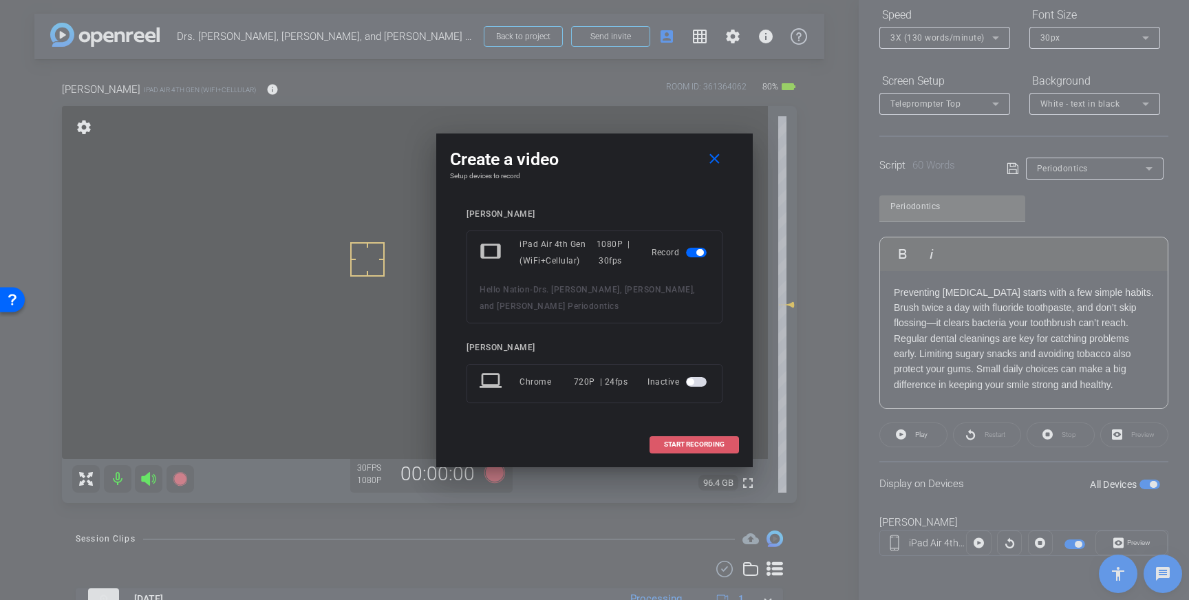
click at [678, 447] on span "START RECORDING" at bounding box center [694, 444] width 61 height 7
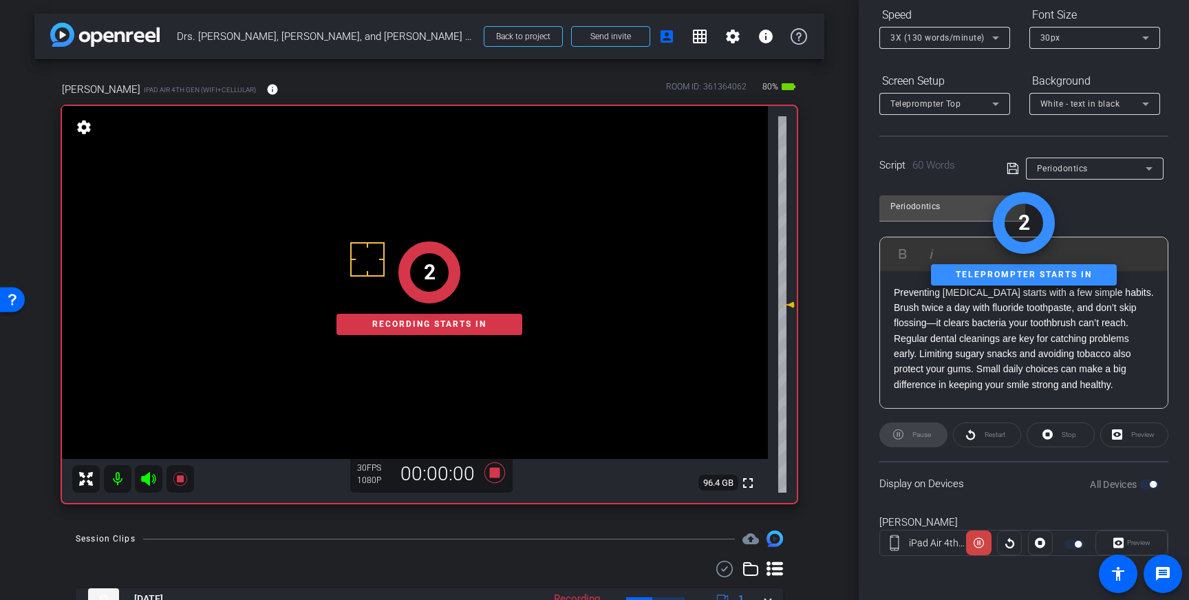
scroll to position [0, 0]
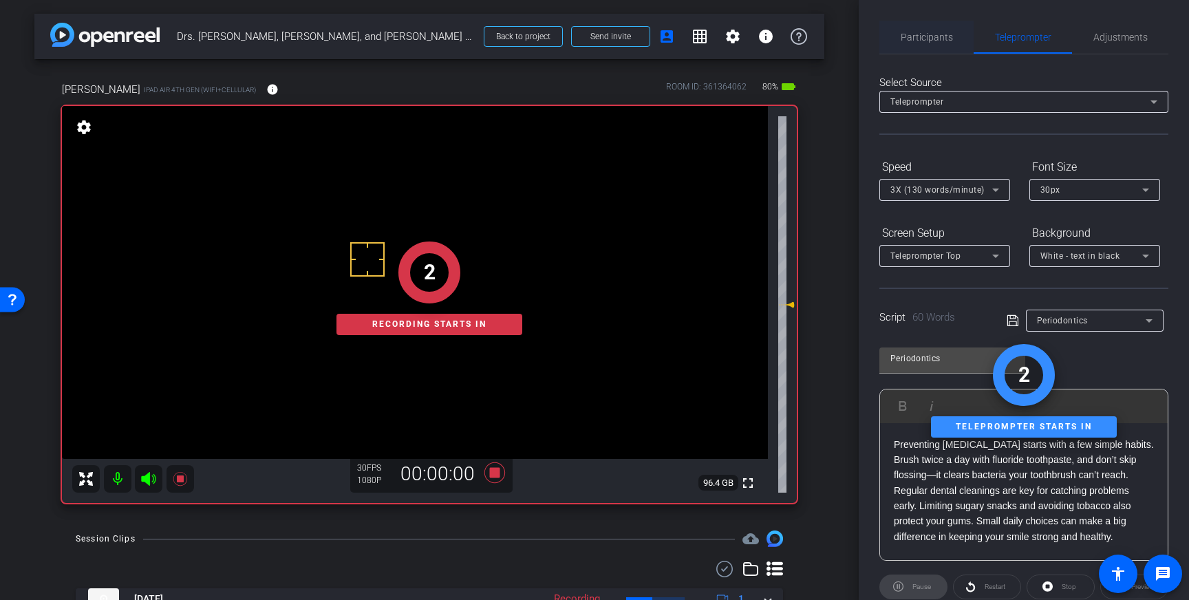
click at [936, 45] on span "Participants" at bounding box center [927, 37] width 52 height 33
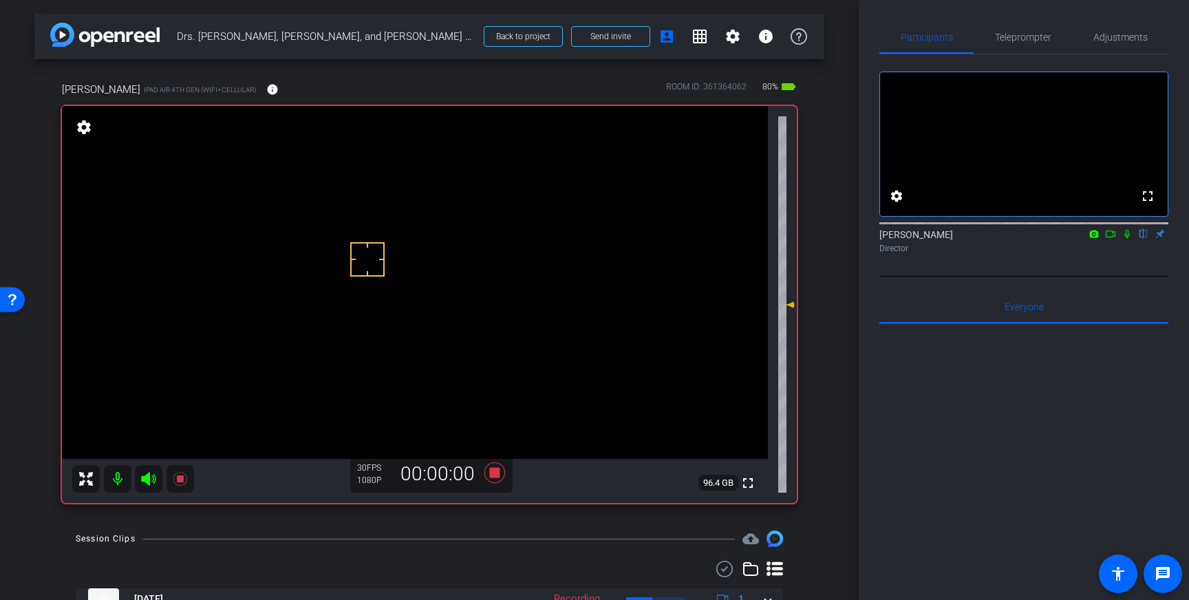
click at [1124, 239] on icon at bounding box center [1127, 234] width 11 height 10
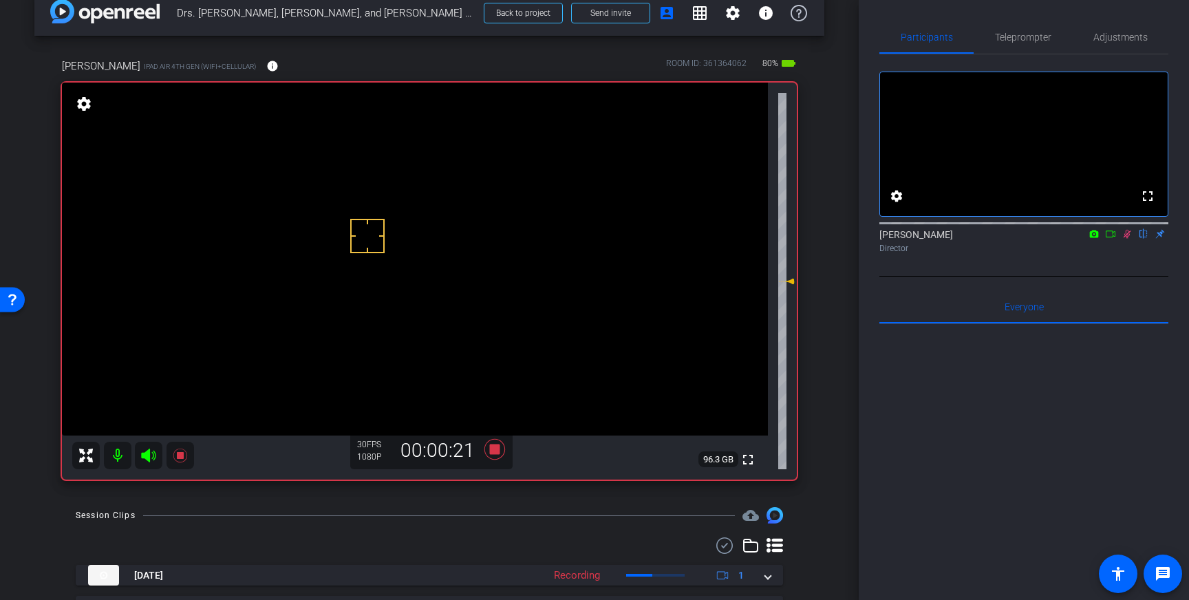
scroll to position [27, 0]
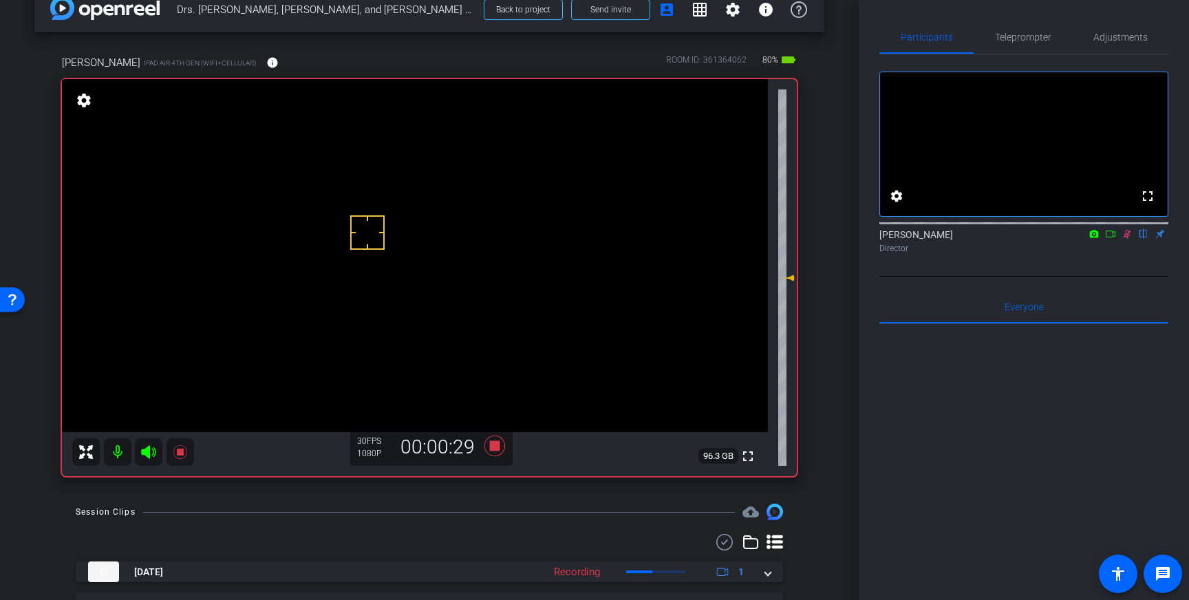
click at [1128, 239] on icon at bounding box center [1128, 234] width 8 height 9
click at [496, 447] on icon at bounding box center [494, 446] width 21 height 21
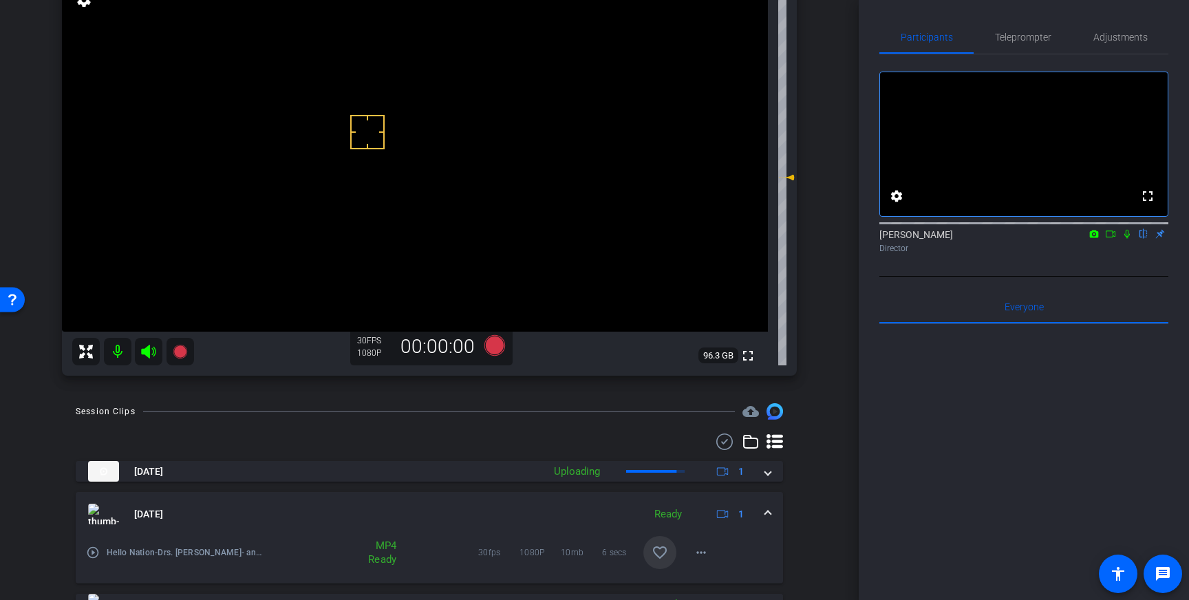
scroll to position [144, 0]
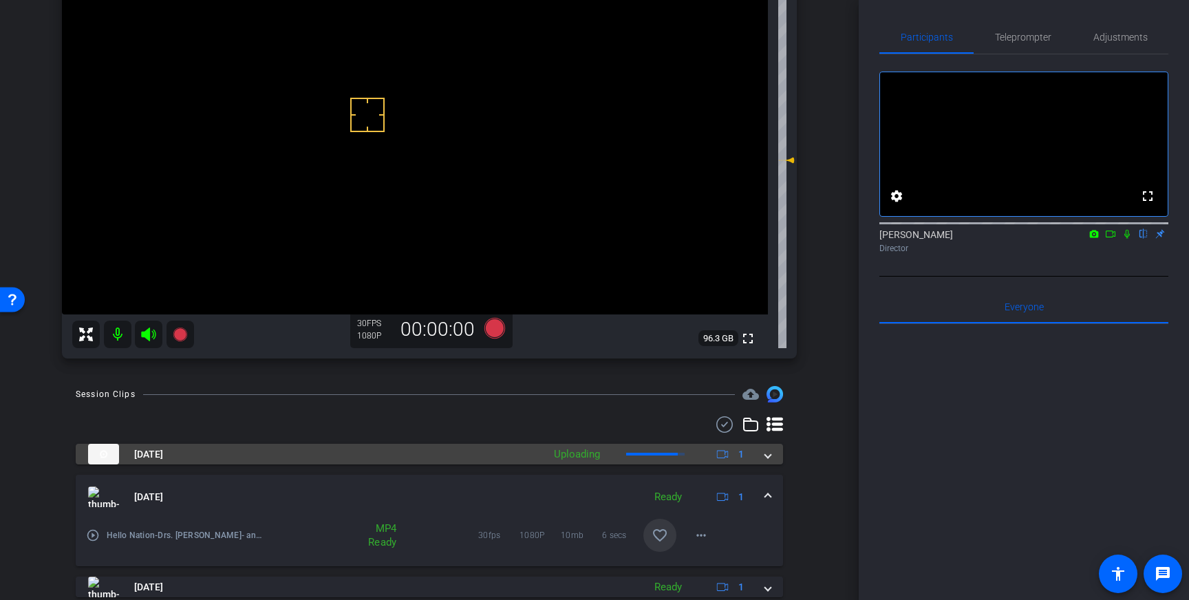
drag, startPoint x: 767, startPoint y: 456, endPoint x: 758, endPoint y: 460, distance: 10.5
click at [767, 457] on span at bounding box center [768, 454] width 6 height 14
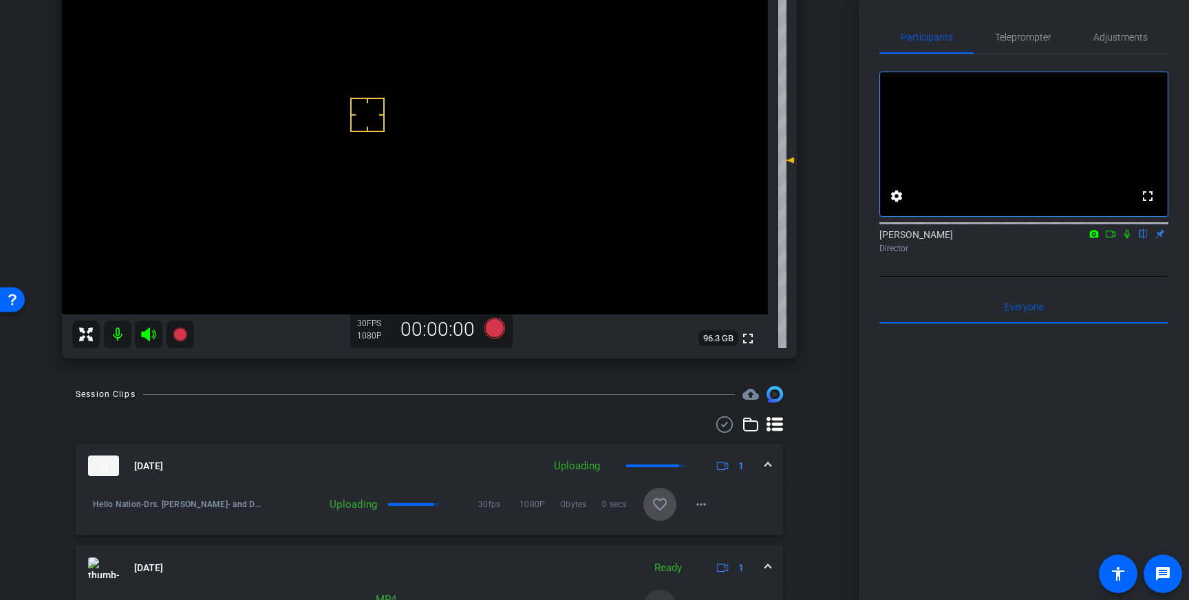
click at [661, 508] on mat-icon "favorite_border" at bounding box center [660, 504] width 17 height 17
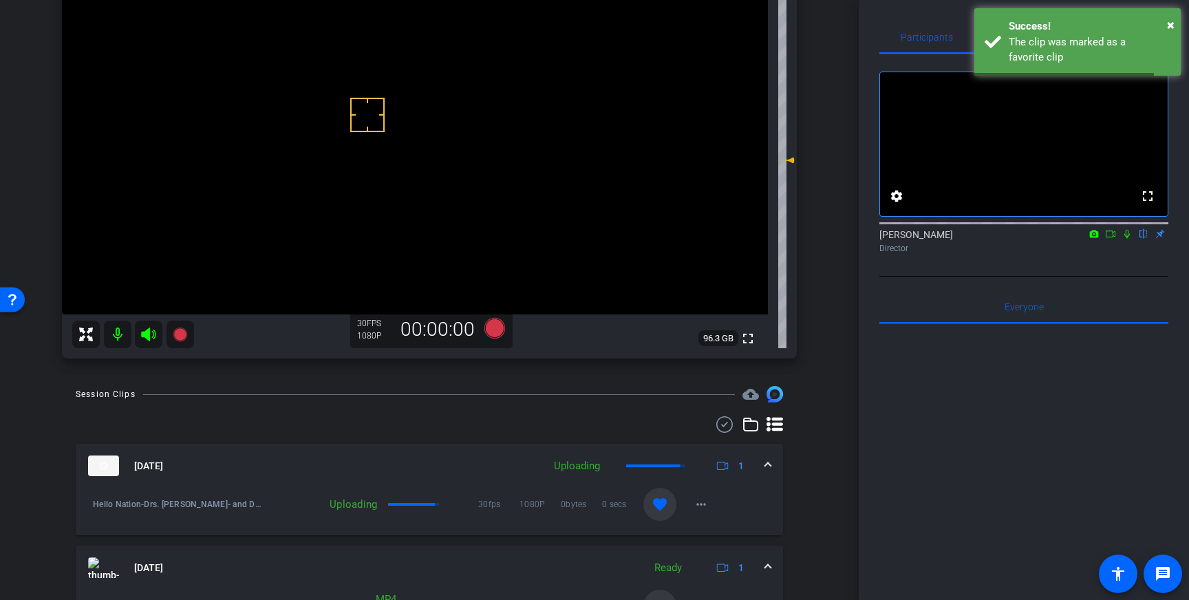
click at [761, 467] on div "Oct 13, 2025 Uploading 1" at bounding box center [426, 466] width 677 height 21
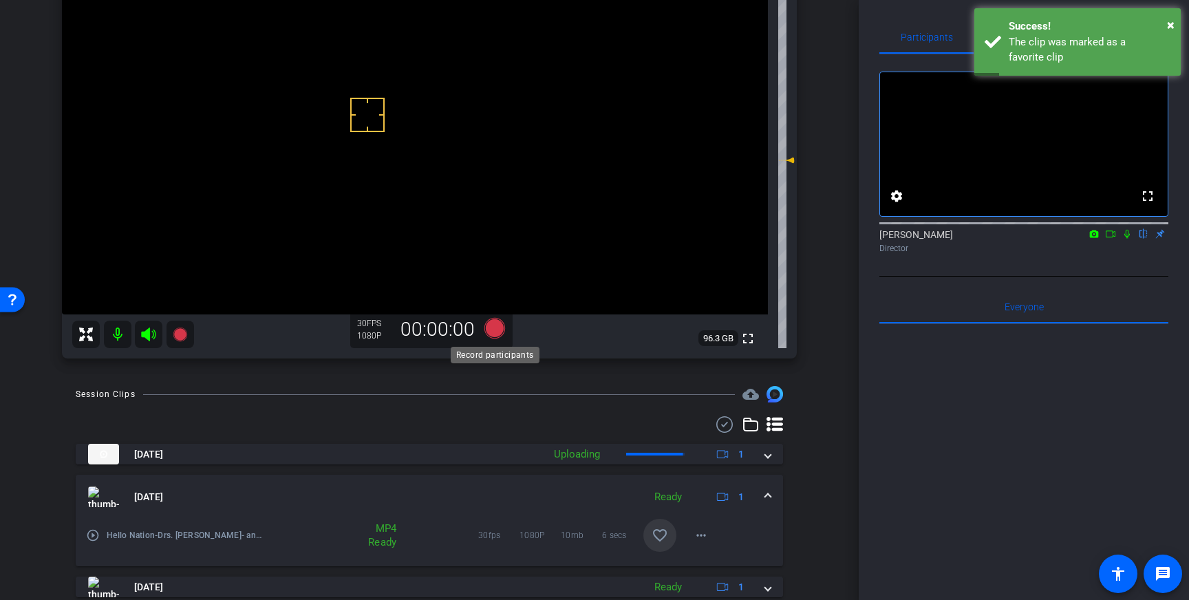
click at [497, 325] on icon at bounding box center [494, 328] width 21 height 21
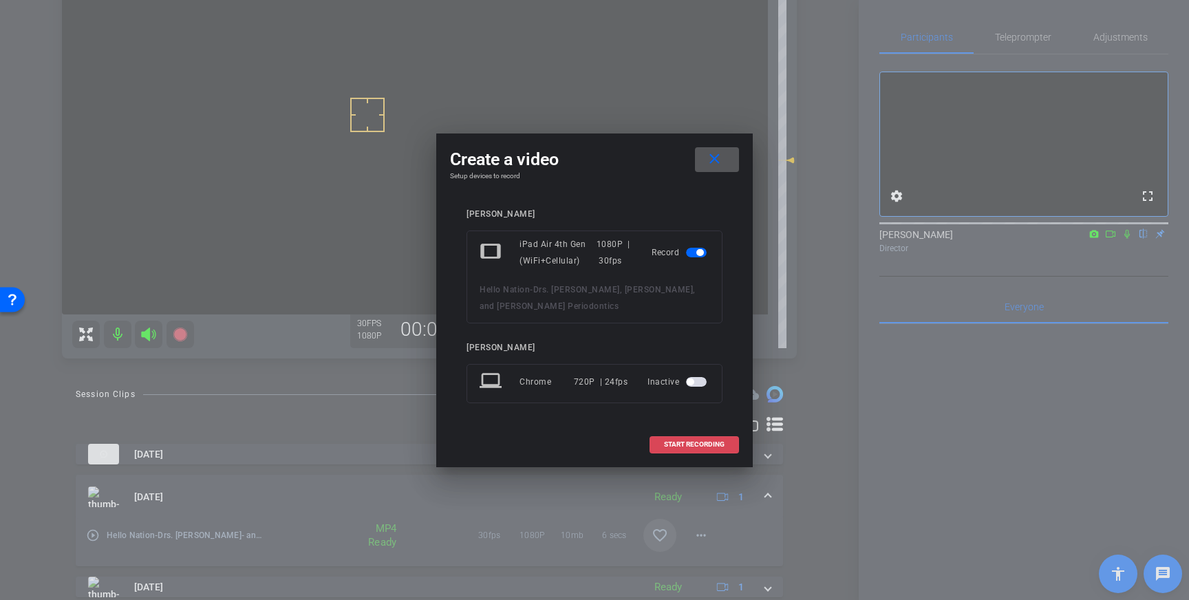
click at [687, 442] on span "START RECORDING" at bounding box center [694, 444] width 61 height 7
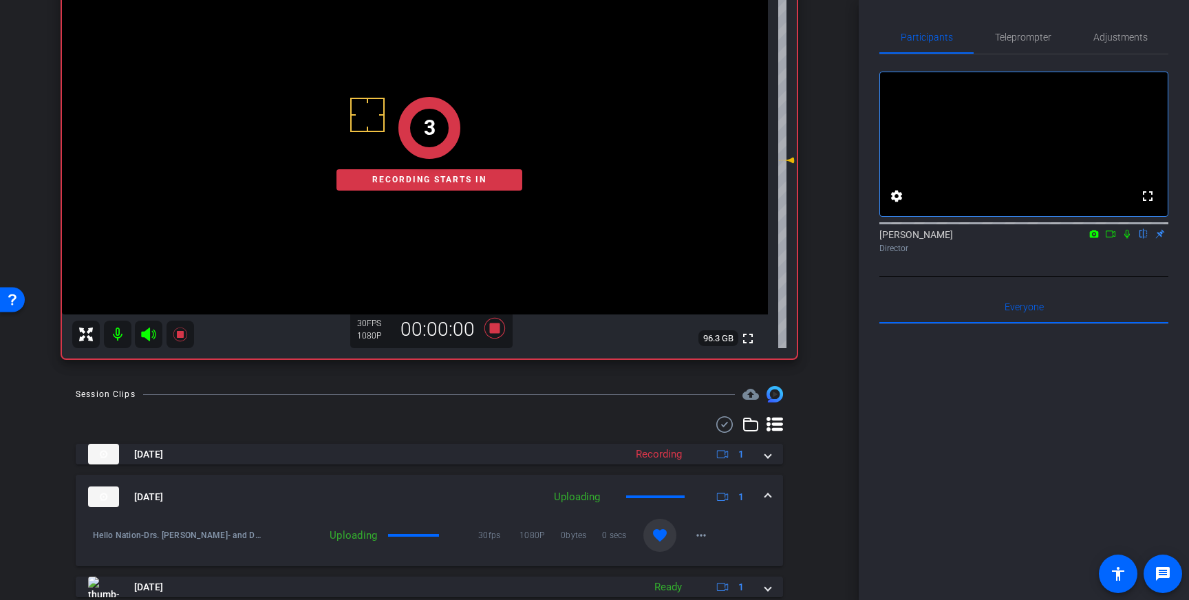
click at [1132, 239] on icon at bounding box center [1127, 234] width 11 height 10
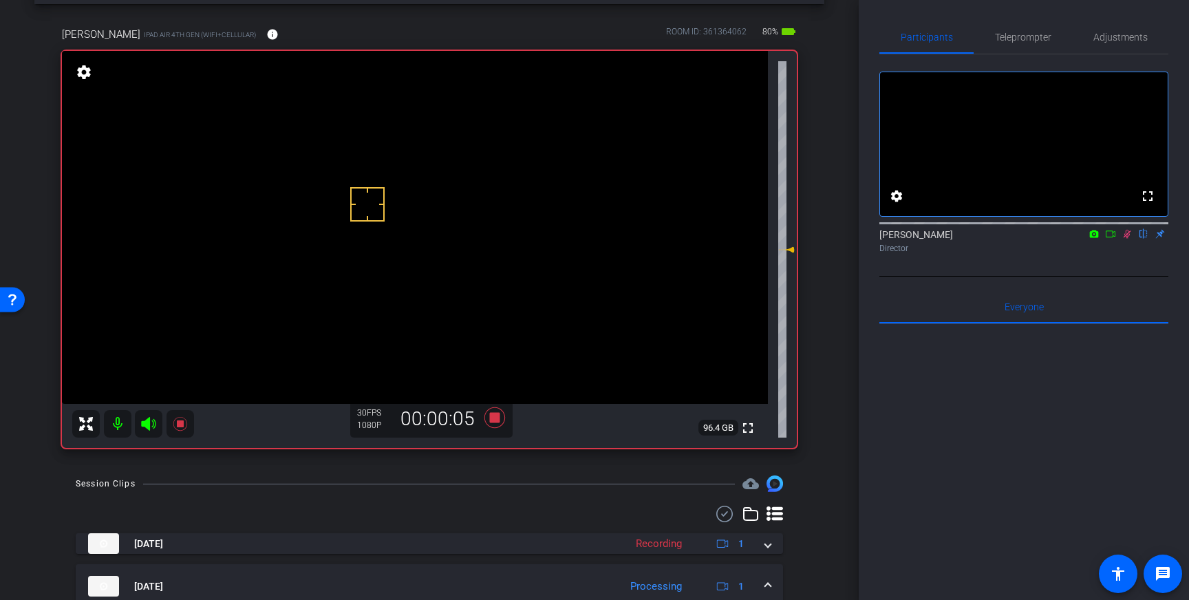
scroll to position [52, 0]
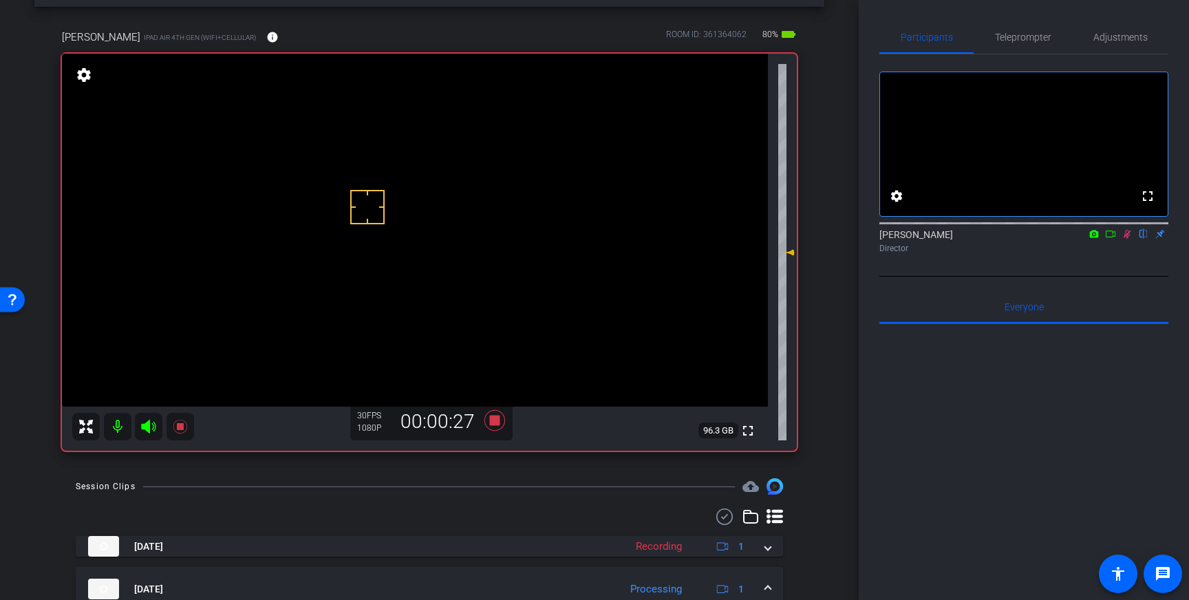
click at [1128, 239] on icon at bounding box center [1128, 234] width 8 height 9
click at [497, 421] on icon at bounding box center [494, 420] width 21 height 21
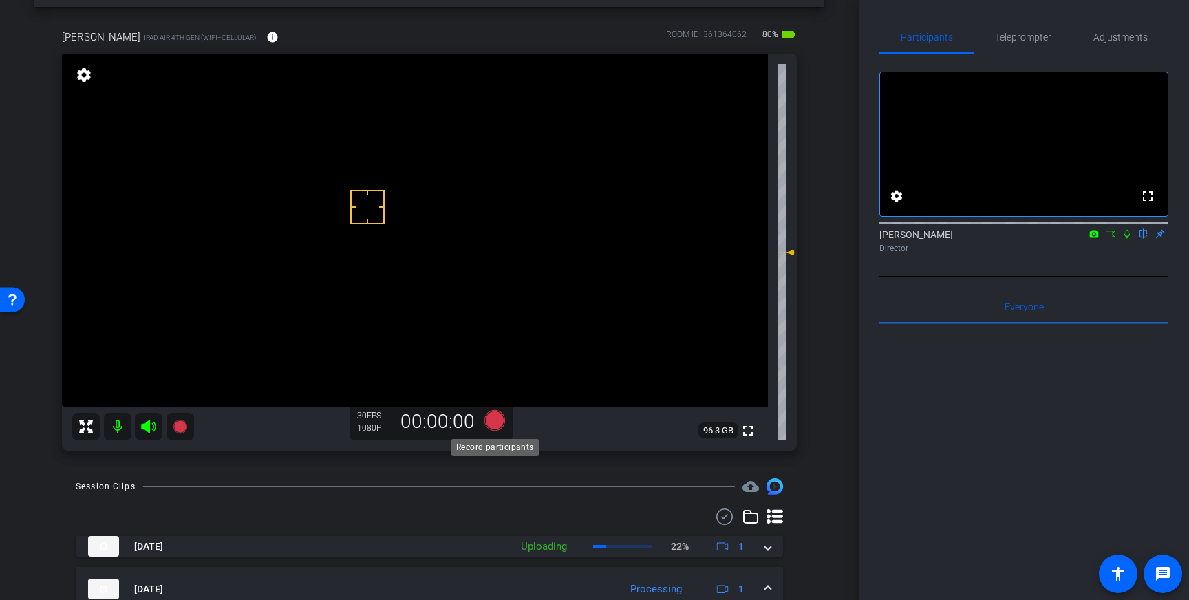
click at [495, 422] on icon at bounding box center [494, 420] width 21 height 21
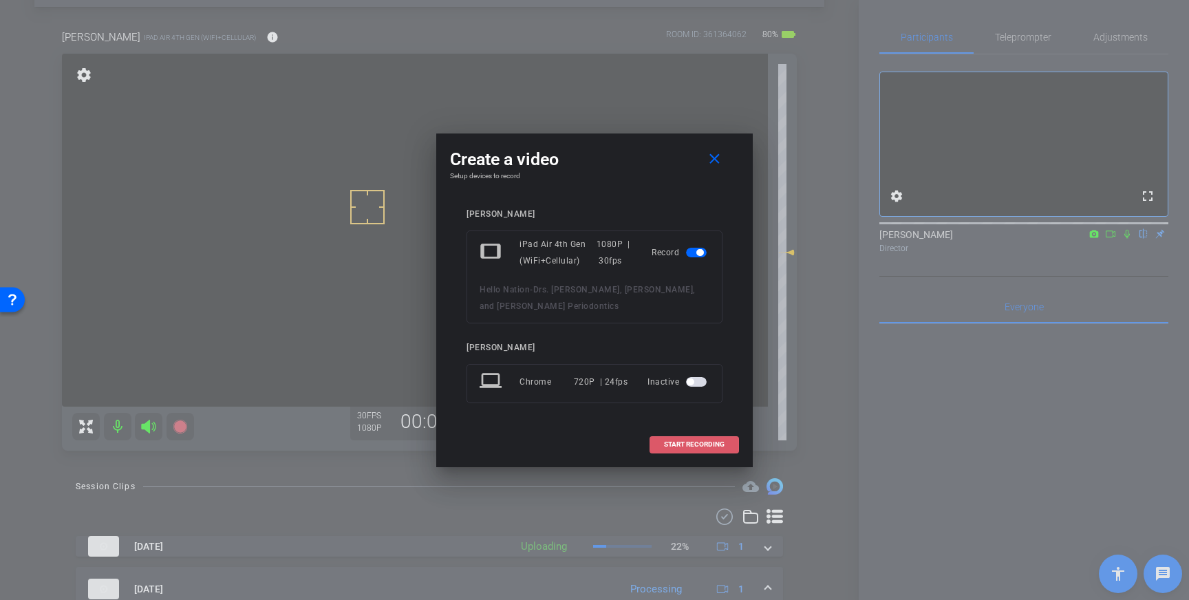
click at [668, 441] on span "START RECORDING" at bounding box center [694, 444] width 61 height 7
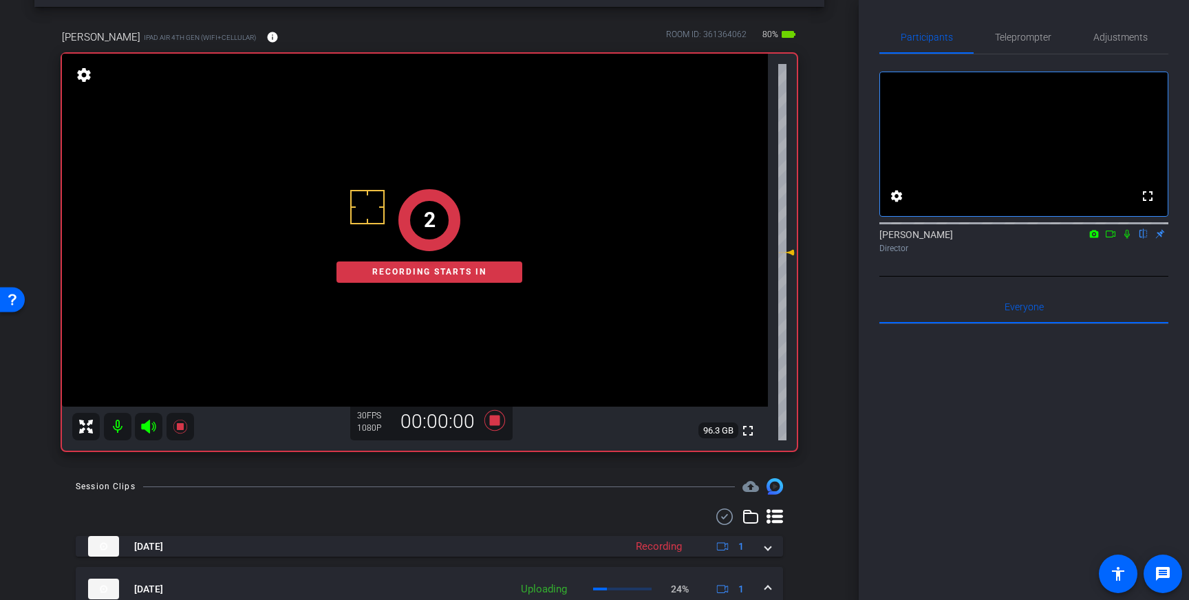
drag, startPoint x: 1126, startPoint y: 253, endPoint x: 1088, endPoint y: 395, distance: 147.6
click at [1129, 240] on mat-icon at bounding box center [1127, 234] width 17 height 12
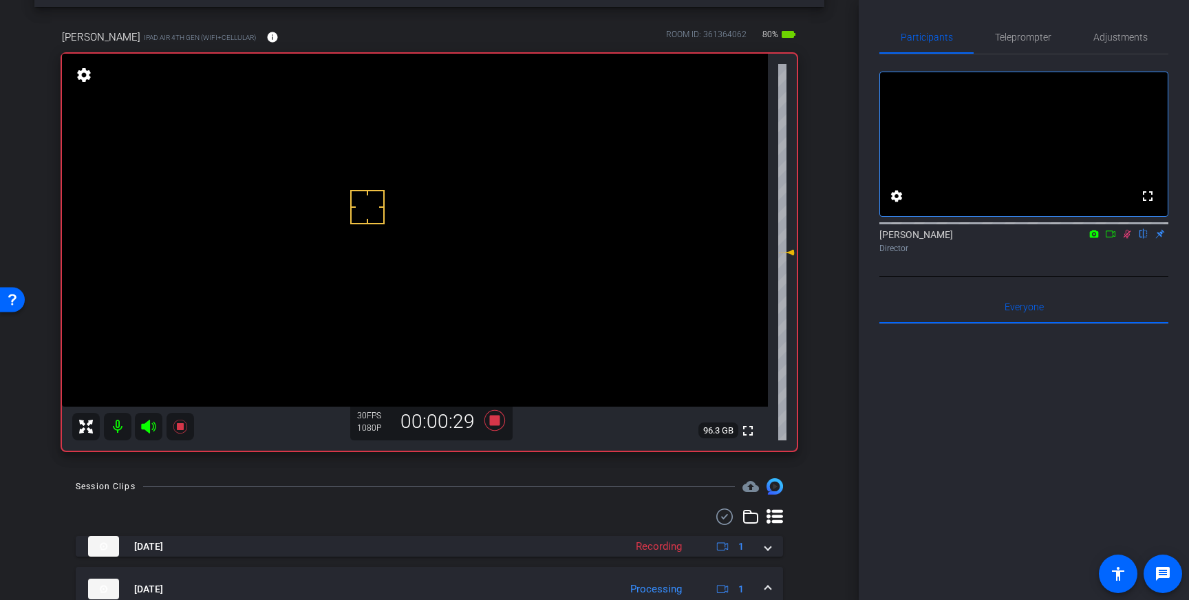
click at [1126, 239] on icon at bounding box center [1128, 234] width 8 height 9
click at [495, 418] on icon at bounding box center [494, 420] width 21 height 21
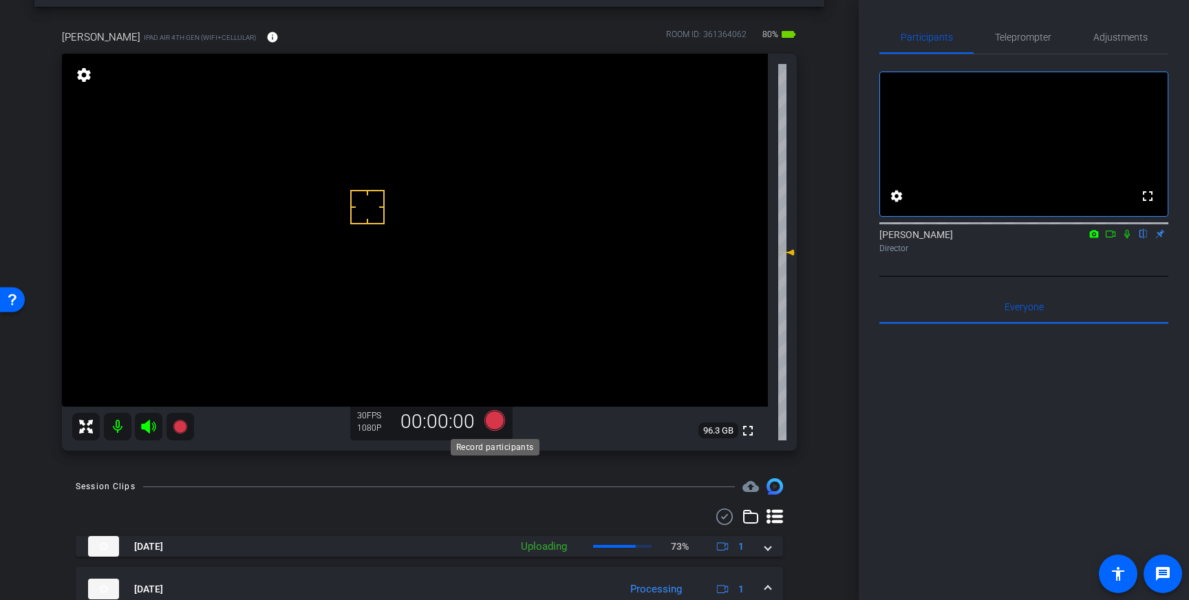
click at [493, 421] on icon at bounding box center [494, 420] width 21 height 21
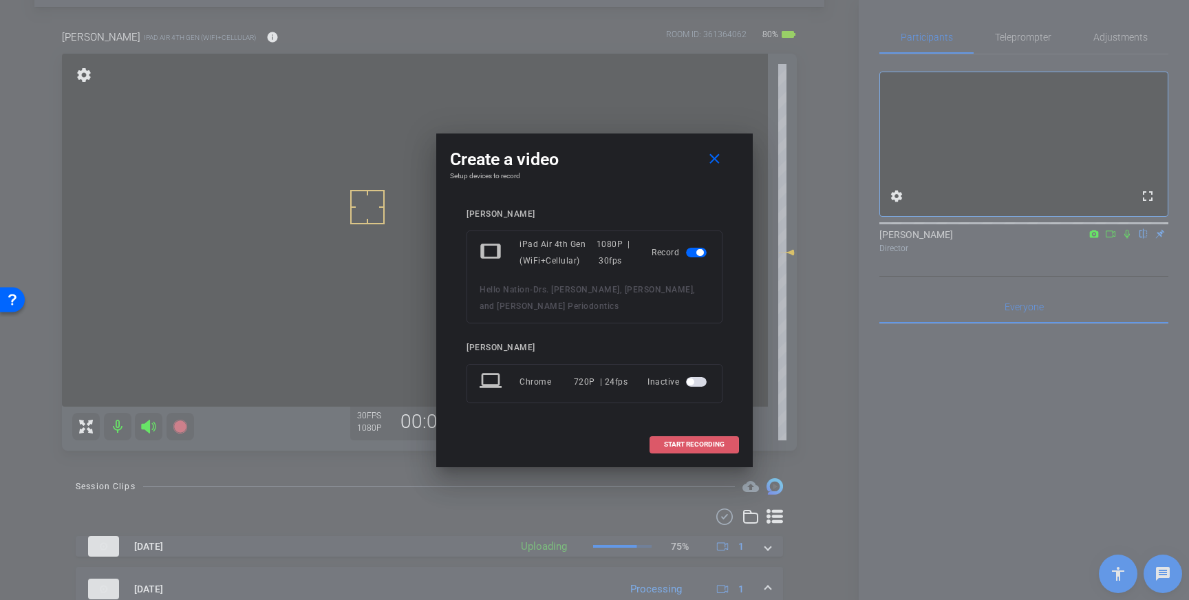
click at [678, 442] on span "START RECORDING" at bounding box center [694, 444] width 61 height 7
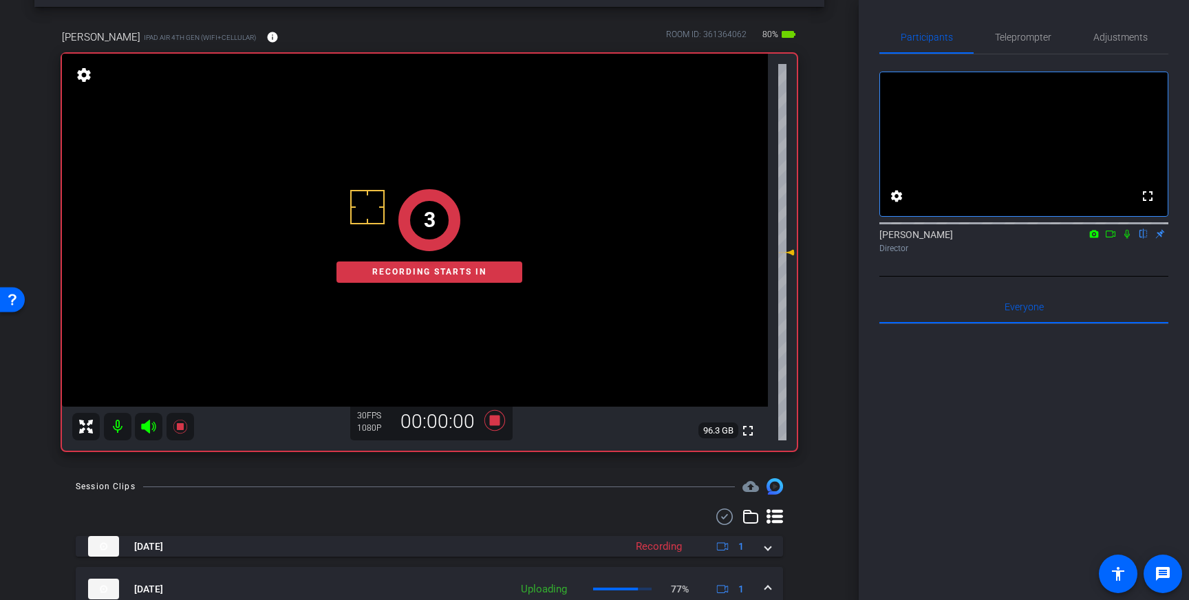
click at [1133, 240] on mat-icon at bounding box center [1127, 234] width 17 height 12
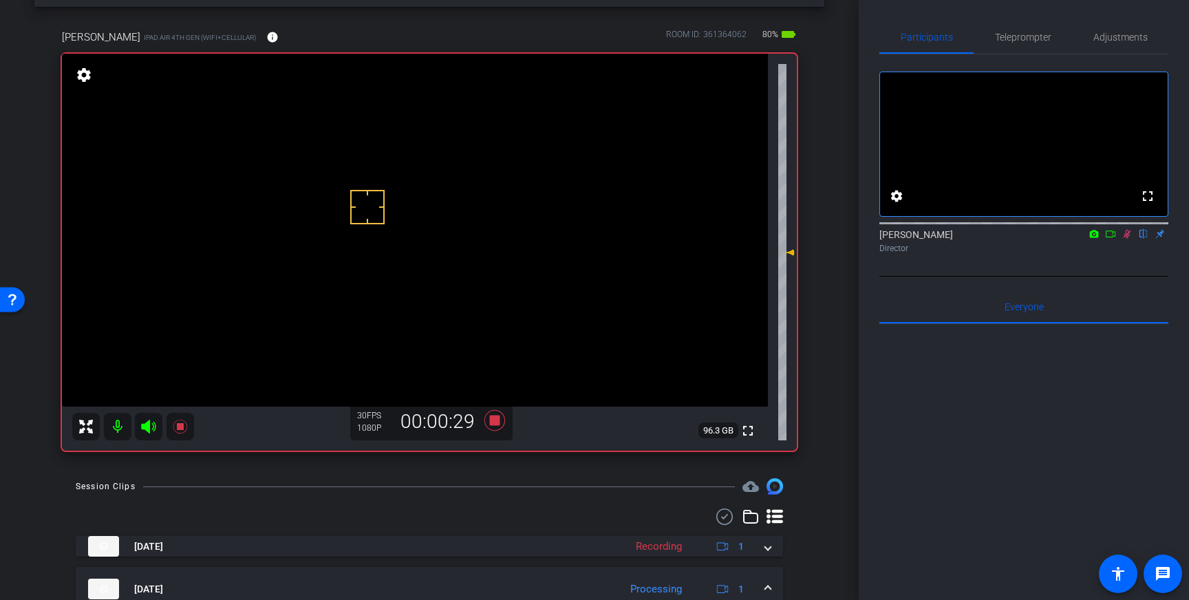
click at [1126, 239] on icon at bounding box center [1128, 234] width 8 height 9
click at [505, 427] on icon at bounding box center [494, 420] width 33 height 25
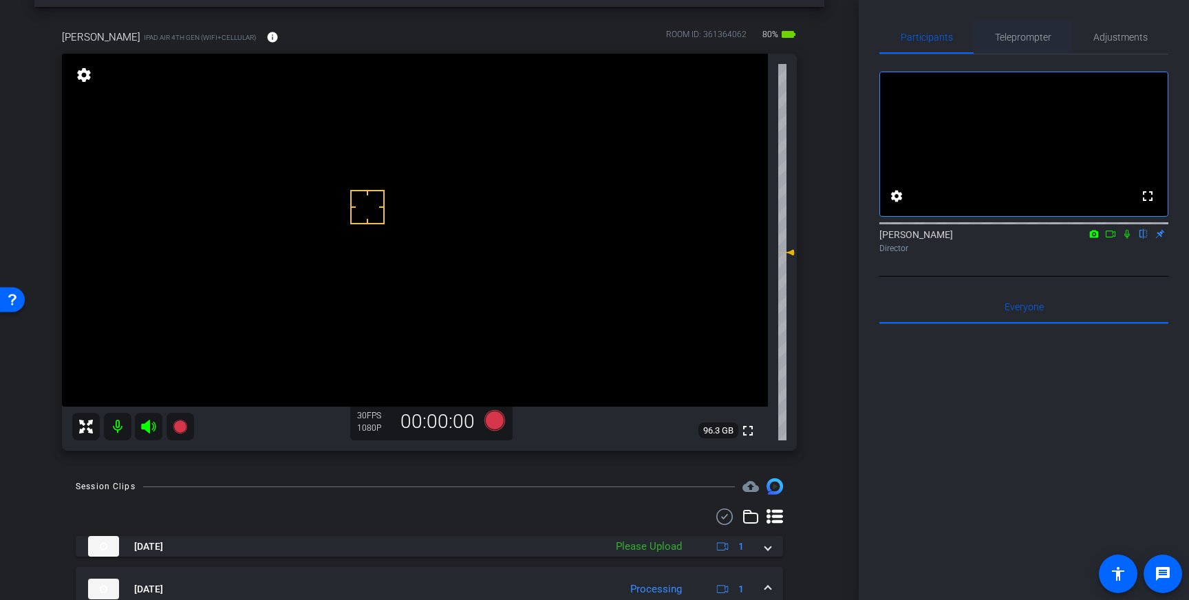
click at [1024, 43] on span "Teleprompter" at bounding box center [1023, 37] width 56 height 33
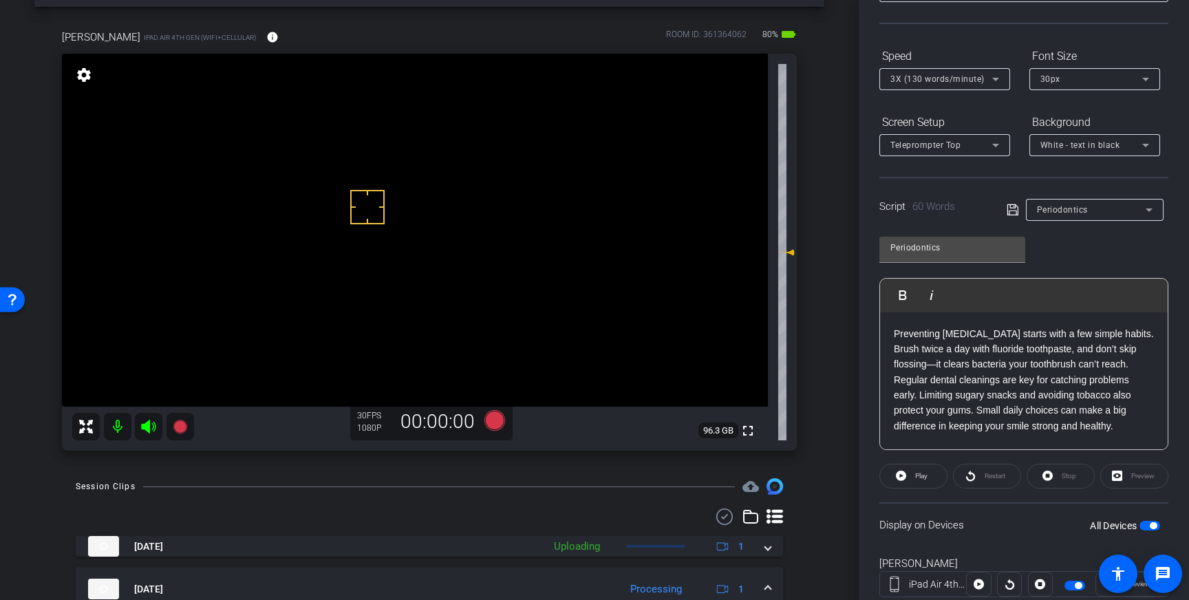
scroll to position [152, 0]
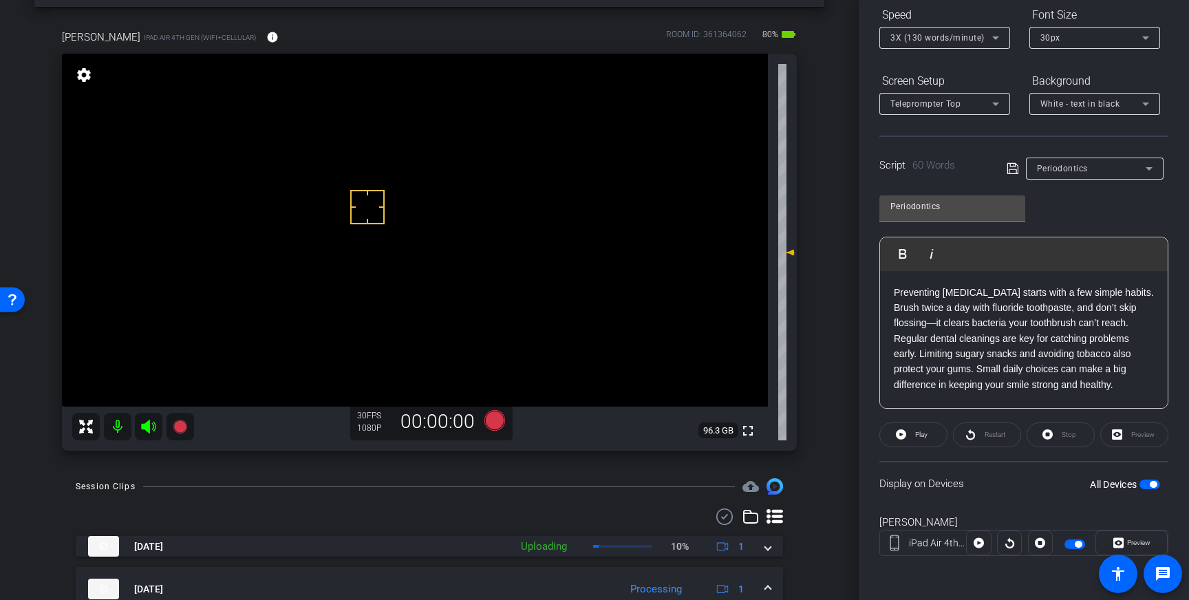
click at [1145, 486] on span "button" at bounding box center [1149, 485] width 21 height 10
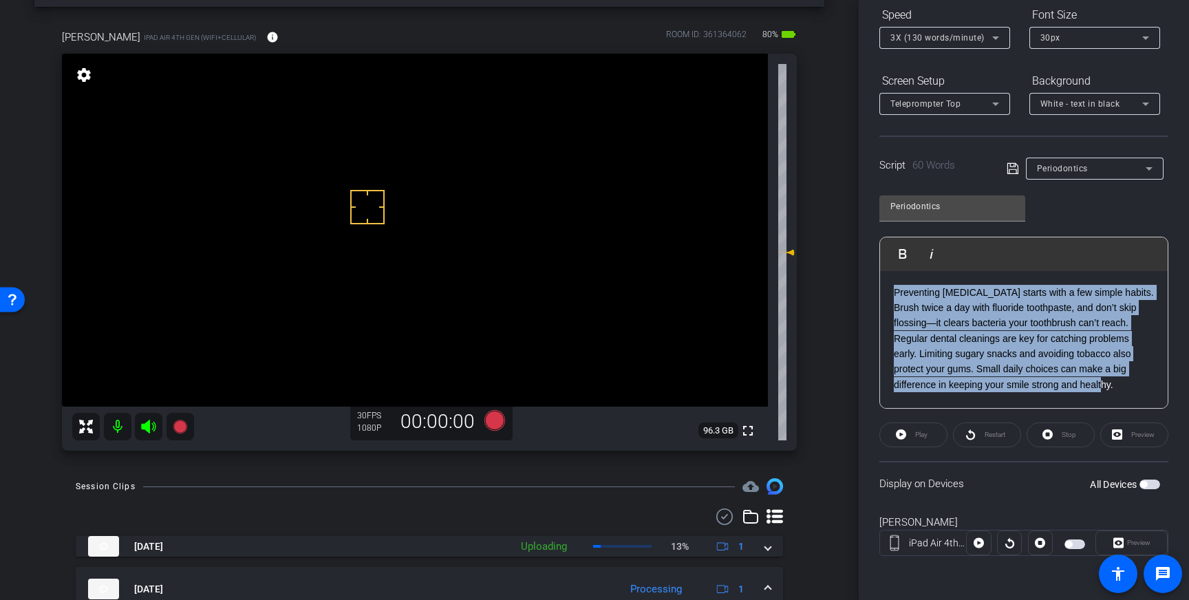
drag, startPoint x: 1126, startPoint y: 393, endPoint x: 890, endPoint y: 290, distance: 257.6
click at [890, 288] on div "Preventing gum disease starts with a few simple habits. Brush twice a day with …" at bounding box center [1024, 340] width 288 height 138
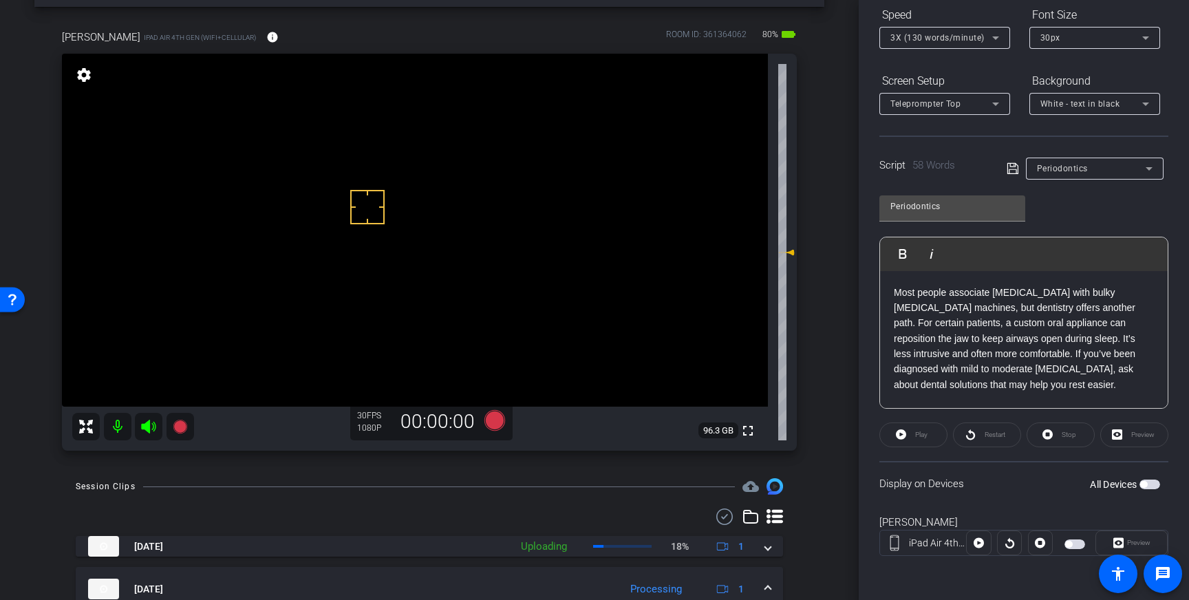
click at [1014, 168] on icon at bounding box center [1013, 168] width 12 height 17
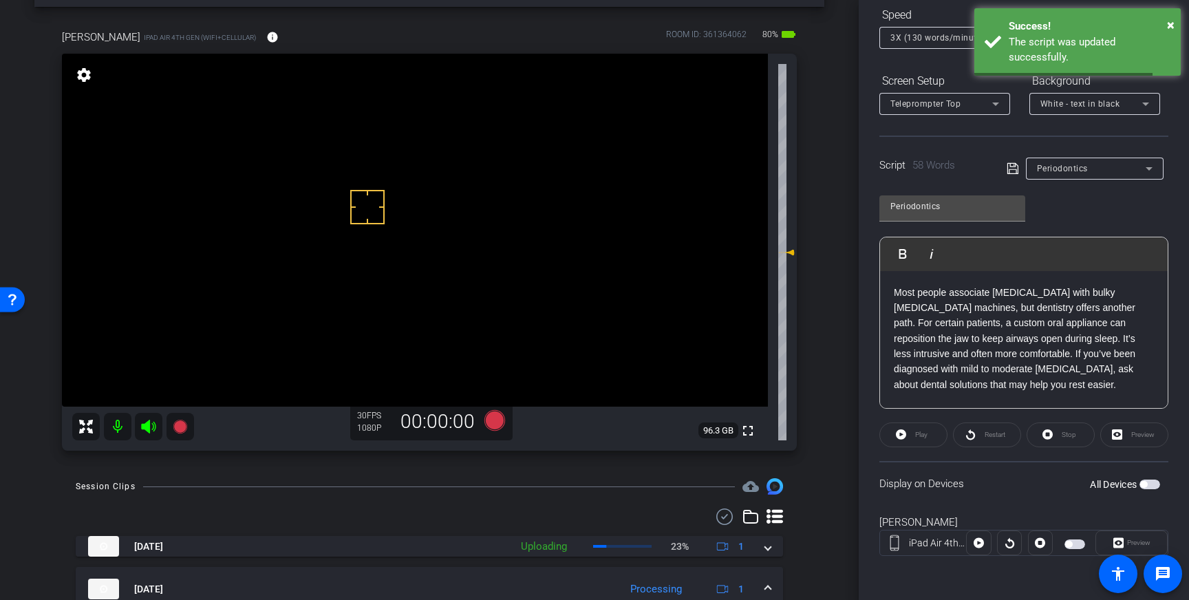
click at [1148, 483] on span "button" at bounding box center [1149, 485] width 21 height 10
click at [1011, 171] on icon at bounding box center [1013, 168] width 12 height 17
drag, startPoint x: 380, startPoint y: 205, endPoint x: 431, endPoint y: 229, distance: 56.9
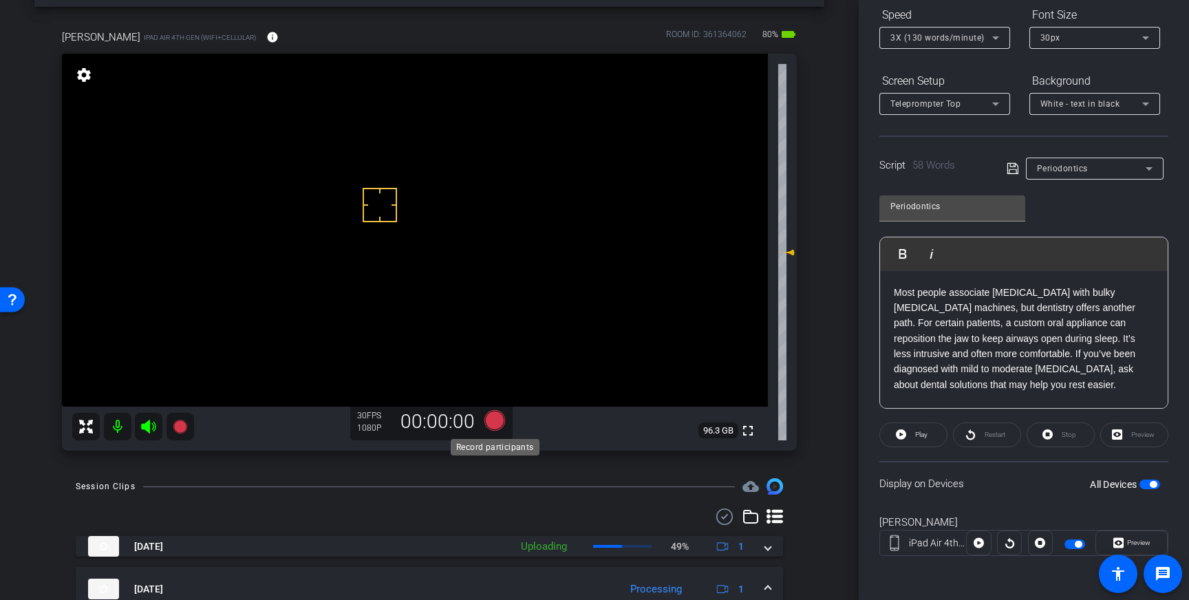
click at [494, 420] on icon at bounding box center [494, 420] width 21 height 21
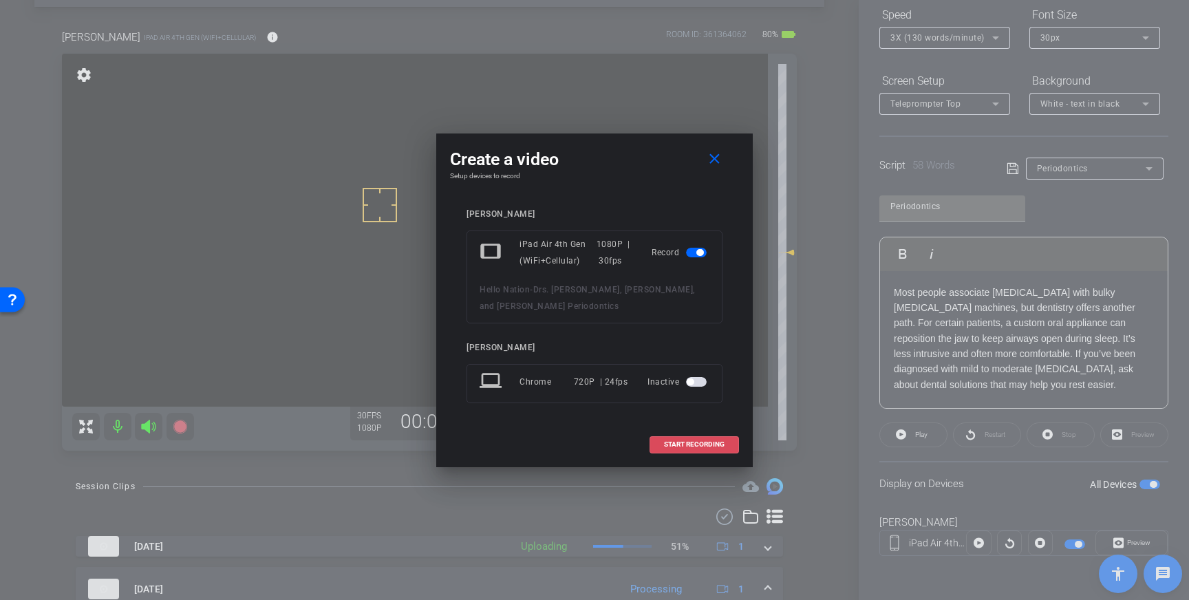
drag, startPoint x: 678, startPoint y: 445, endPoint x: 882, endPoint y: 387, distance: 211.9
click at [678, 445] on span "START RECORDING" at bounding box center [694, 444] width 61 height 7
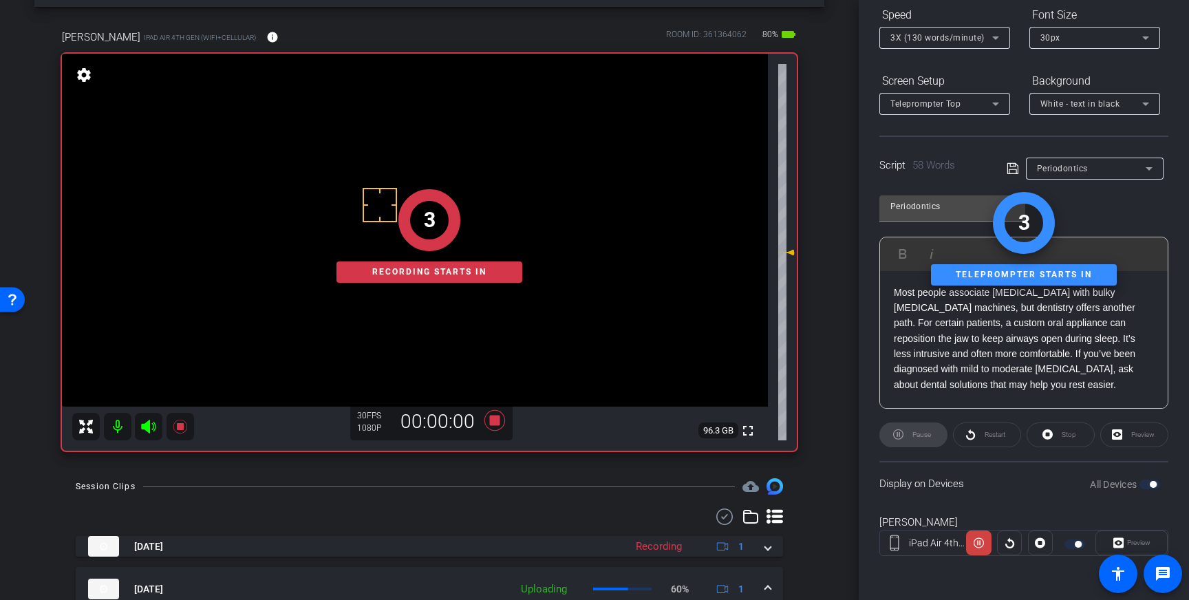
scroll to position [0, 0]
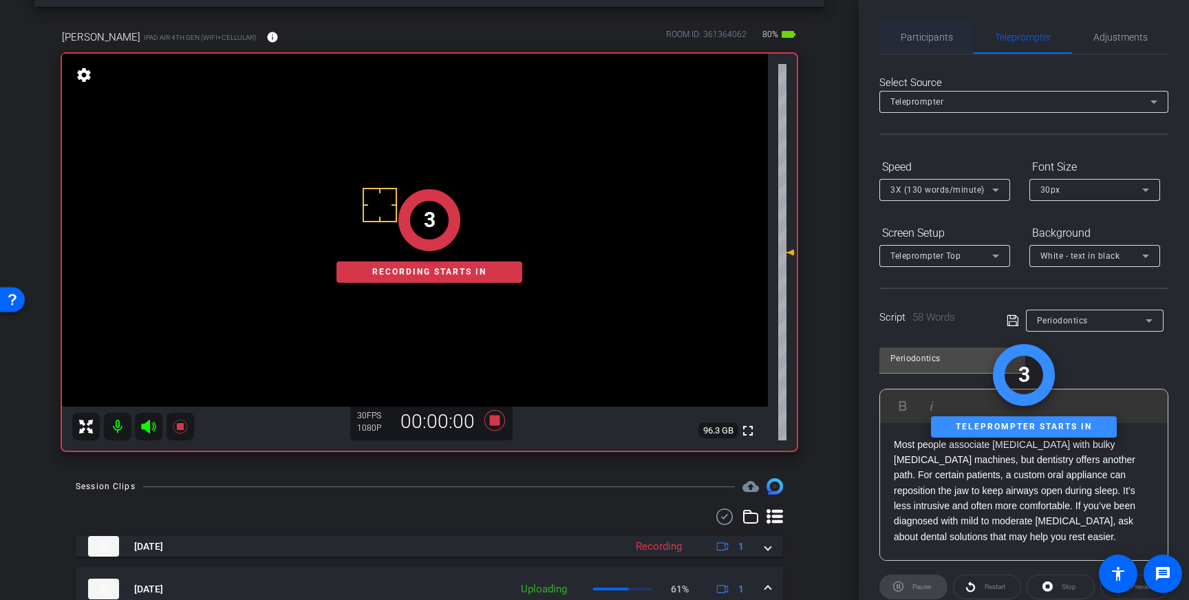
click at [939, 43] on span "Participants" at bounding box center [927, 37] width 52 height 33
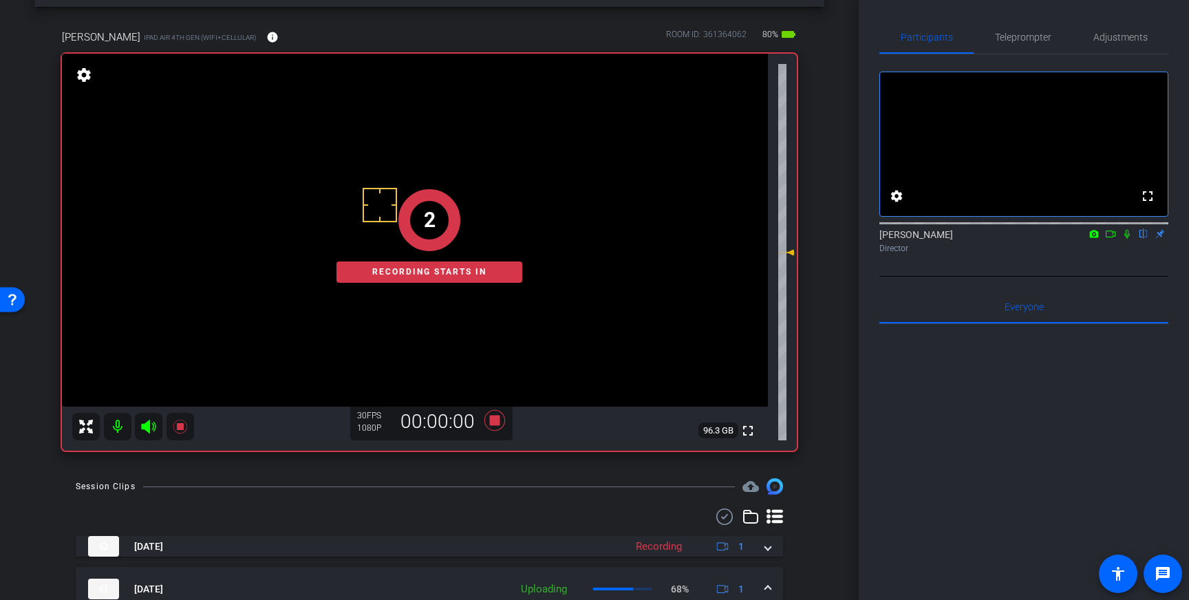
drag, startPoint x: 1125, startPoint y: 250, endPoint x: 1154, endPoint y: 374, distance: 127.2
click at [1125, 239] on icon at bounding box center [1127, 234] width 11 height 10
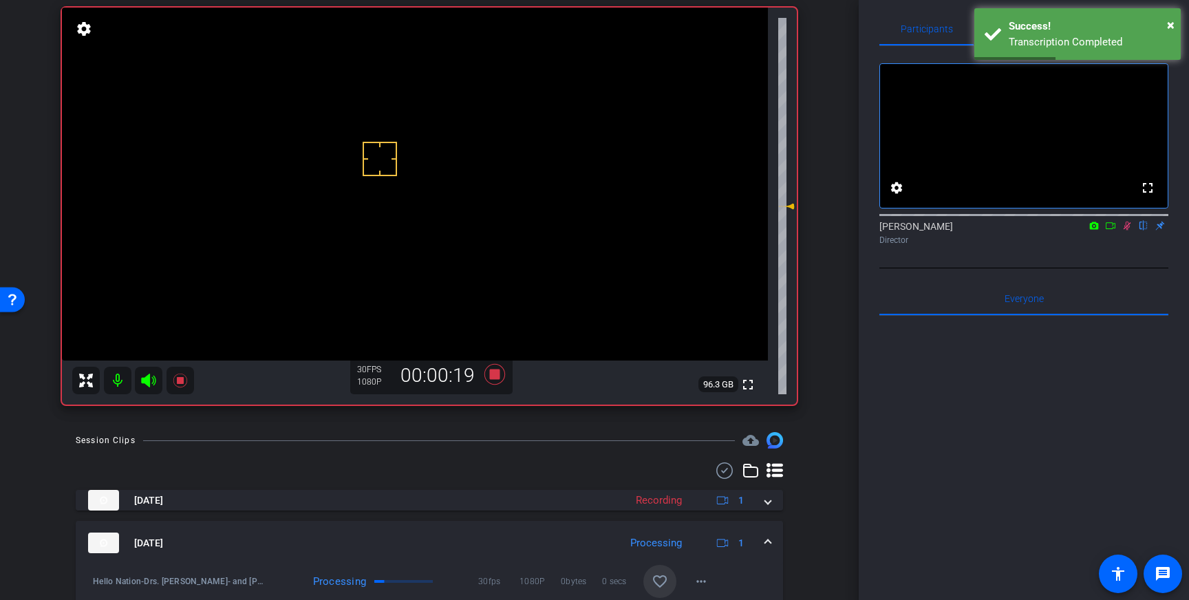
scroll to position [87, 0]
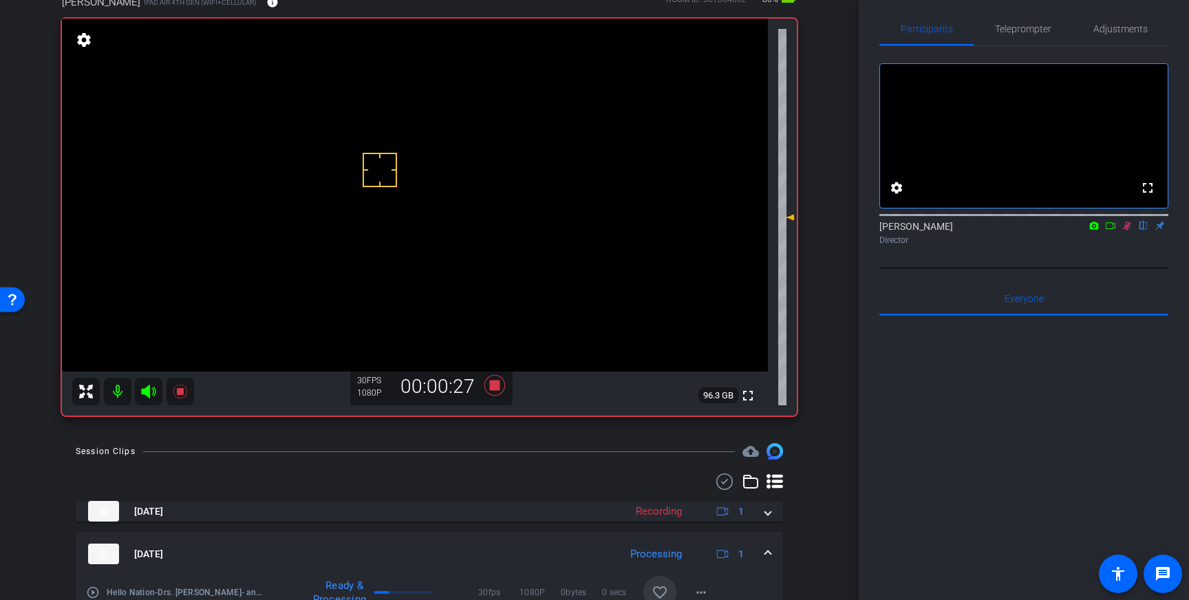
click at [1126, 231] on icon at bounding box center [1127, 226] width 11 height 10
click at [497, 387] on icon at bounding box center [494, 385] width 21 height 21
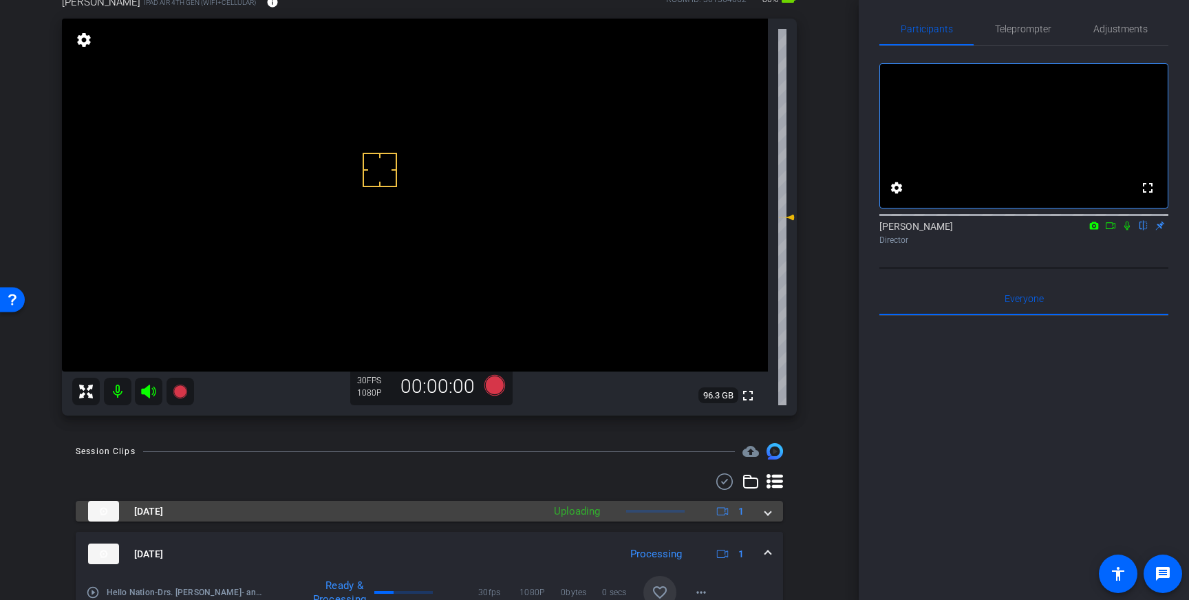
click at [758, 513] on div "Oct 13, 2025 Uploading 1" at bounding box center [426, 511] width 677 height 21
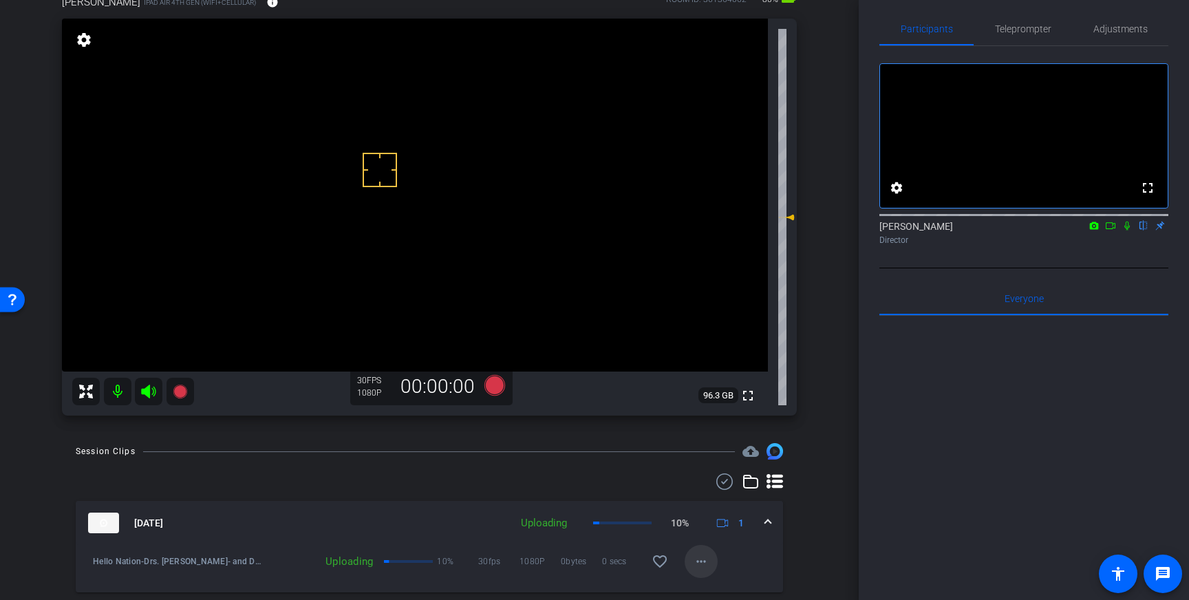
drag, startPoint x: 663, startPoint y: 557, endPoint x: 703, endPoint y: 549, distance: 40.6
click at [663, 557] on mat-icon "favorite_border" at bounding box center [660, 561] width 17 height 17
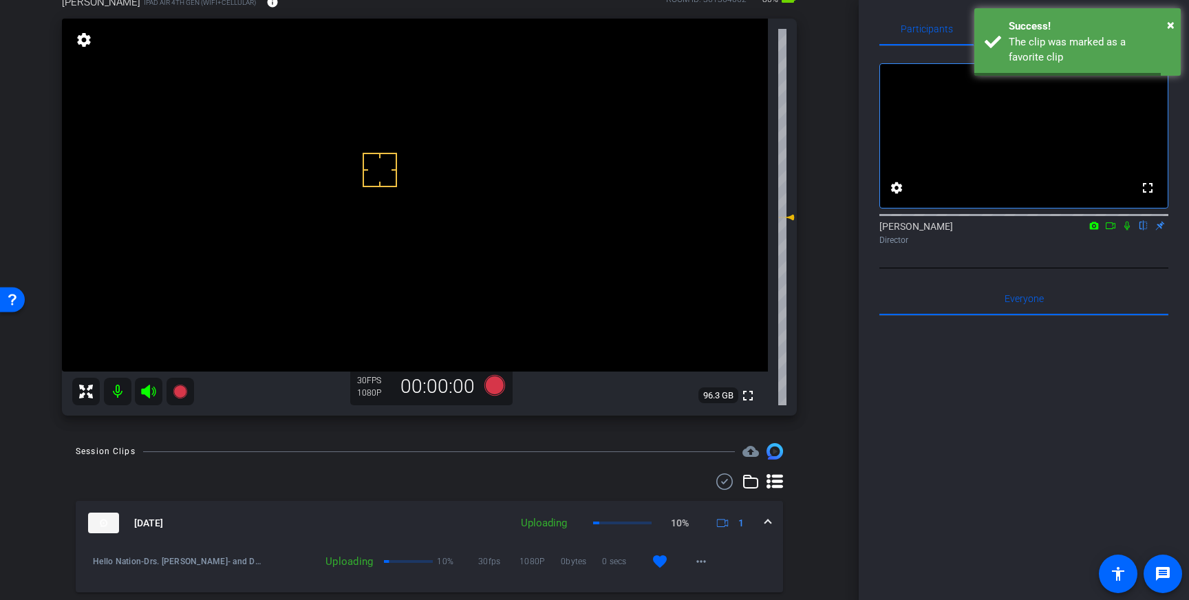
drag, startPoint x: 769, startPoint y: 520, endPoint x: 859, endPoint y: 497, distance: 92.1
click at [769, 520] on span at bounding box center [768, 523] width 6 height 14
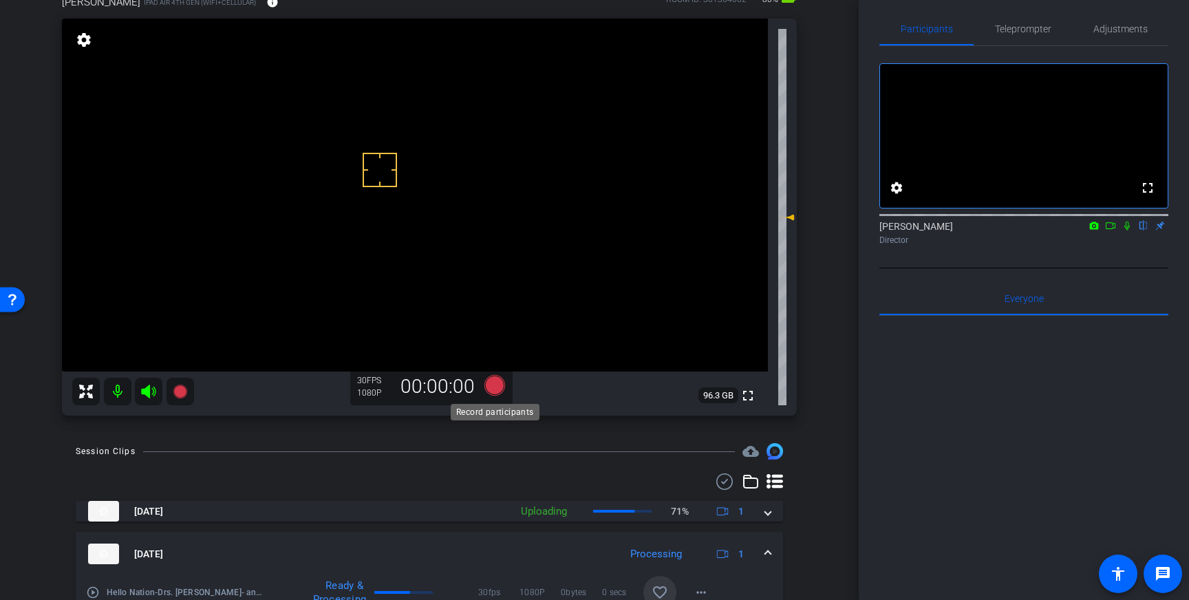
click at [495, 388] on icon at bounding box center [494, 385] width 21 height 21
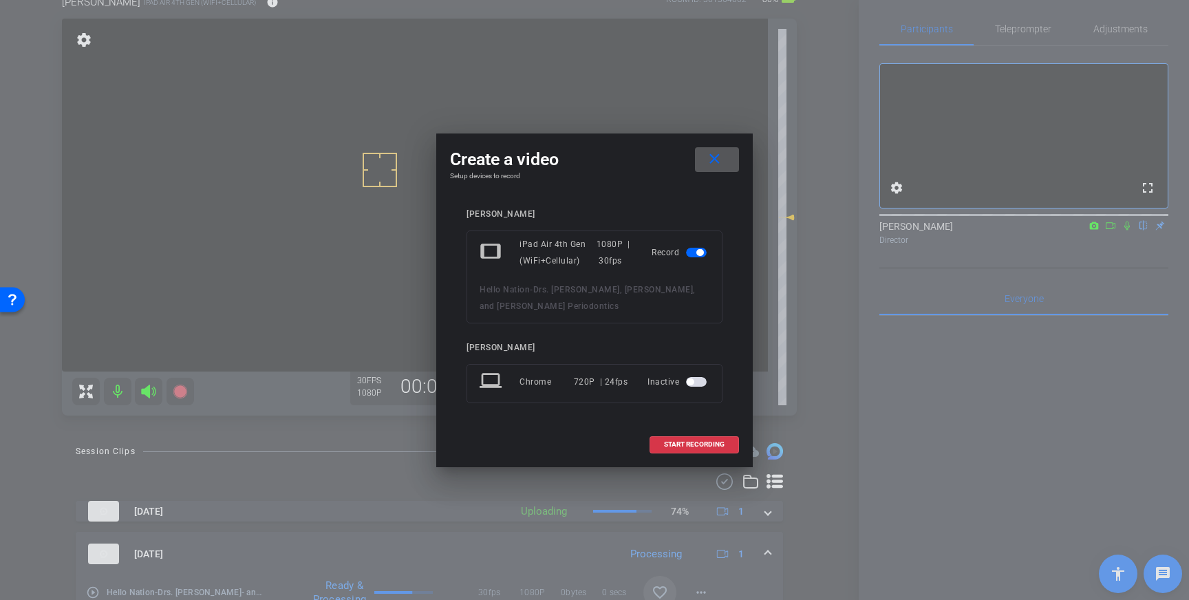
drag, startPoint x: 670, startPoint y: 440, endPoint x: 809, endPoint y: 348, distance: 166.2
click at [671, 441] on span "START RECORDING" at bounding box center [694, 444] width 61 height 7
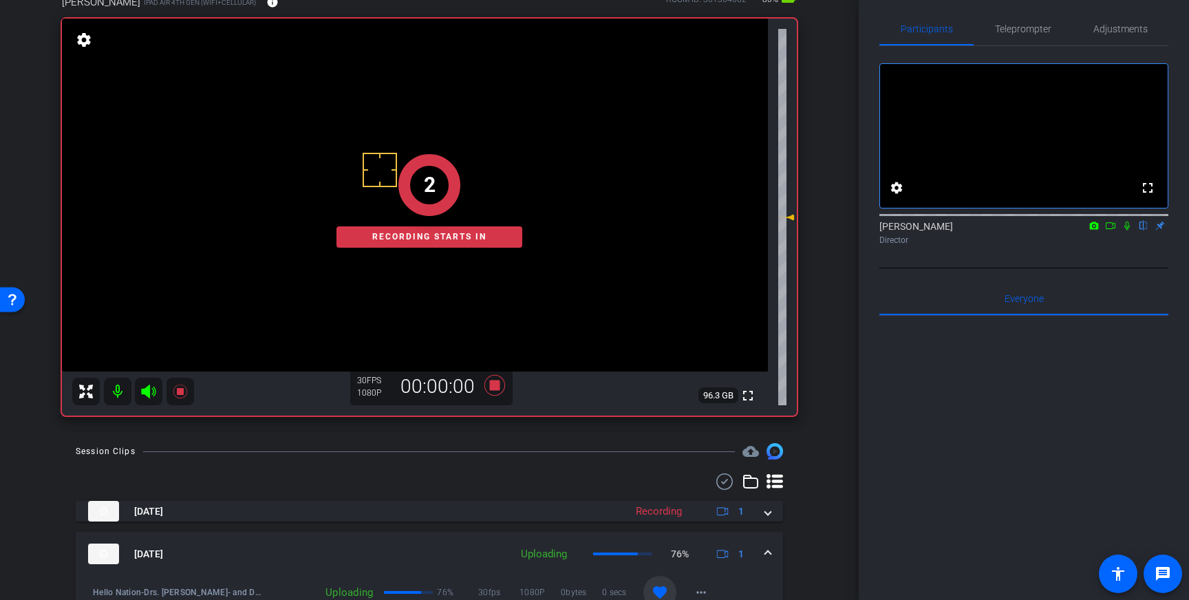
drag, startPoint x: 1128, startPoint y: 244, endPoint x: 1131, endPoint y: 283, distance: 39.4
click at [1126, 232] on mat-icon at bounding box center [1127, 226] width 17 height 12
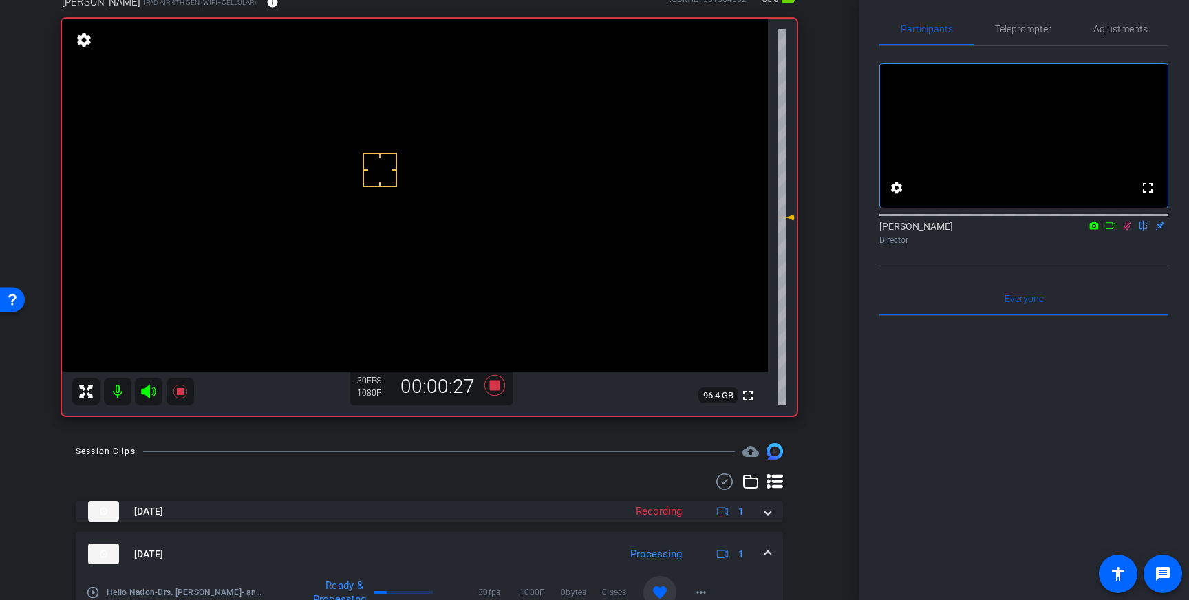
click at [1128, 231] on icon at bounding box center [1128, 226] width 8 height 9
click at [494, 387] on icon at bounding box center [494, 385] width 21 height 21
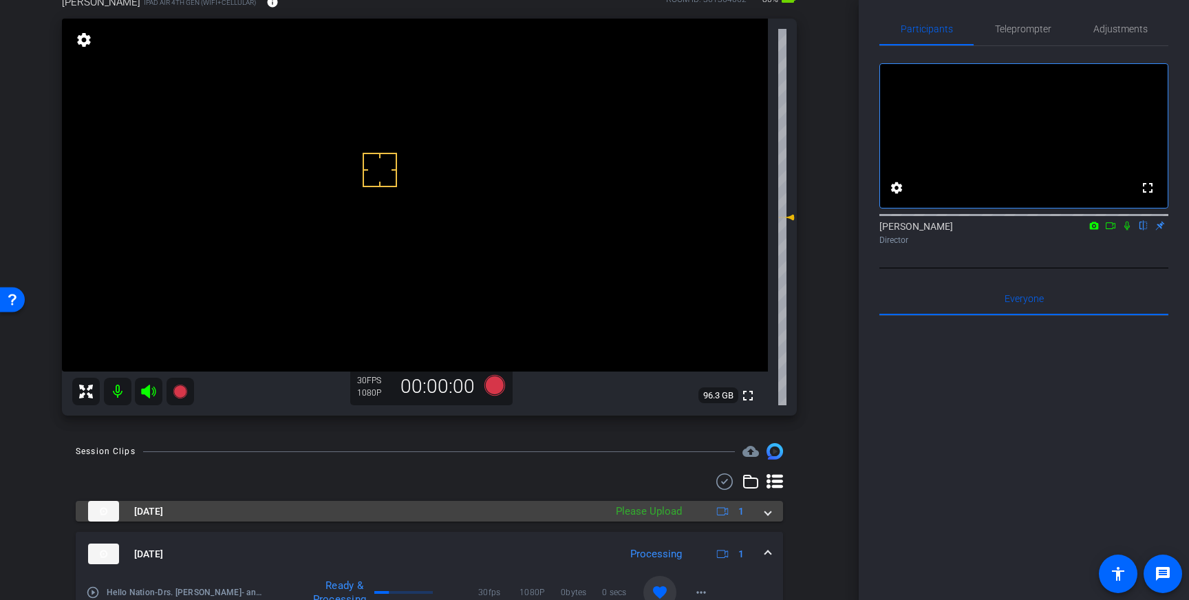
drag, startPoint x: 762, startPoint y: 517, endPoint x: 762, endPoint y: 526, distance: 8.9
click at [762, 517] on div "Oct 13, 2025 Please Upload 1" at bounding box center [426, 511] width 677 height 21
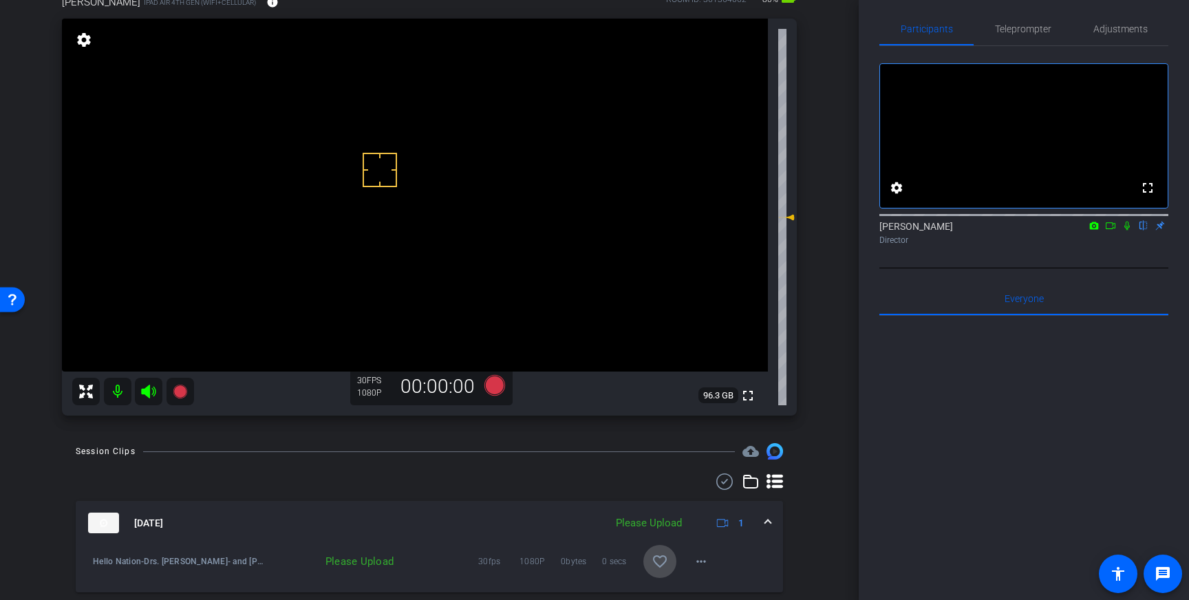
click at [670, 552] on span at bounding box center [659, 561] width 33 height 33
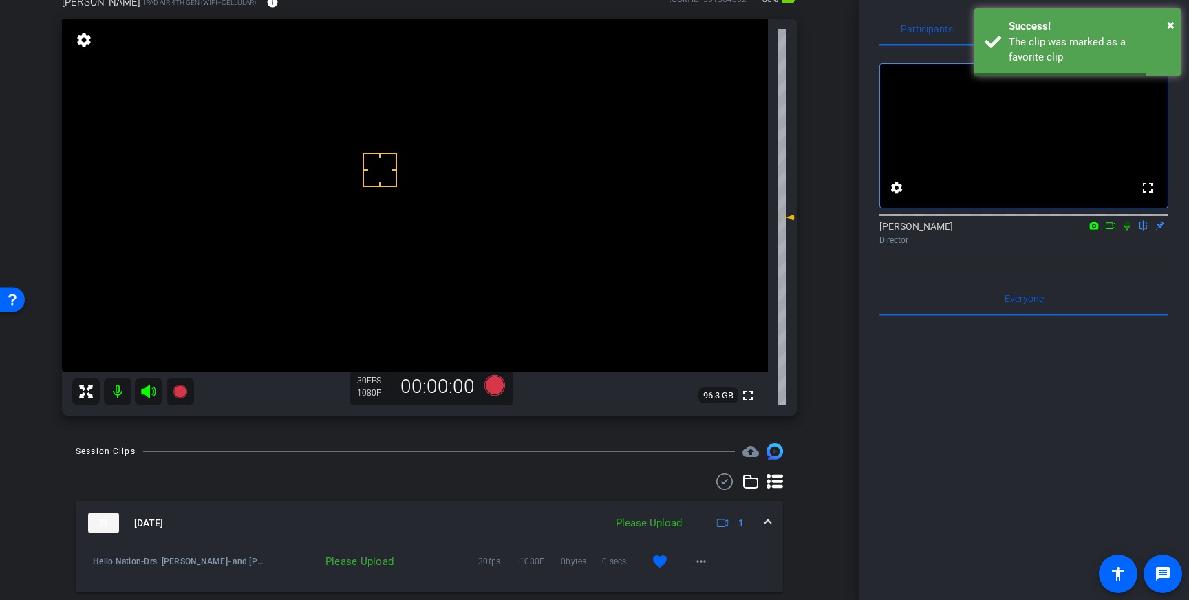
click at [769, 518] on span at bounding box center [768, 523] width 6 height 14
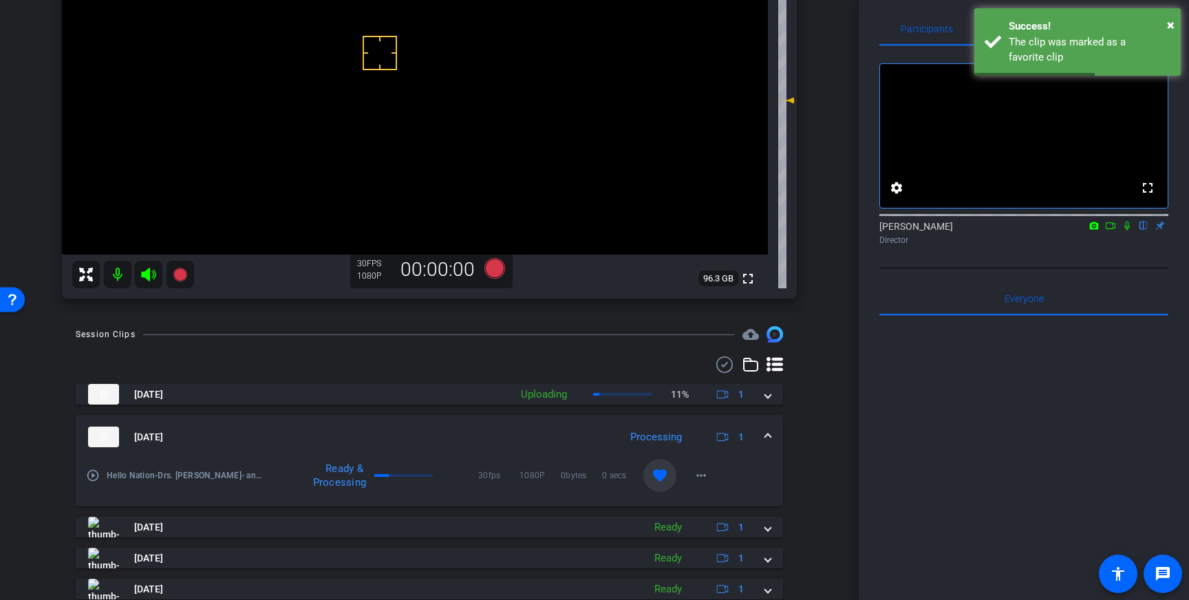
scroll to position [215, 0]
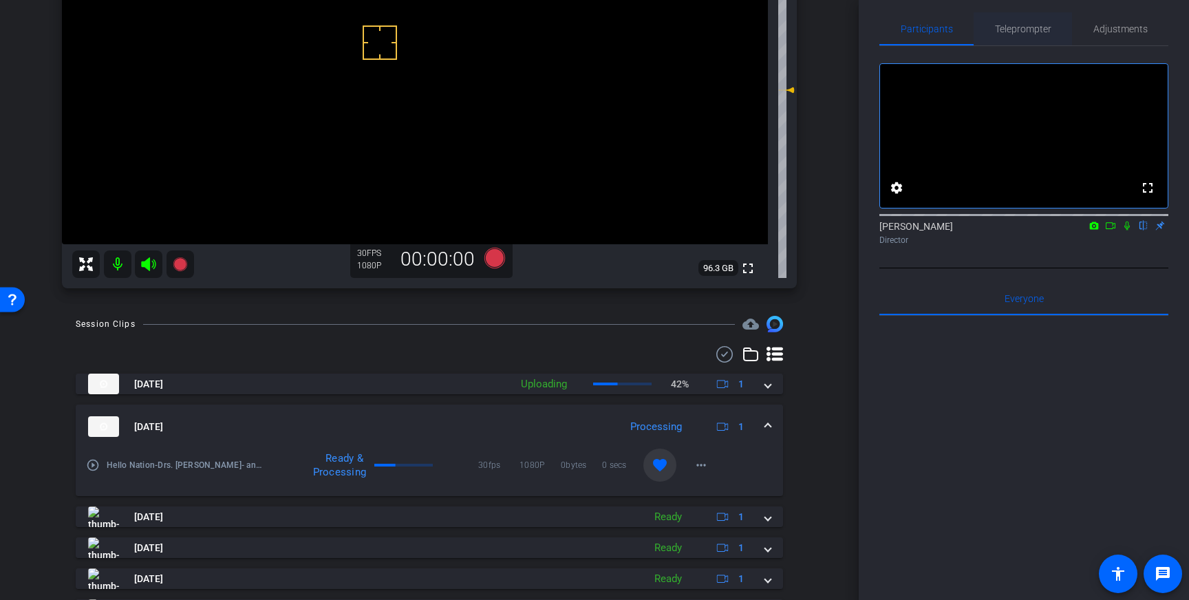
click at [1031, 30] on span "Teleprompter" at bounding box center [1023, 29] width 56 height 10
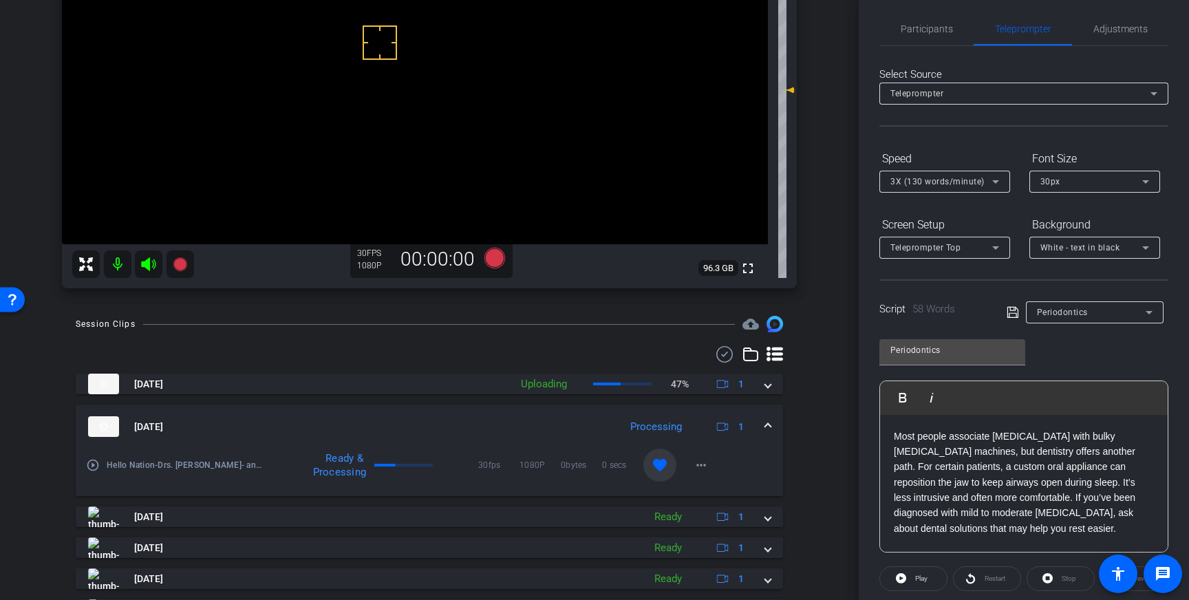
scroll to position [152, 0]
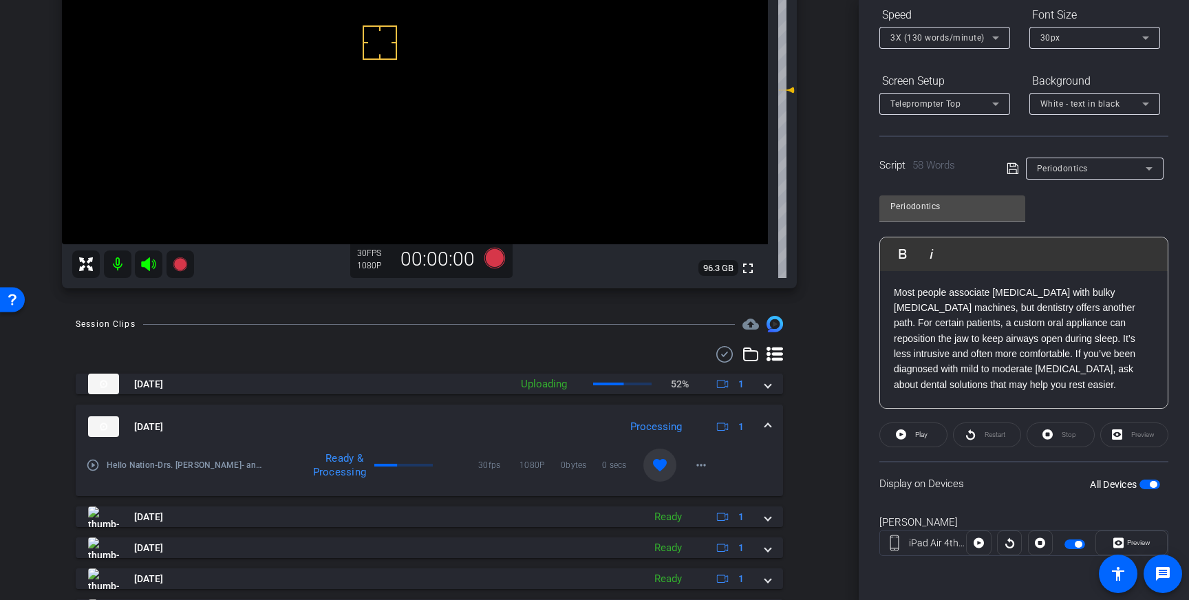
click at [1148, 486] on span "button" at bounding box center [1149, 485] width 21 height 10
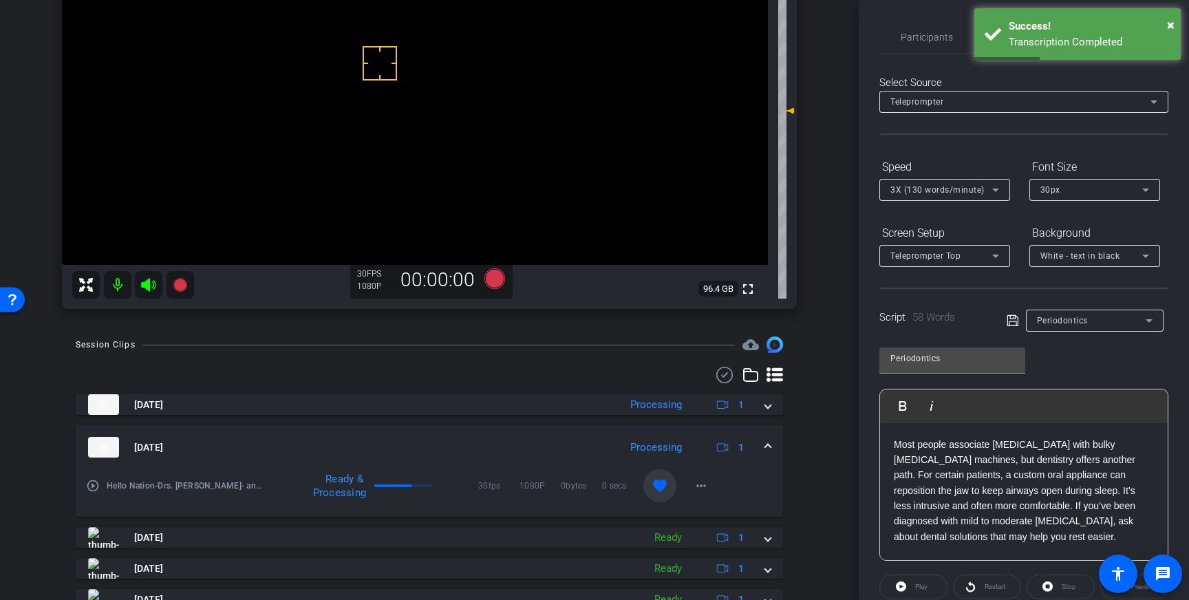
scroll to position [0, 0]
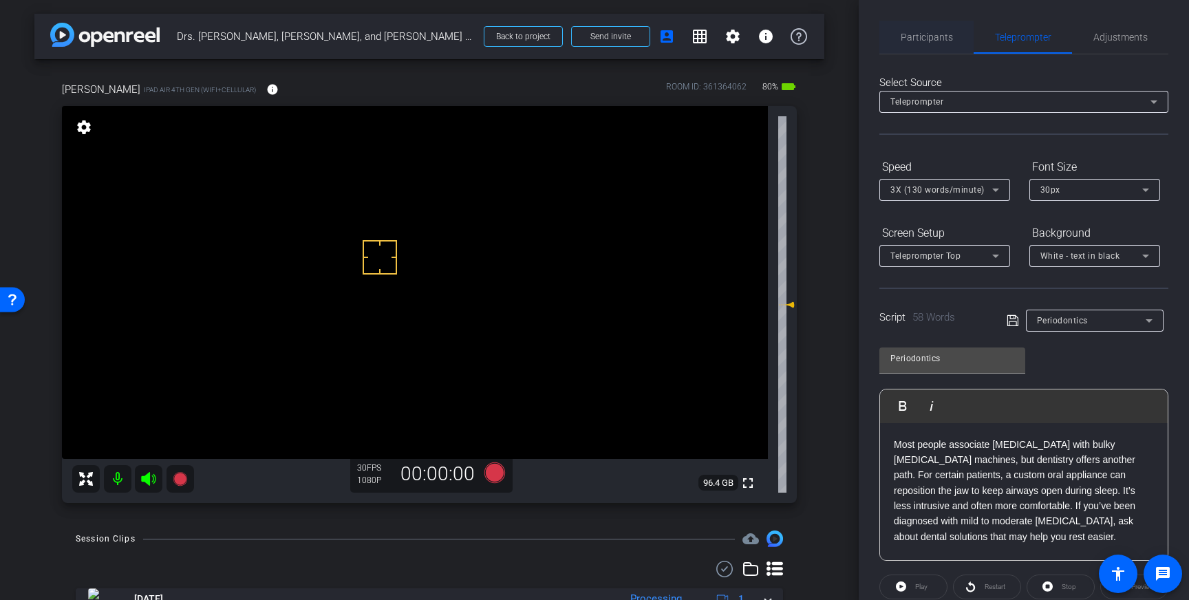
click at [913, 32] on span "Participants" at bounding box center [927, 37] width 52 height 10
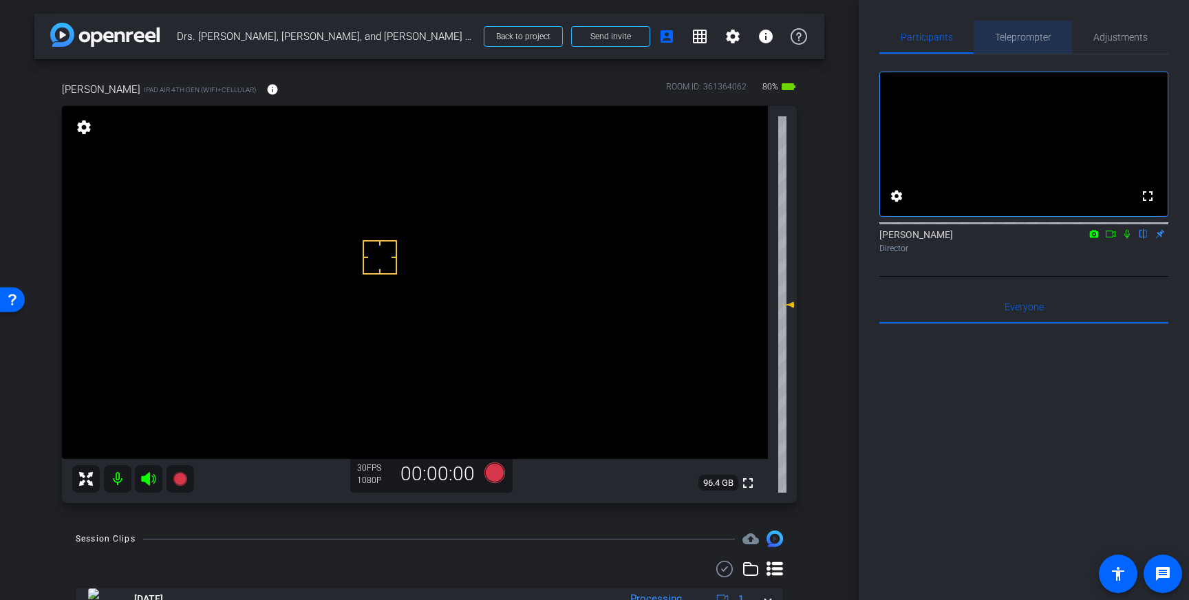
click at [1032, 32] on span "Teleprompter" at bounding box center [1023, 37] width 56 height 10
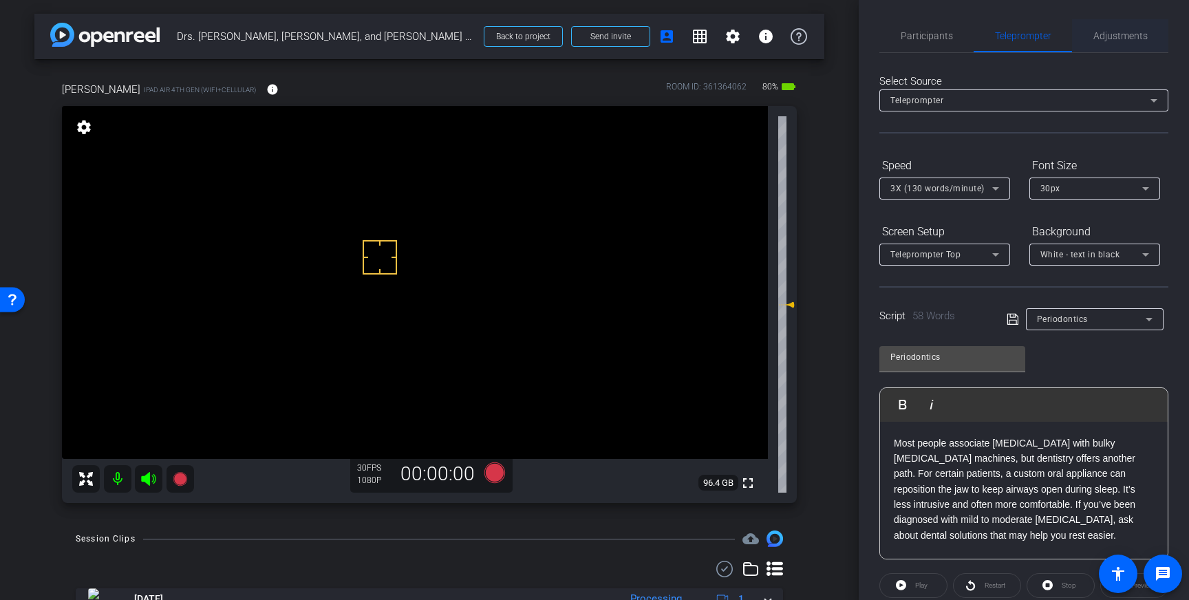
click at [1115, 36] on span "Adjustments" at bounding box center [1120, 36] width 54 height 10
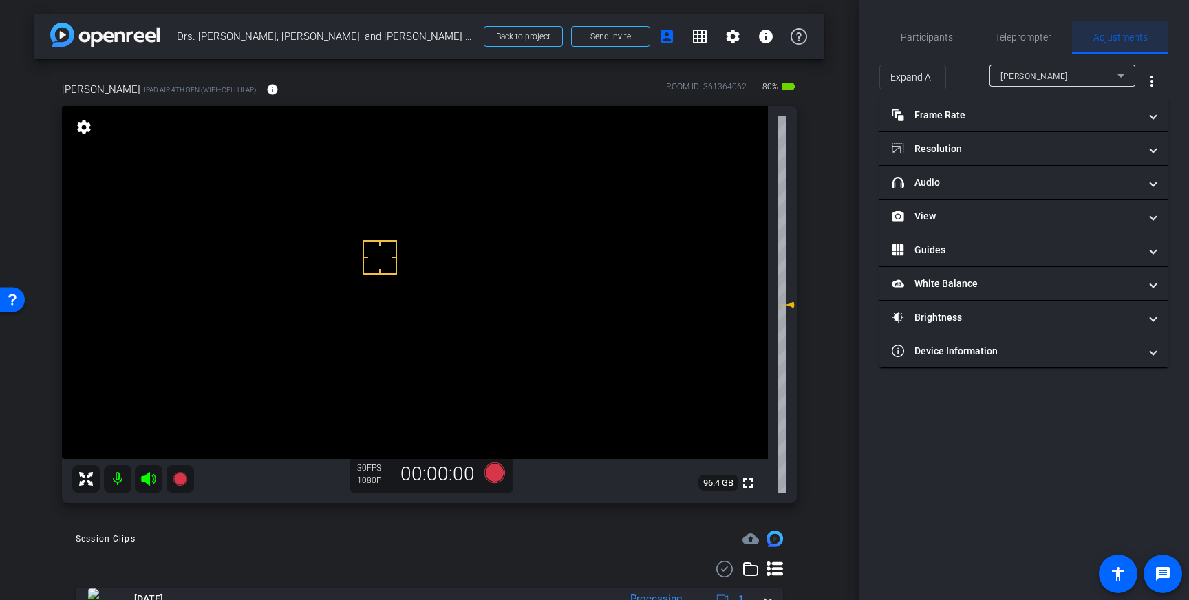
scroll to position [0, 0]
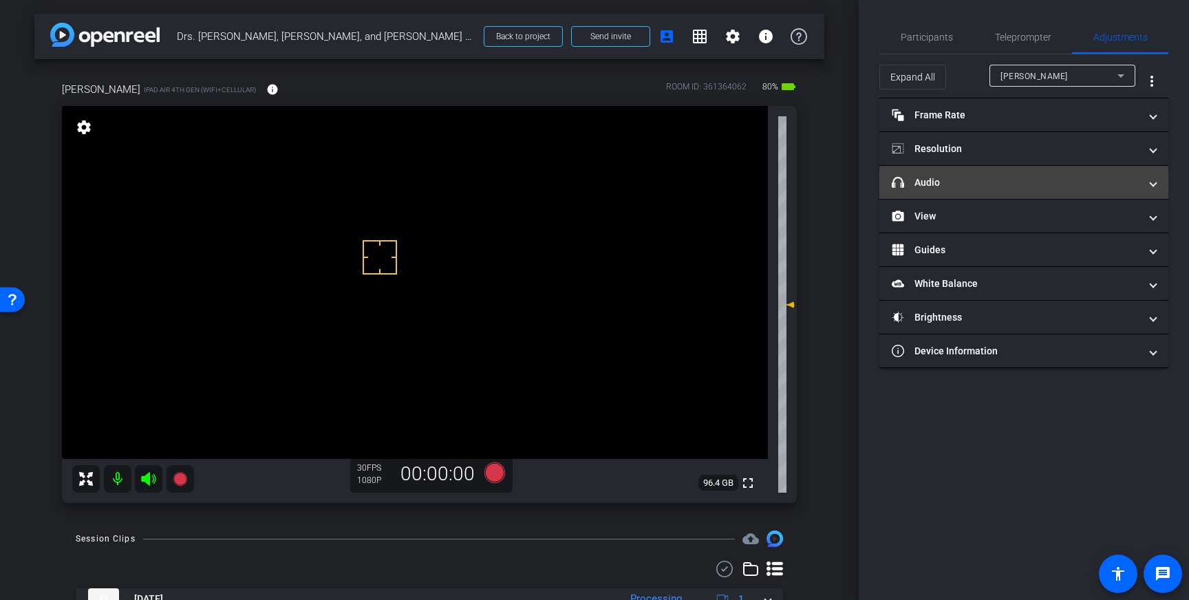
drag, startPoint x: 1082, startPoint y: 184, endPoint x: 1058, endPoint y: 195, distance: 26.2
click at [1082, 184] on mat-panel-title "headphone icon Audio" at bounding box center [1016, 182] width 248 height 14
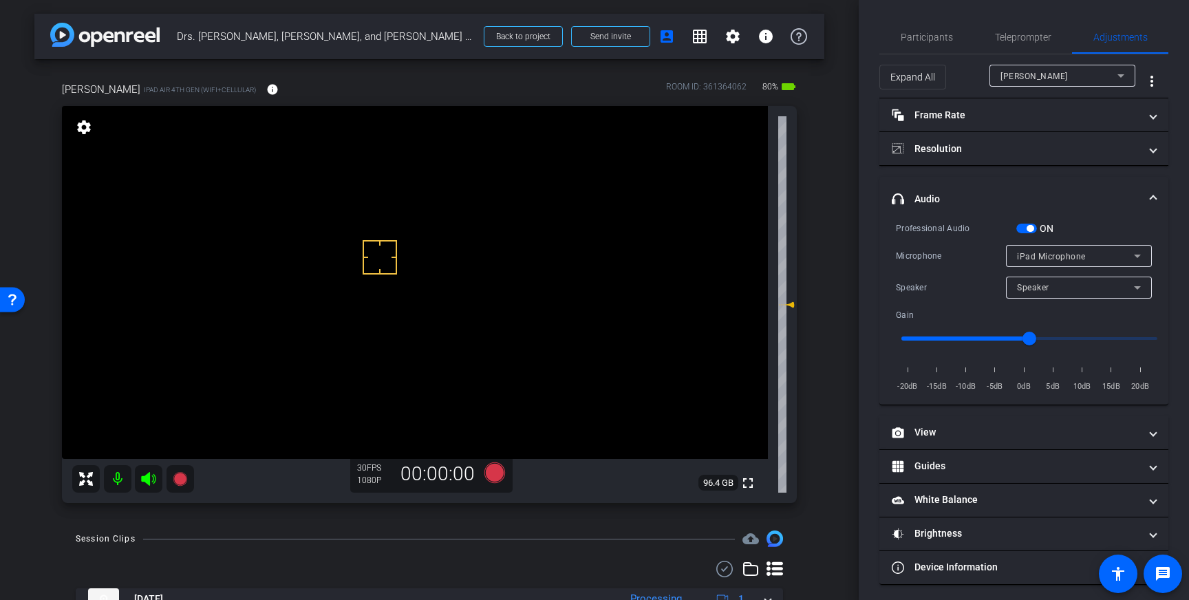
drag, startPoint x: 1025, startPoint y: 232, endPoint x: 1063, endPoint y: 249, distance: 41.6
click at [1025, 232] on span "button" at bounding box center [1026, 229] width 21 height 10
